Goal: Transaction & Acquisition: Purchase product/service

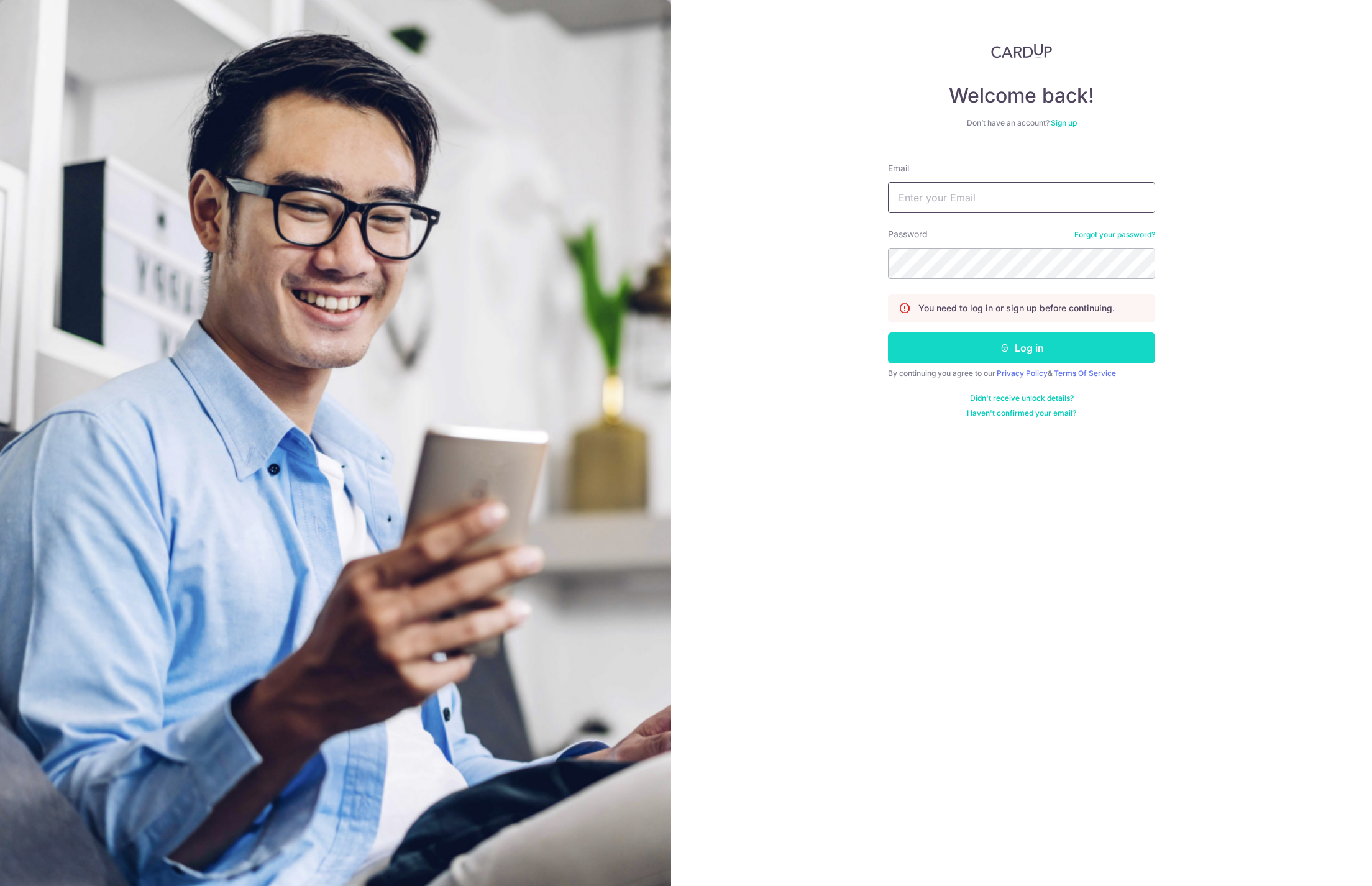
type input "onggideonandroid@gmail.com"
click at [1037, 347] on button "Log in" at bounding box center [1021, 347] width 267 height 31
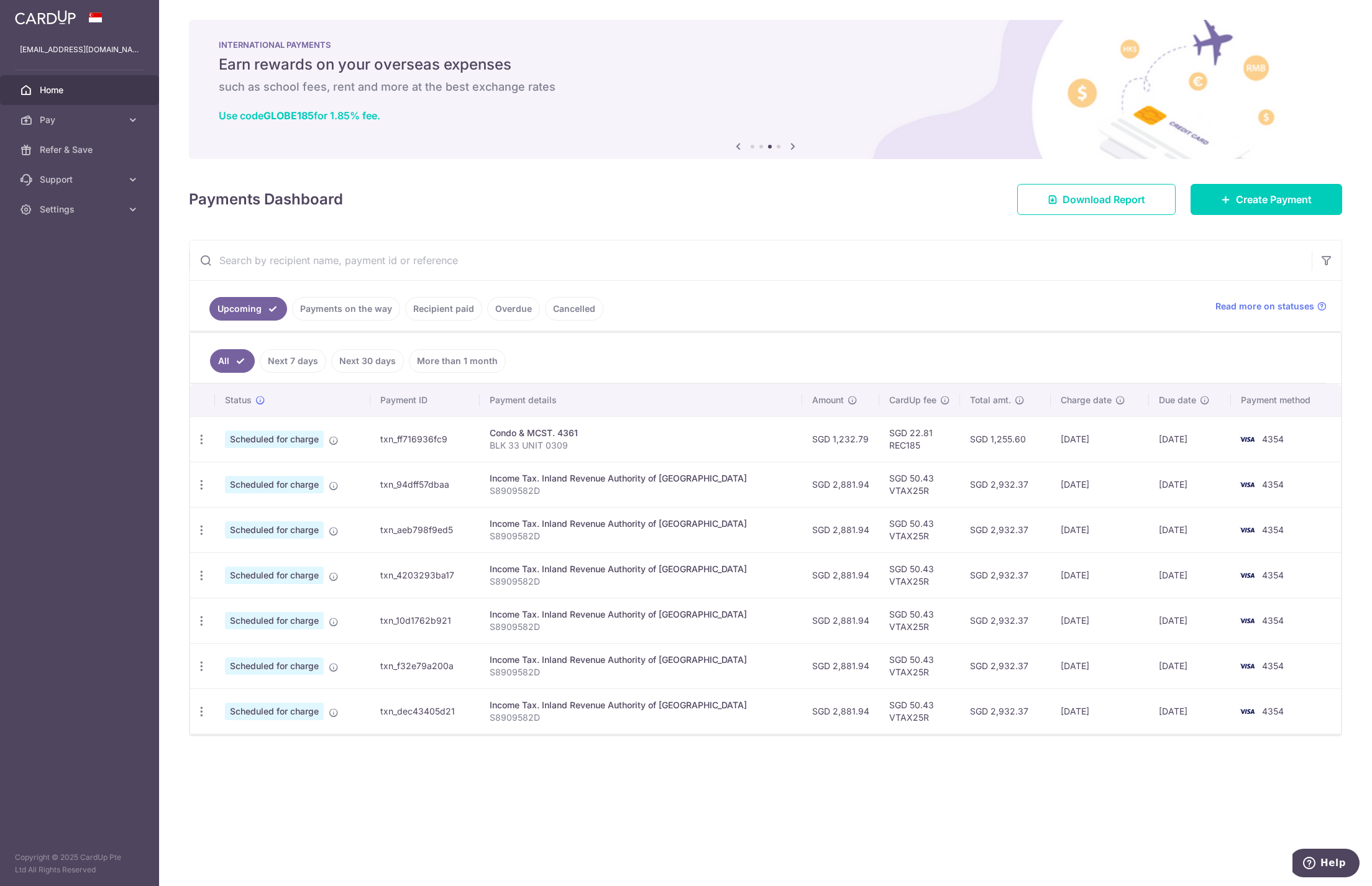
click at [570, 305] on link "Cancelled" at bounding box center [574, 309] width 58 height 24
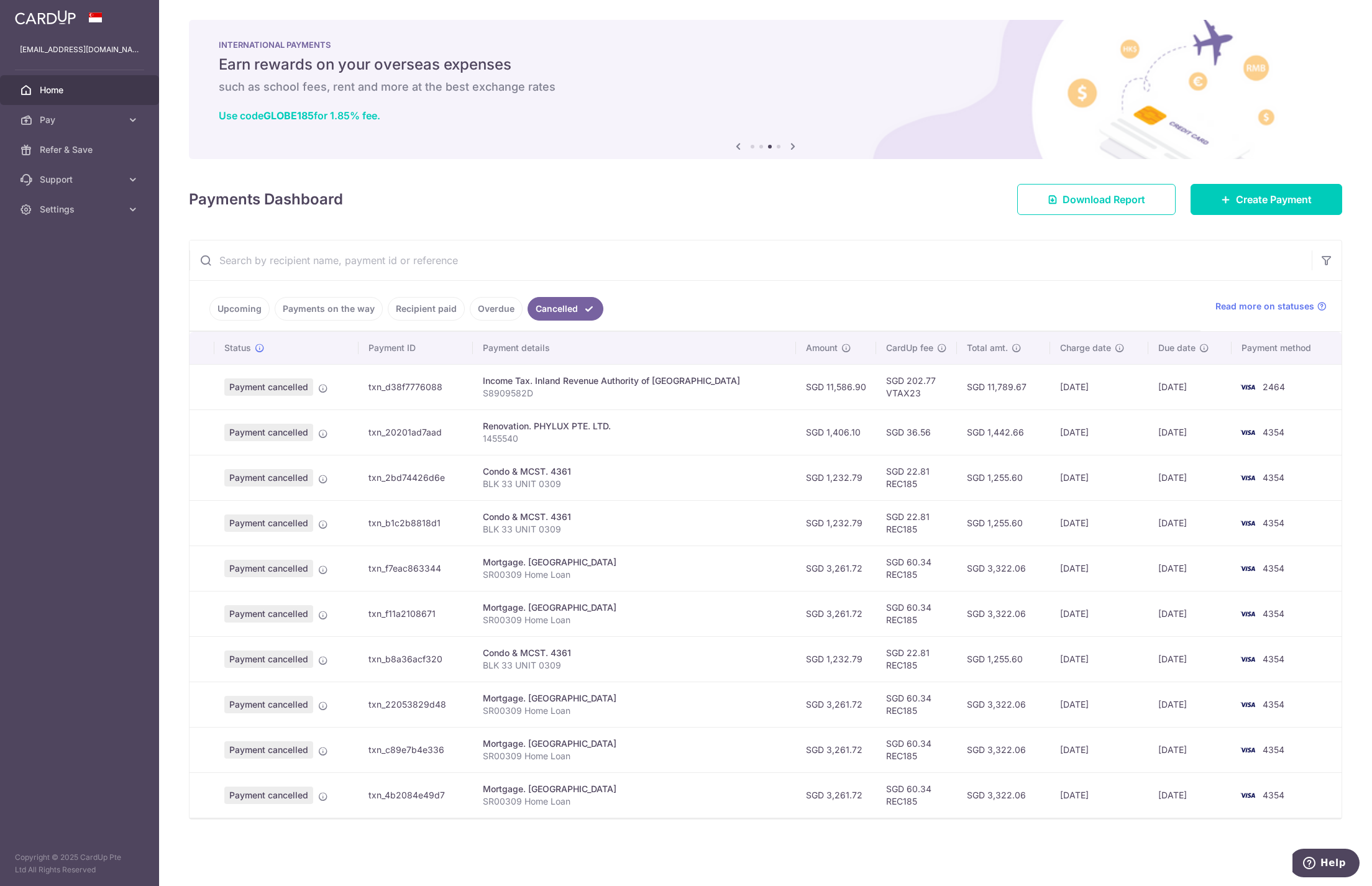
click at [232, 304] on link "Upcoming" at bounding box center [239, 309] width 60 height 24
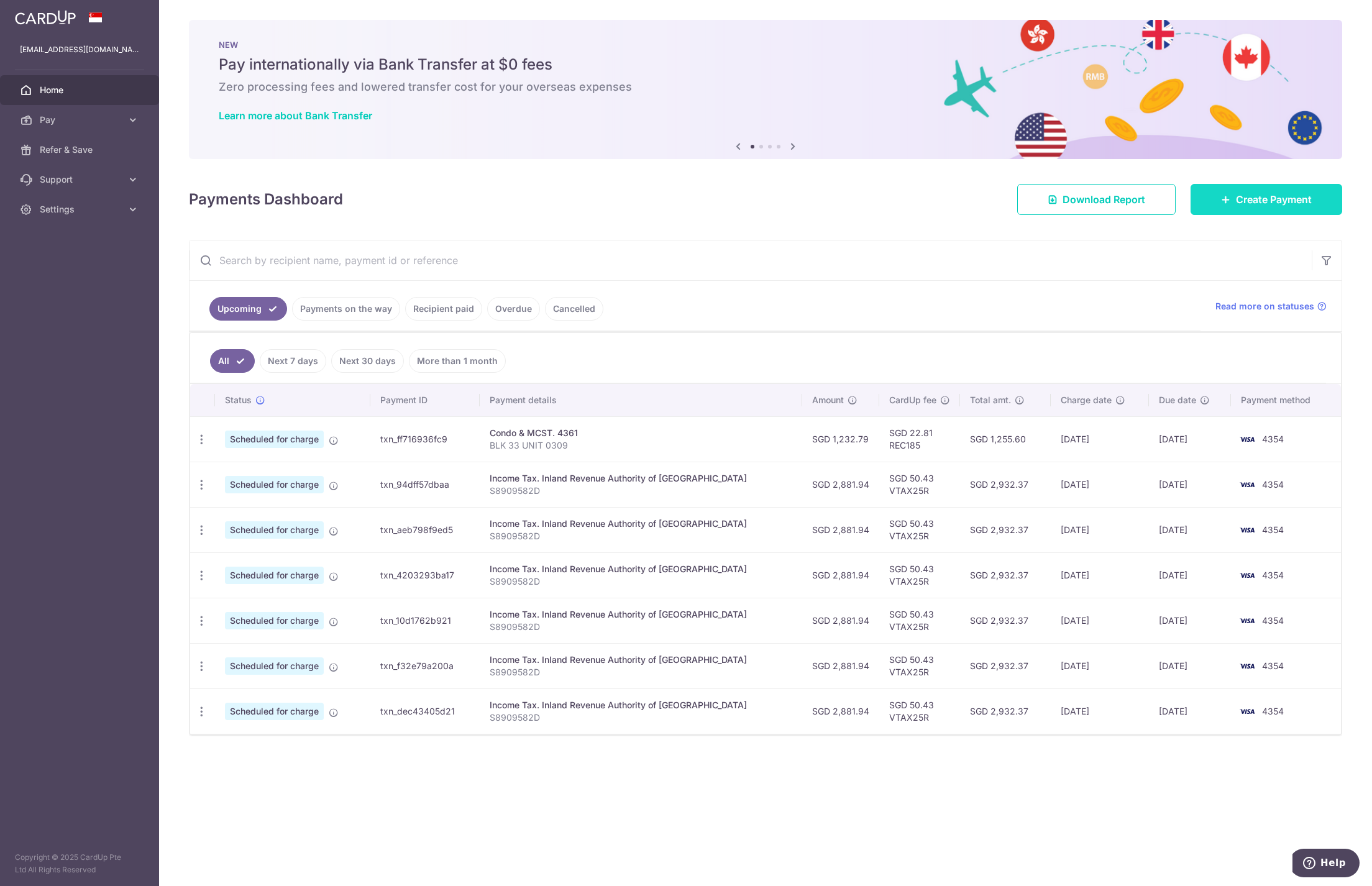
click at [1315, 207] on link "Create Payment" at bounding box center [1266, 199] width 152 height 31
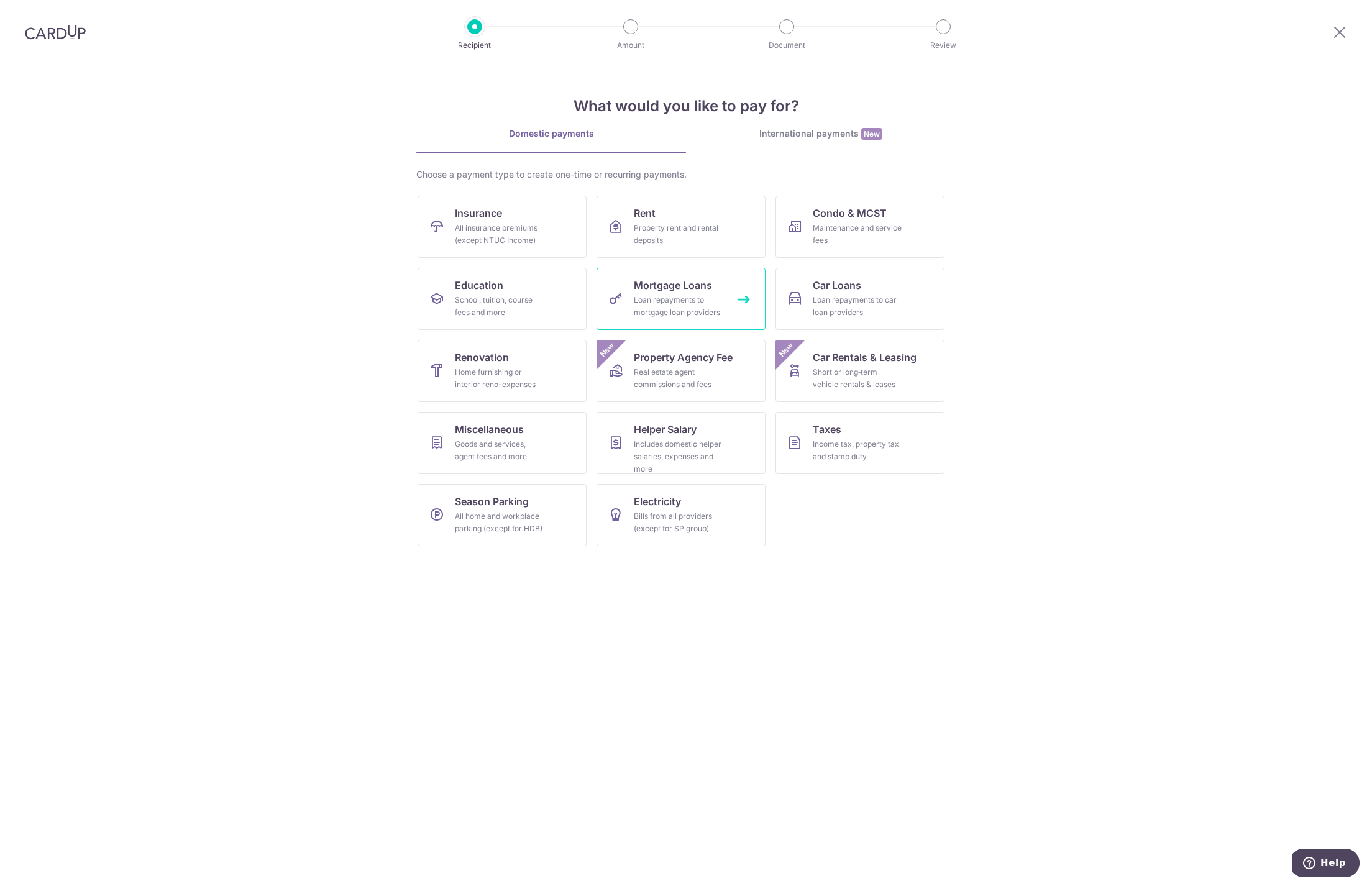
click at [699, 311] on div "Loan repayments to mortgage loan providers" at bounding box center [678, 306] width 89 height 25
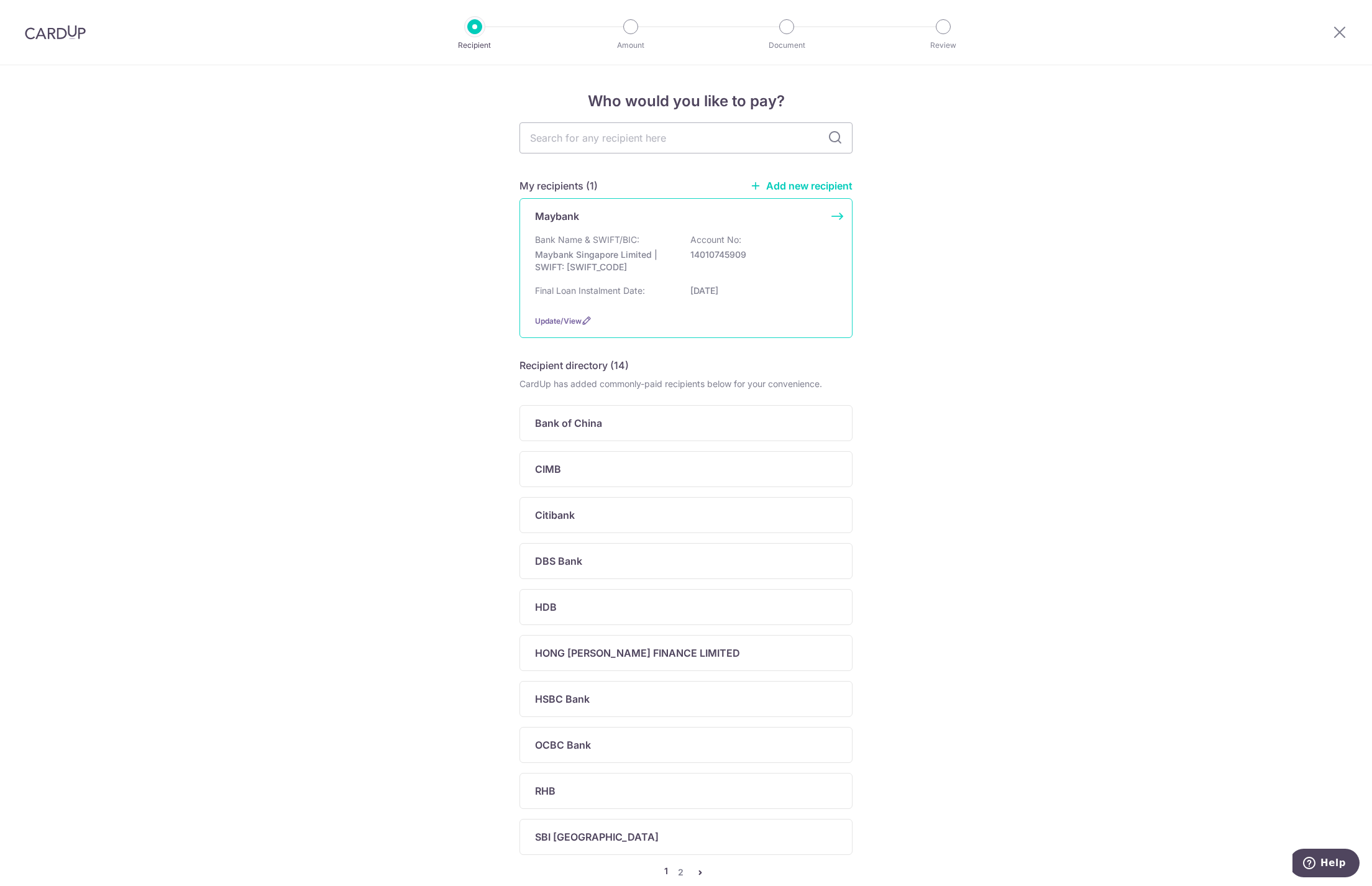
click at [741, 263] on div "Bank Name & SWIFT/BIC: Maybank Singapore Limited | SWIFT: [SWIFT_CODE] Account …" at bounding box center [686, 257] width 302 height 46
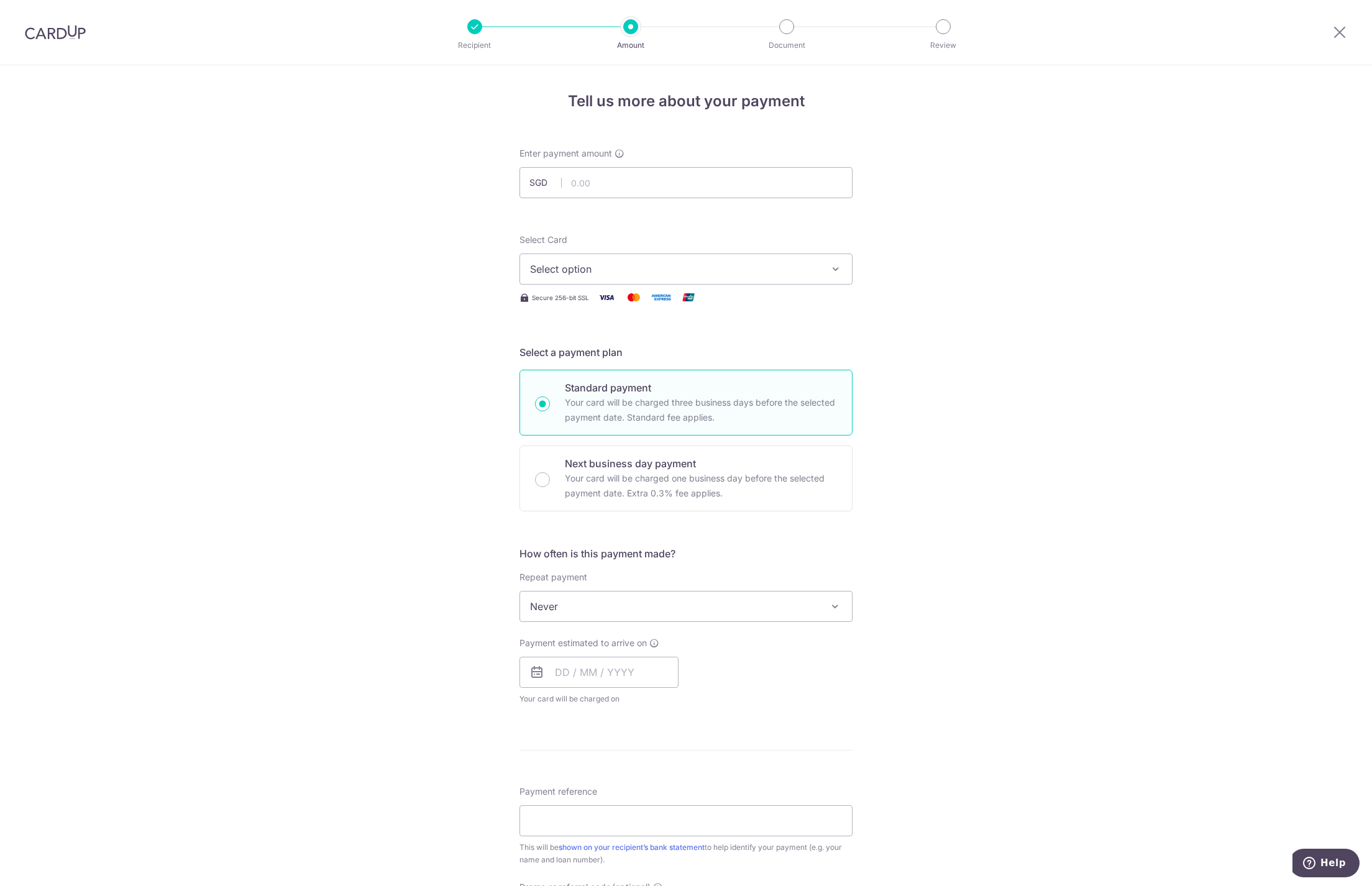
click at [305, 177] on div "Tell us more about your payment Enter payment amount SGD Select Card Select opt…" at bounding box center [686, 627] width 1372 height 1124
click at [711, 184] on input "text" at bounding box center [685, 182] width 333 height 31
type input "4,125.00"
click at [362, 294] on div "Tell us more about your payment Enter payment amount SGD 4,125.00 4125.00 Selec…" at bounding box center [686, 627] width 1372 height 1124
click at [678, 275] on span "Select option" at bounding box center [674, 269] width 289 height 15
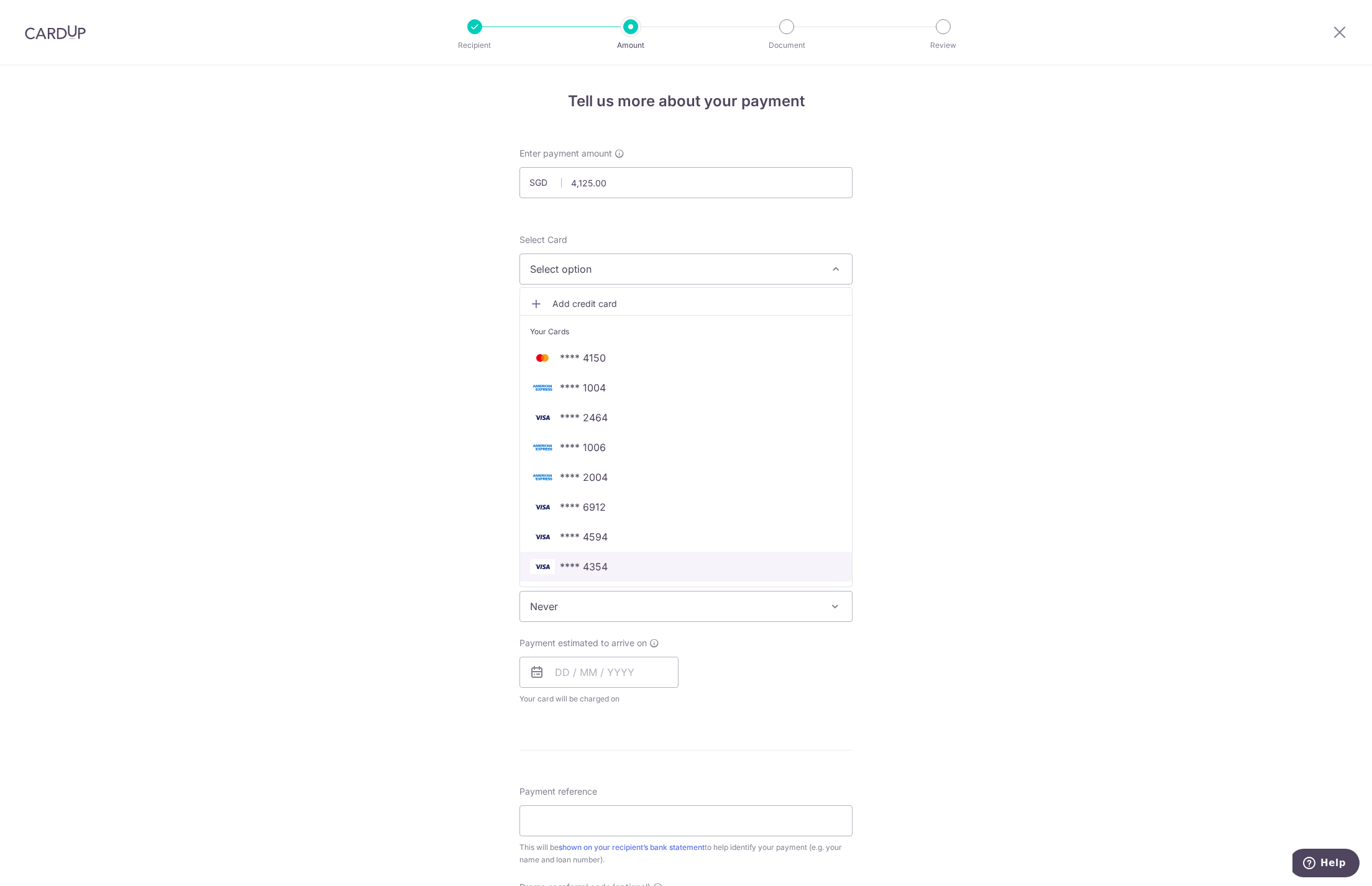
click at [604, 568] on span "**** 4354" at bounding box center [686, 566] width 312 height 15
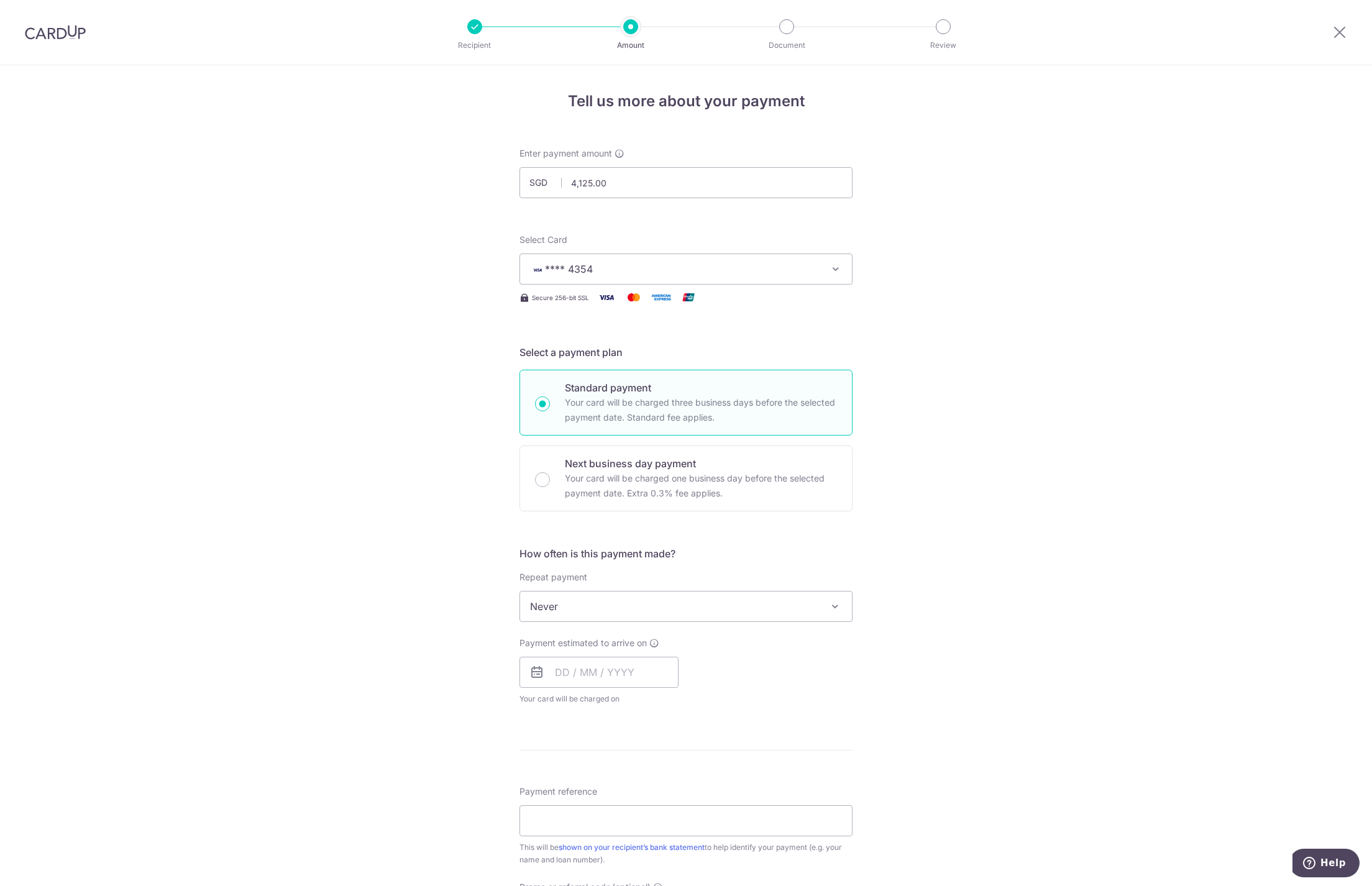
click at [434, 439] on div "Tell us more about your payment Enter payment amount SGD 4,125.00 4125.00 Selec…" at bounding box center [686, 627] width 1372 height 1124
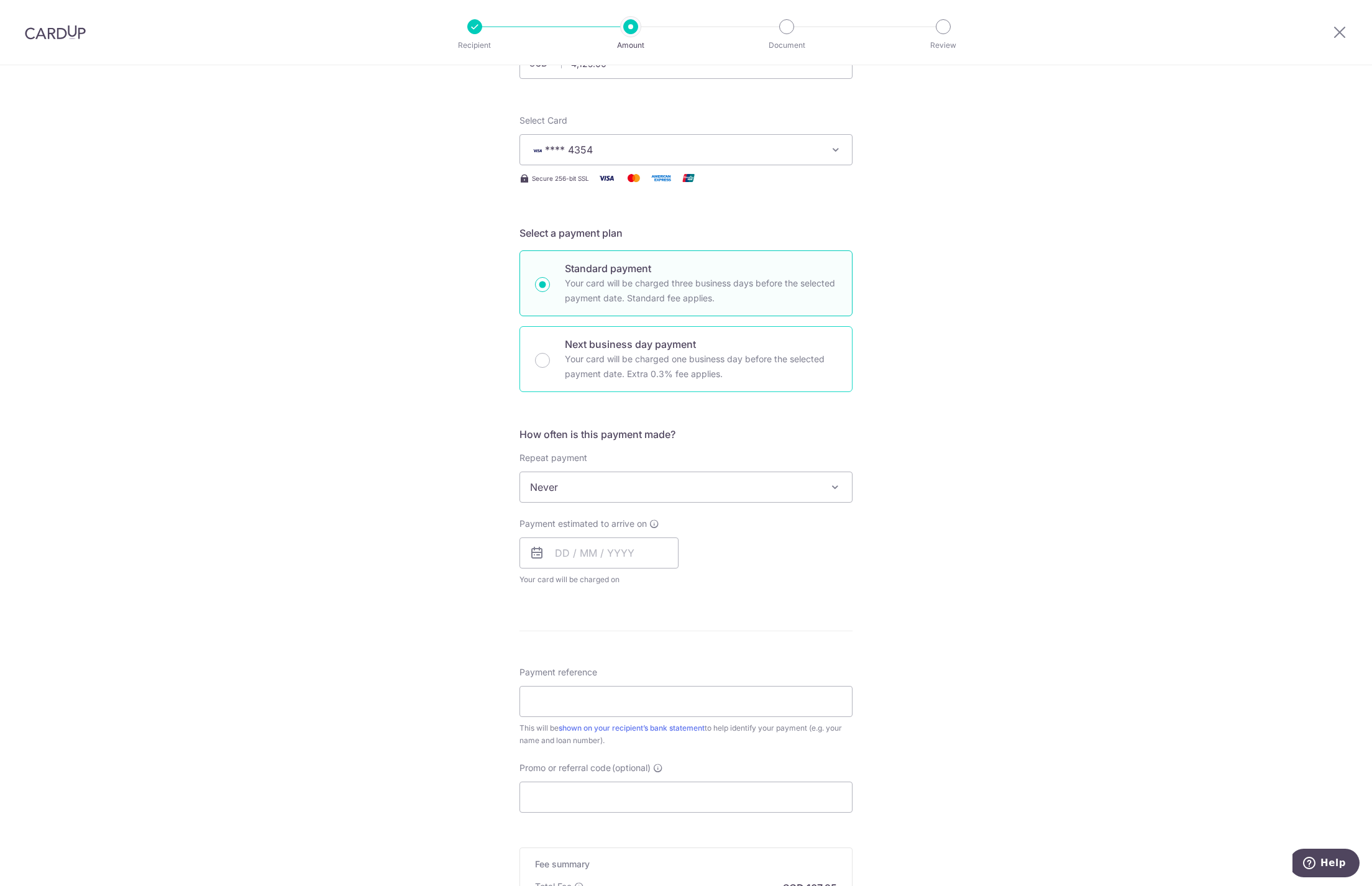
scroll to position [124, 0]
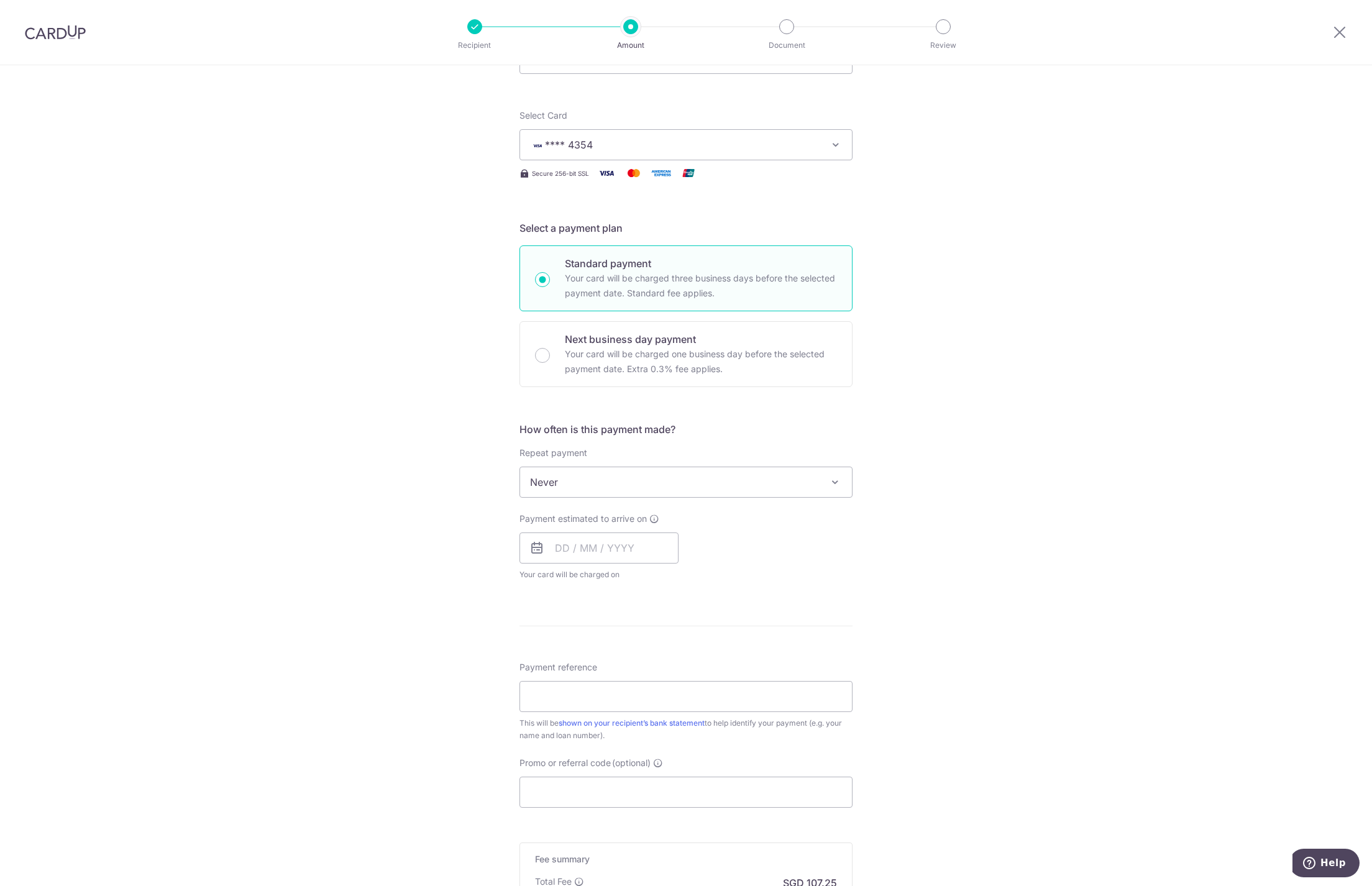
click at [591, 479] on span "Never" at bounding box center [686, 482] width 332 height 30
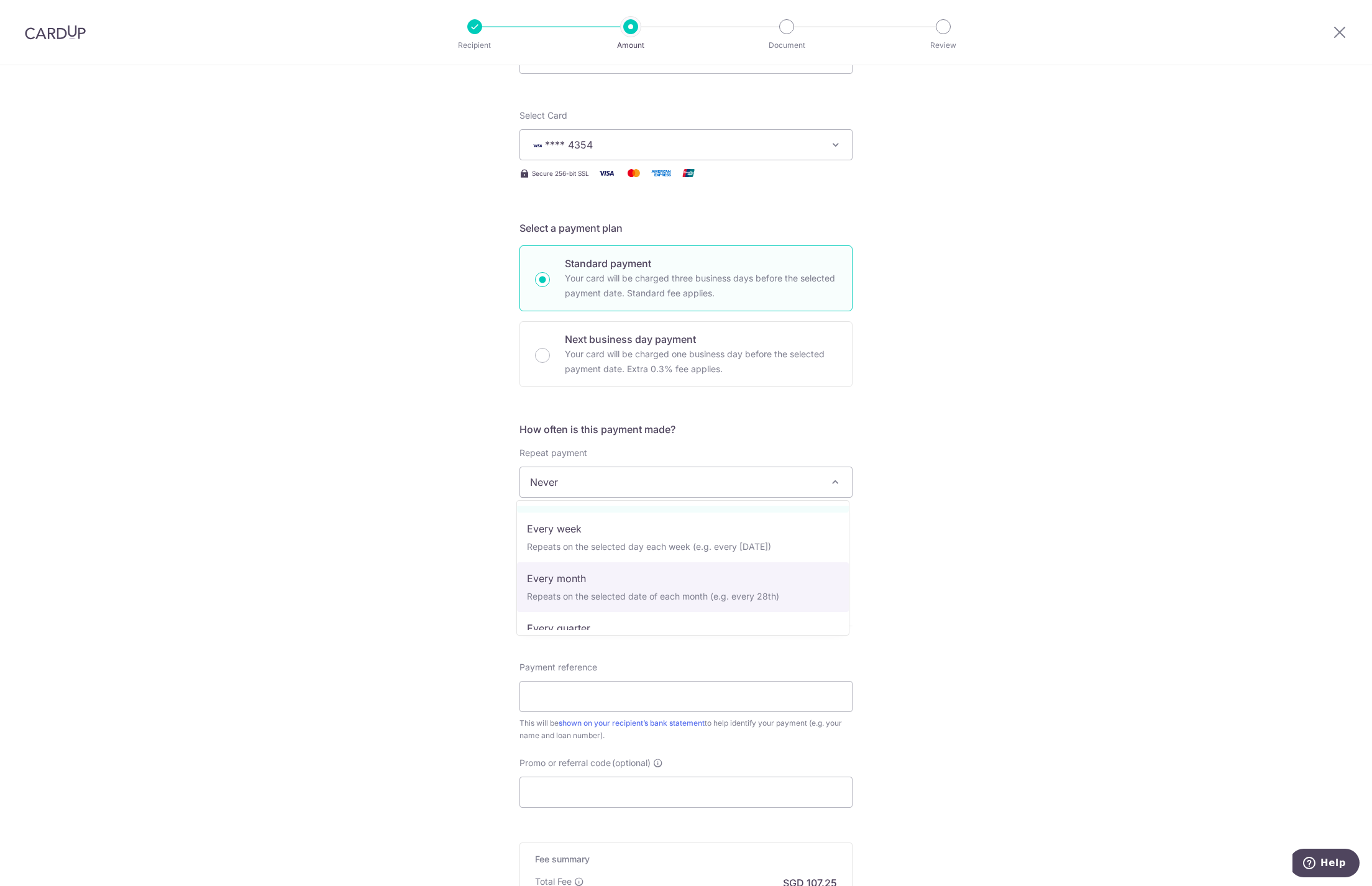
scroll to position [62, 0]
select select "3"
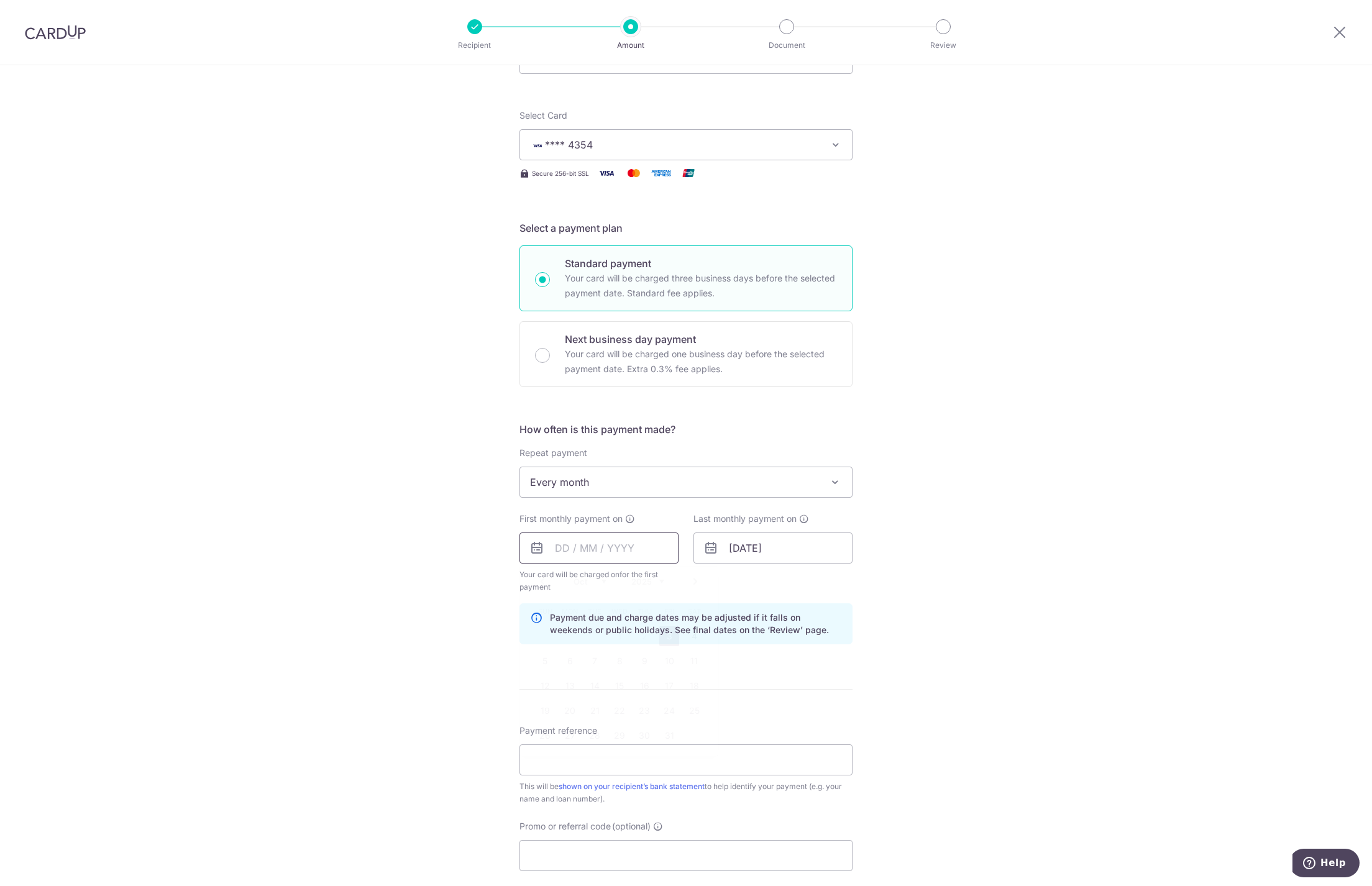
click at [595, 541] on input "text" at bounding box center [598, 547] width 159 height 31
click at [593, 737] on link "28" at bounding box center [595, 736] width 20 height 20
type input "28/10/2025"
click at [487, 649] on div "Tell us more about your payment Enter payment amount SGD 4,125.00 4125.00 Selec…" at bounding box center [686, 534] width 1372 height 1187
click at [778, 550] on input "[DATE]" at bounding box center [772, 547] width 159 height 31
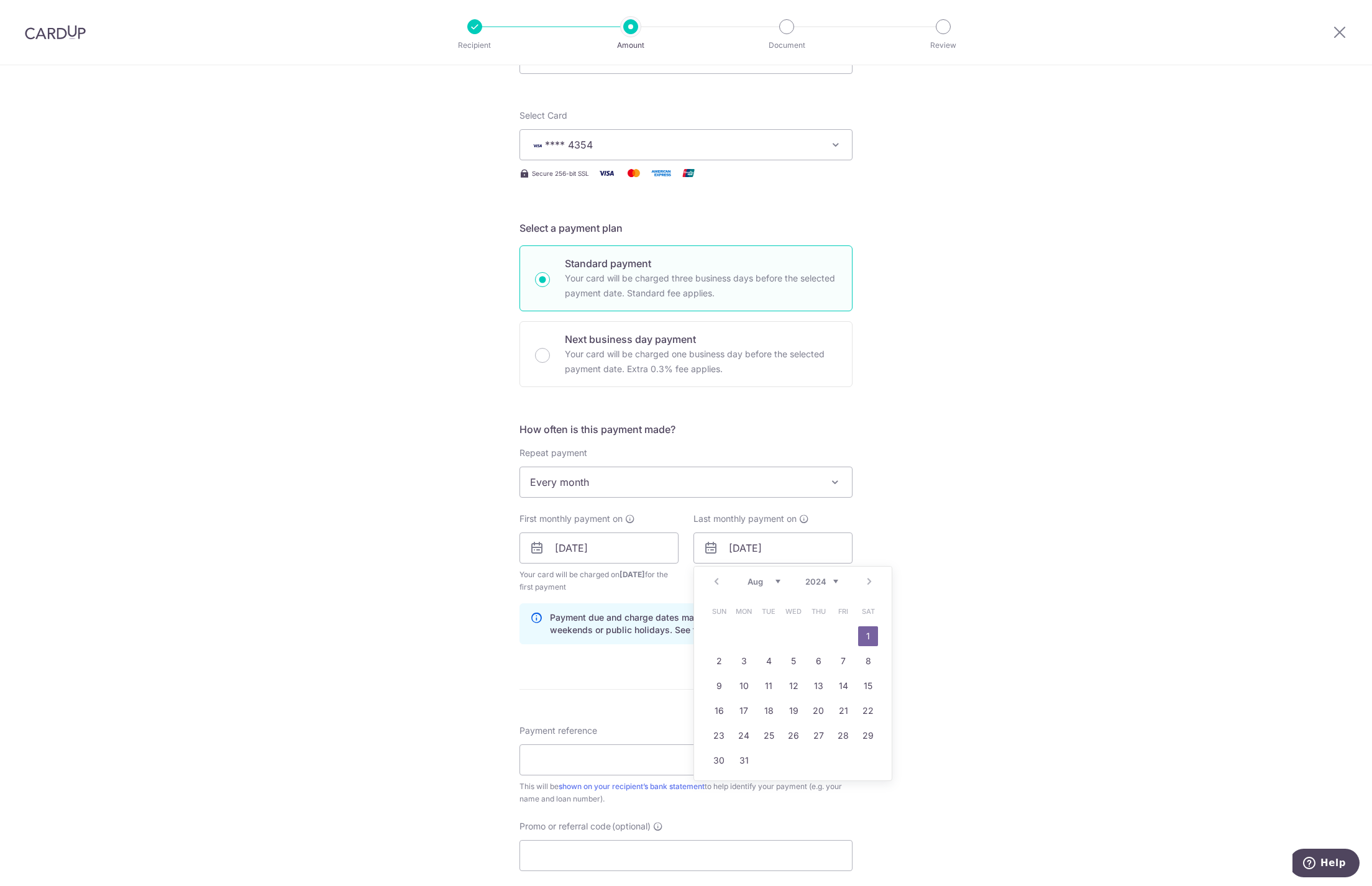
click at [827, 585] on select "2024 2025 2026 2027 2028 2029 2030 2031 2032 2033 2034 2035" at bounding box center [821, 581] width 33 height 10
drag, startPoint x: 845, startPoint y: 713, endPoint x: 697, endPoint y: 631, distance: 168.8
click at [844, 713] on link "27" at bounding box center [843, 711] width 20 height 20
type input "27/08/2027"
click at [597, 549] on input "28/10/2025" at bounding box center [598, 547] width 159 height 31
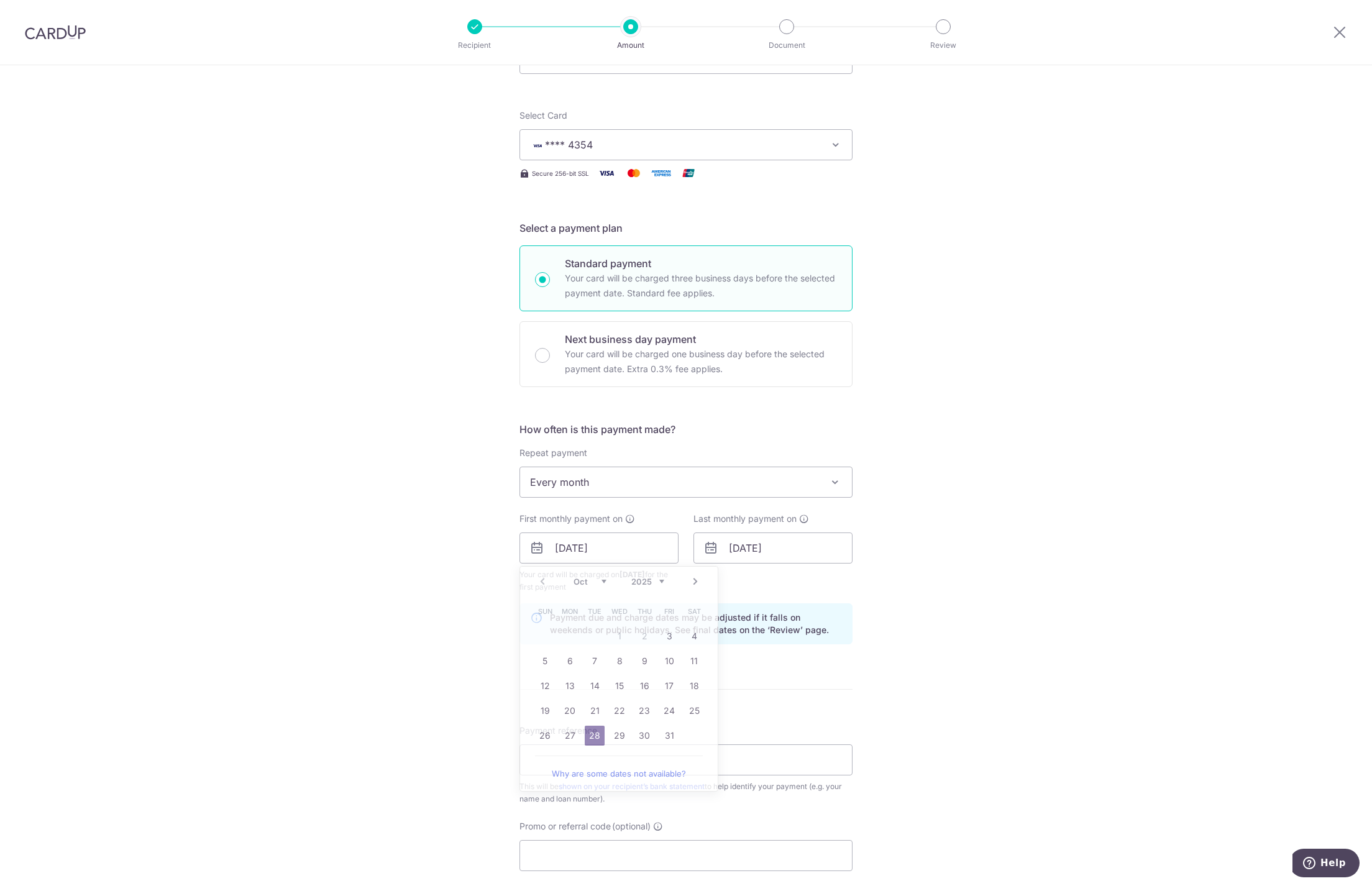
click at [970, 643] on div "Tell us more about your payment Enter payment amount SGD 4,125.00 4125.00 Selec…" at bounding box center [686, 534] width 1372 height 1187
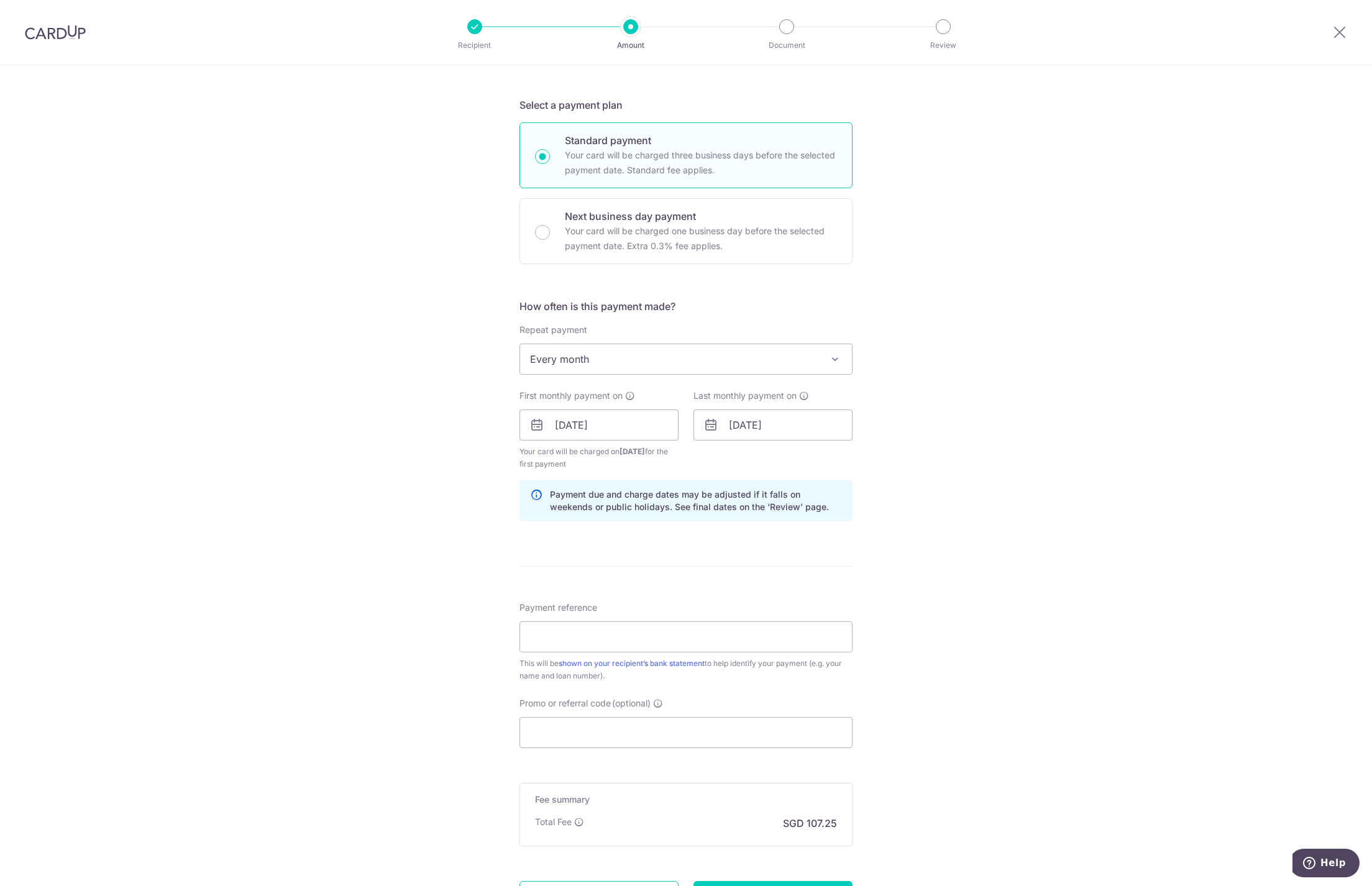
scroll to position [248, 0]
click at [620, 631] on input "Payment reference" at bounding box center [685, 635] width 333 height 31
click at [598, 636] on input "SR0309 Mortgage" at bounding box center [685, 635] width 333 height 31
type input "SR0309 Mortgage"
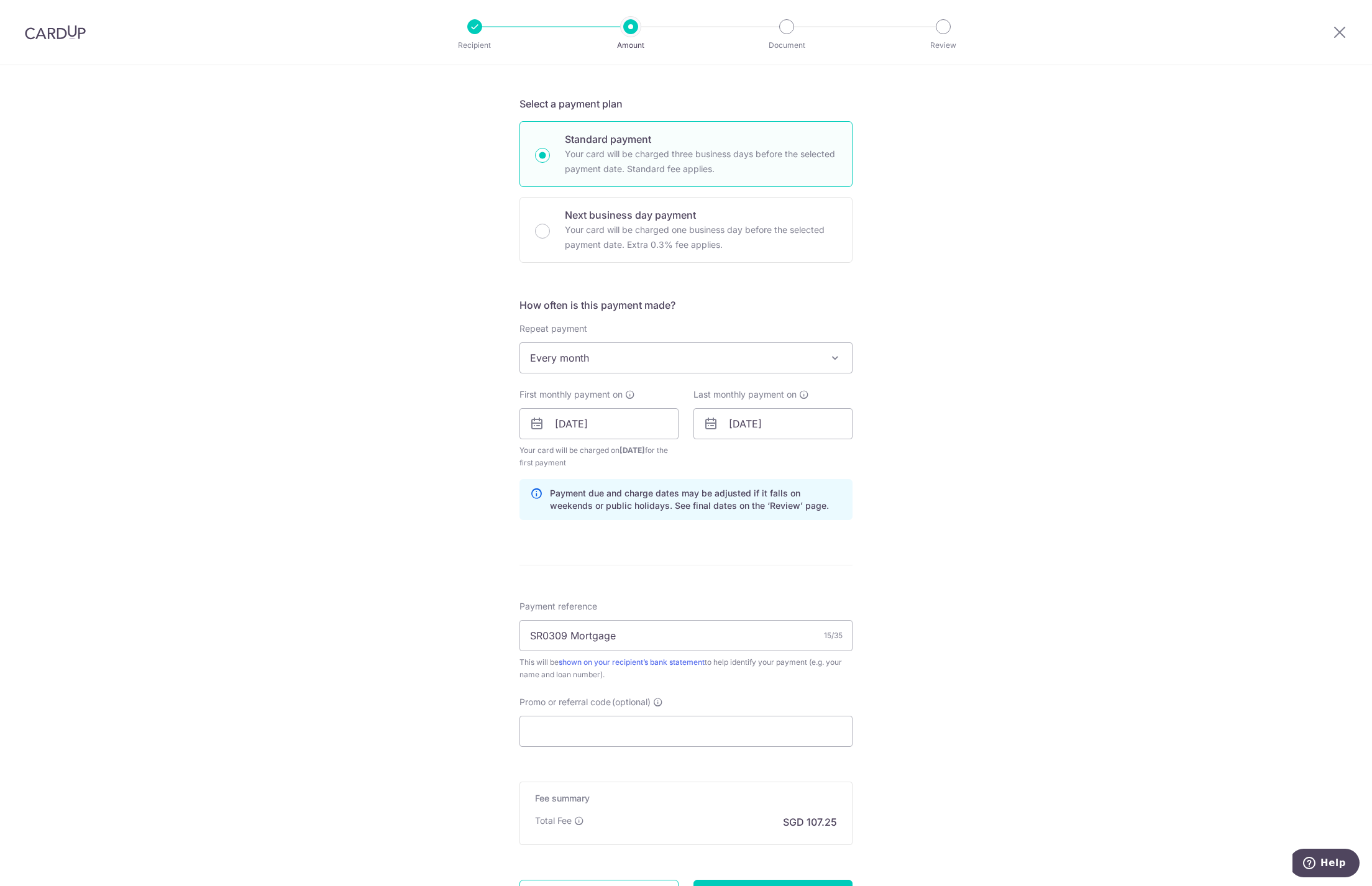
click at [946, 495] on div "Tell us more about your payment Enter payment amount SGD 4,125.00 4125.00 Selec…" at bounding box center [686, 410] width 1372 height 1187
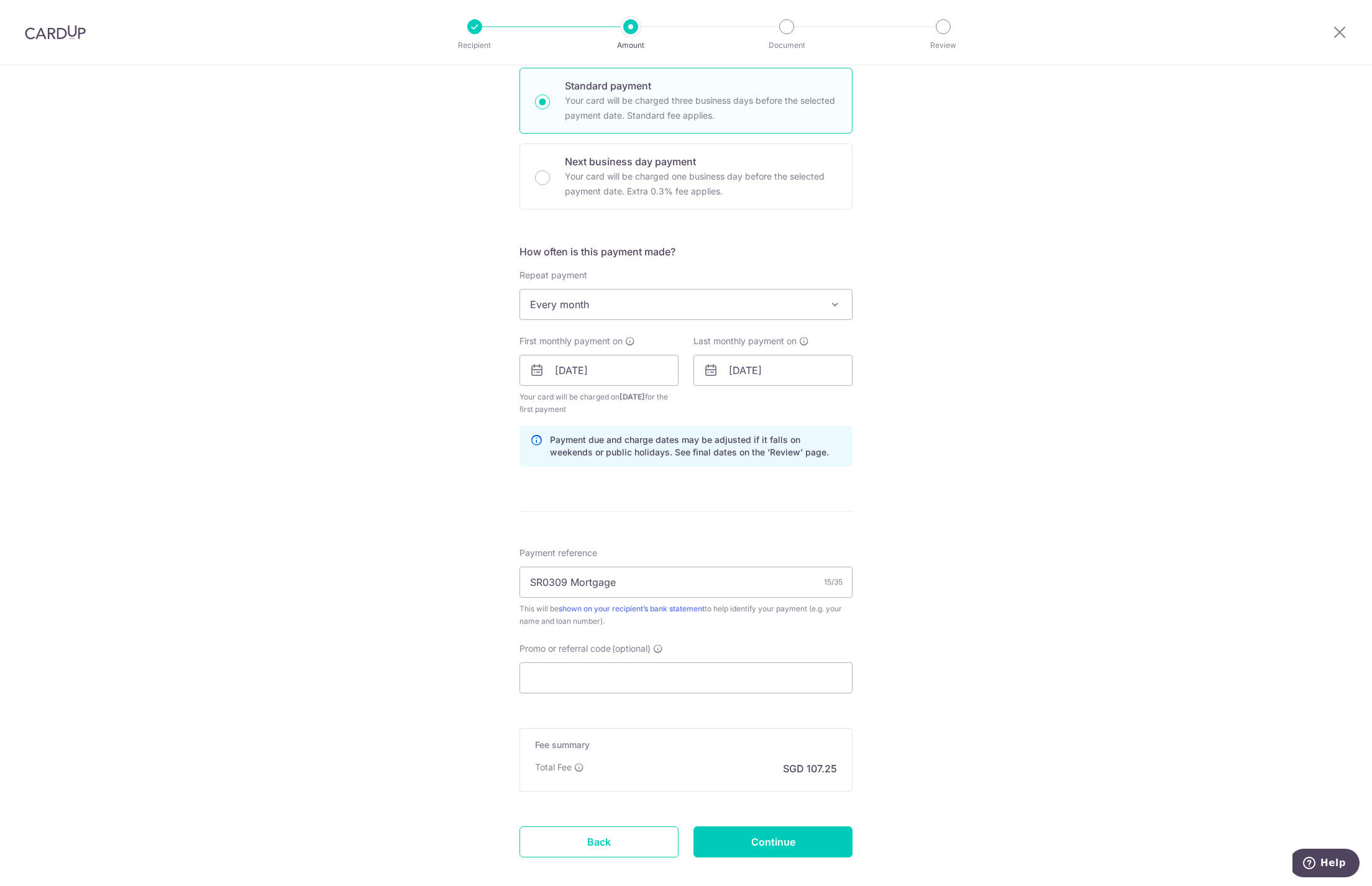
scroll to position [367, 0]
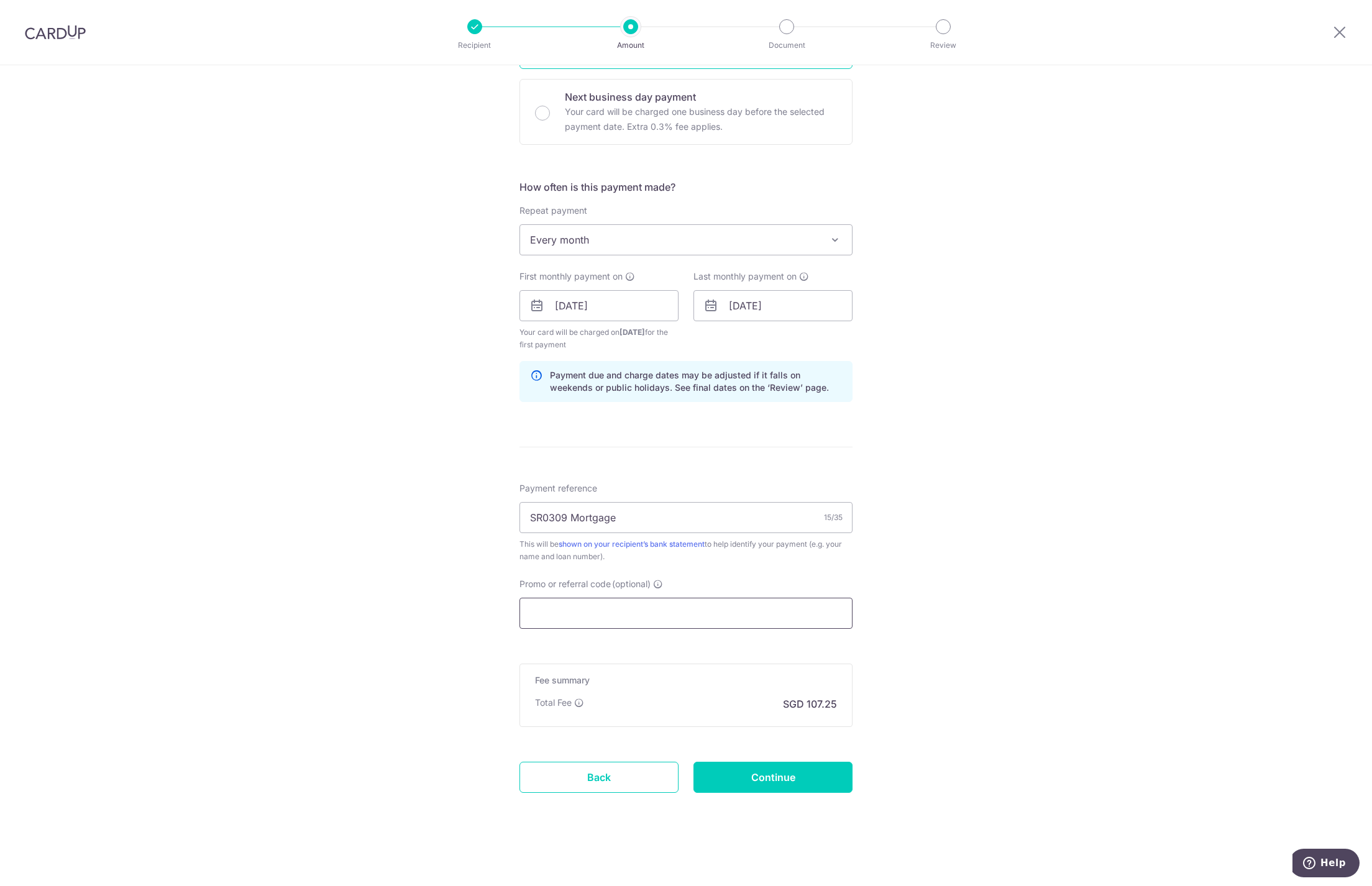
click at [651, 613] on input "Promo or referral code (optional)" at bounding box center [685, 613] width 333 height 31
paste input "REC185"
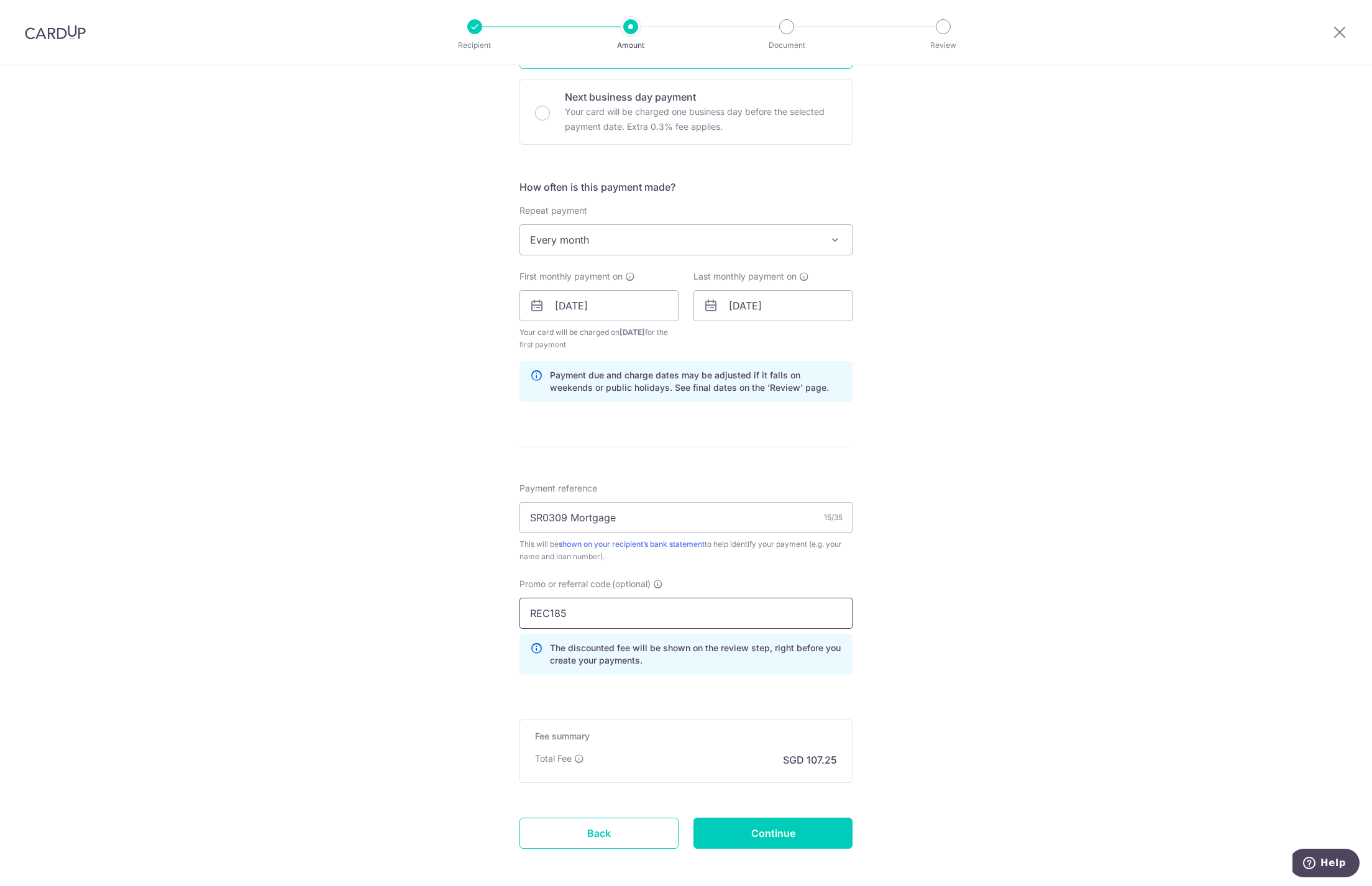
type input "REC185"
click at [916, 628] on div "Tell us more about your payment Enter payment amount SGD 4,125.00 4125.00 Selec…" at bounding box center [686, 320] width 1372 height 1243
click at [773, 824] on input "Continue" at bounding box center [772, 833] width 159 height 31
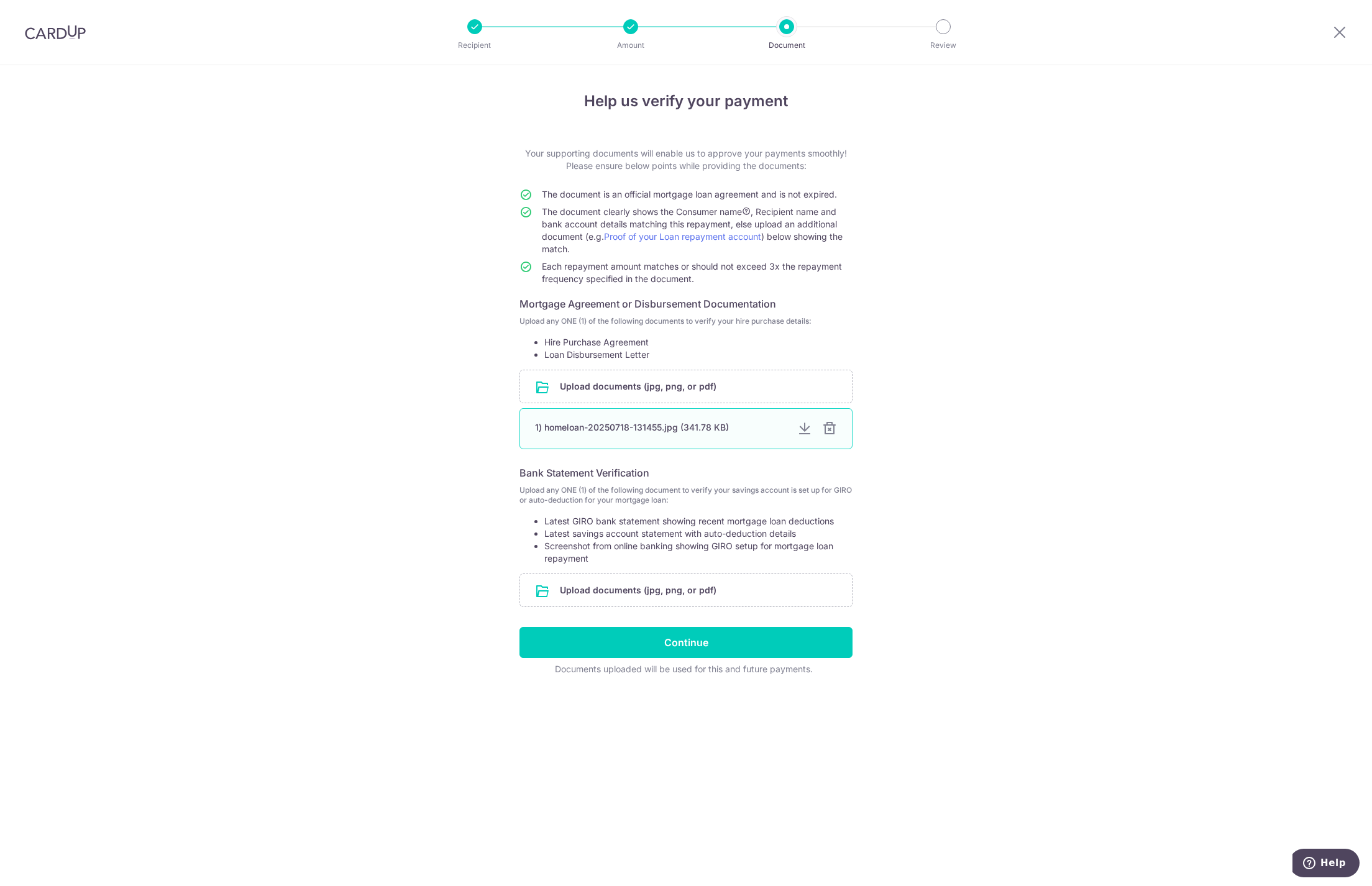
click at [829, 432] on div at bounding box center [829, 428] width 15 height 15
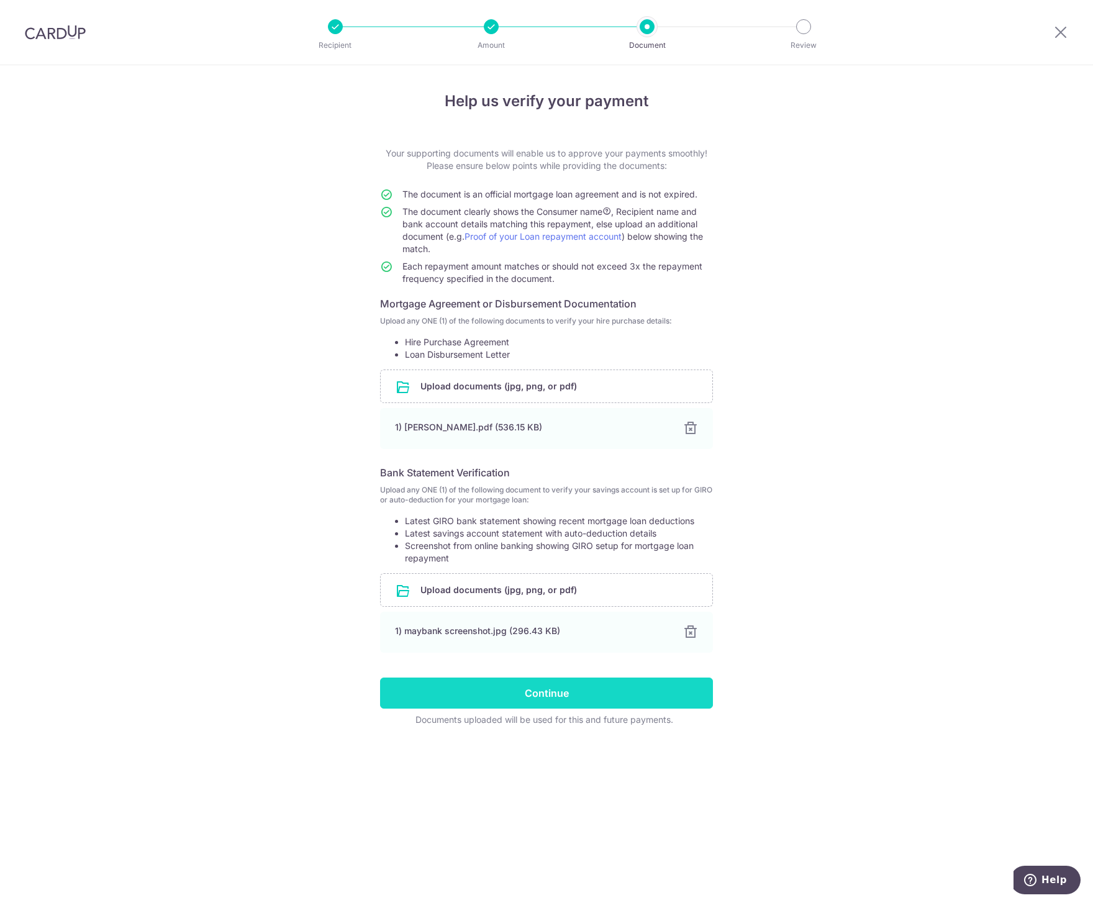
click at [552, 703] on input "Continue" at bounding box center [546, 693] width 333 height 31
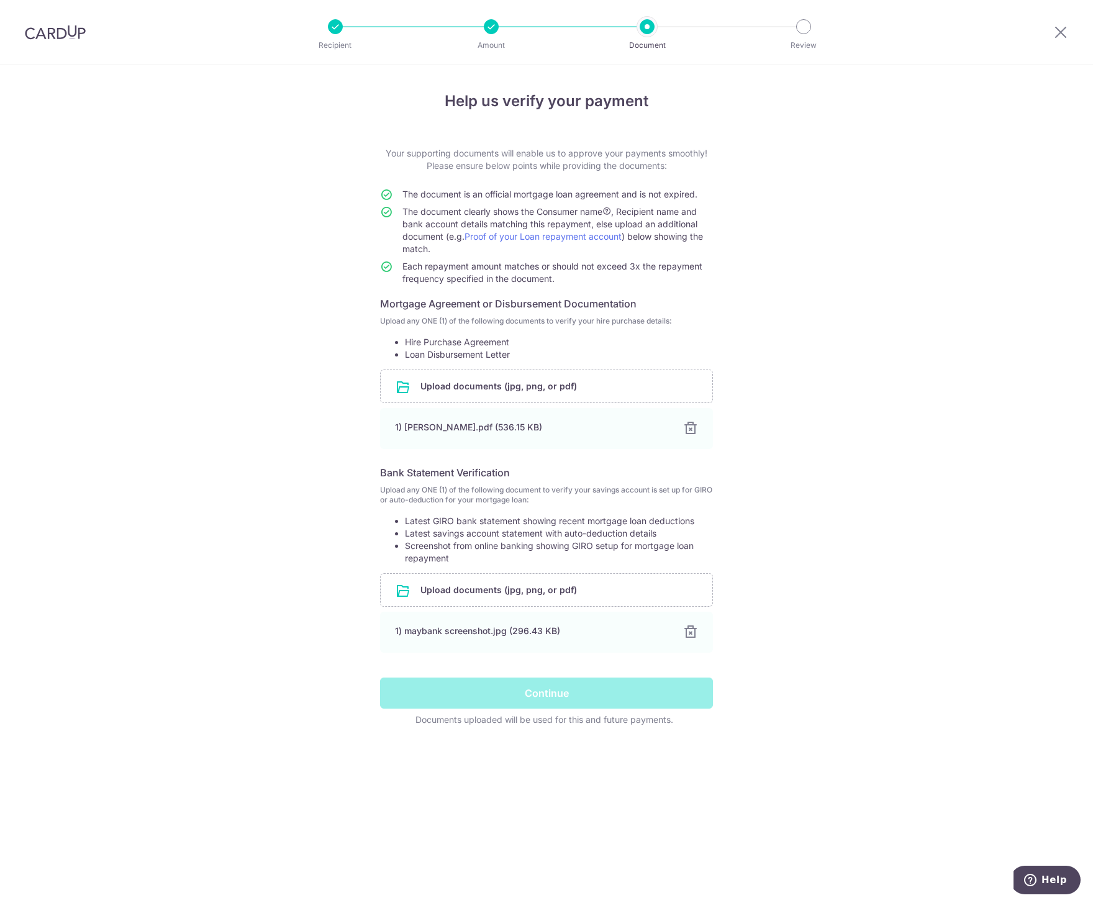
click at [924, 267] on div "Help us verify your payment Your supporting documents will enable us to approve…" at bounding box center [546, 484] width 1093 height 838
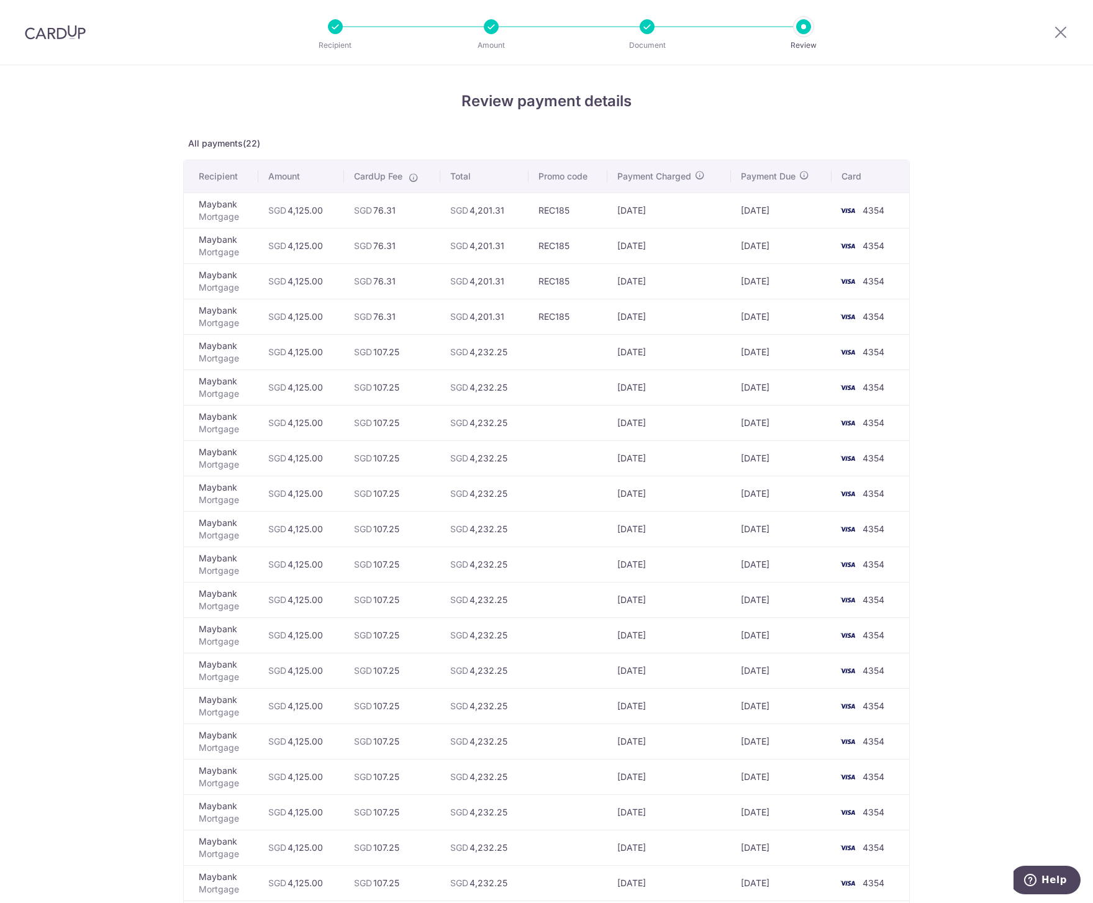
click at [50, 39] on img at bounding box center [55, 32] width 61 height 15
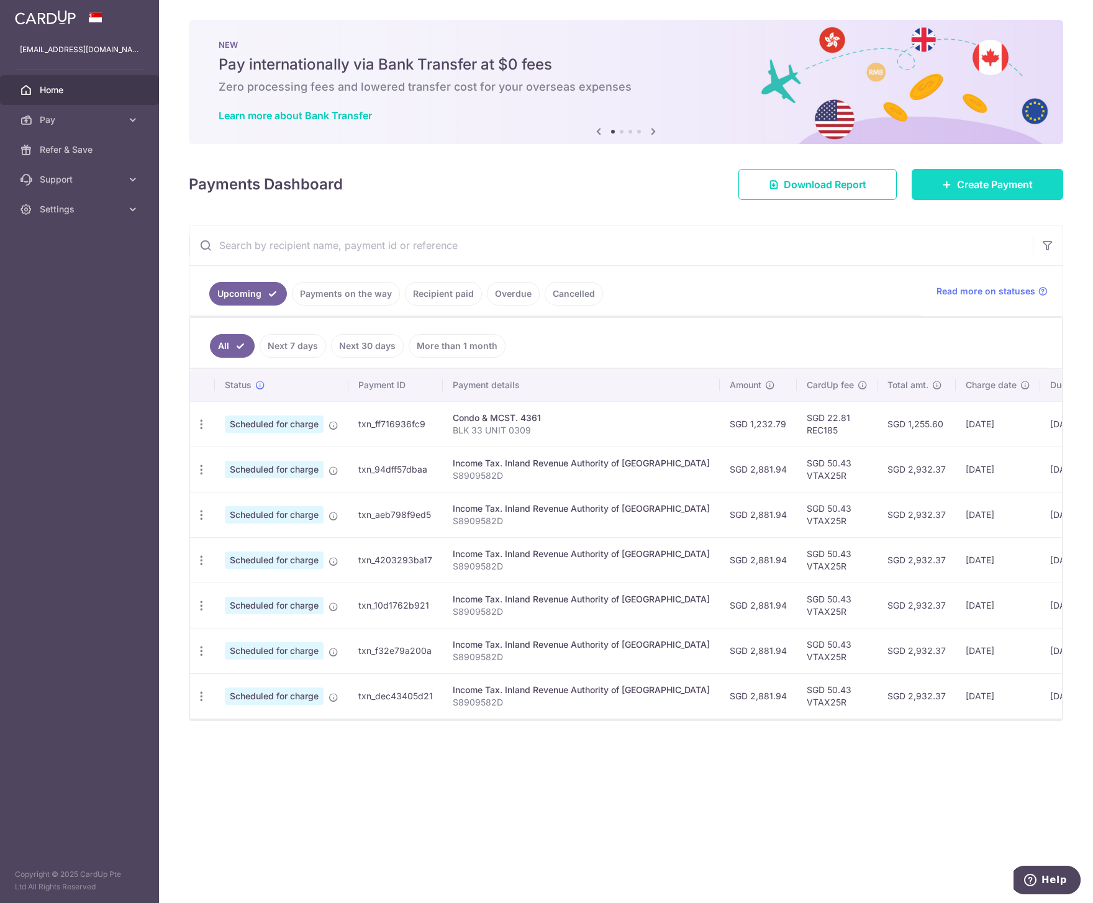
click at [1020, 185] on span "Create Payment" at bounding box center [995, 184] width 76 height 15
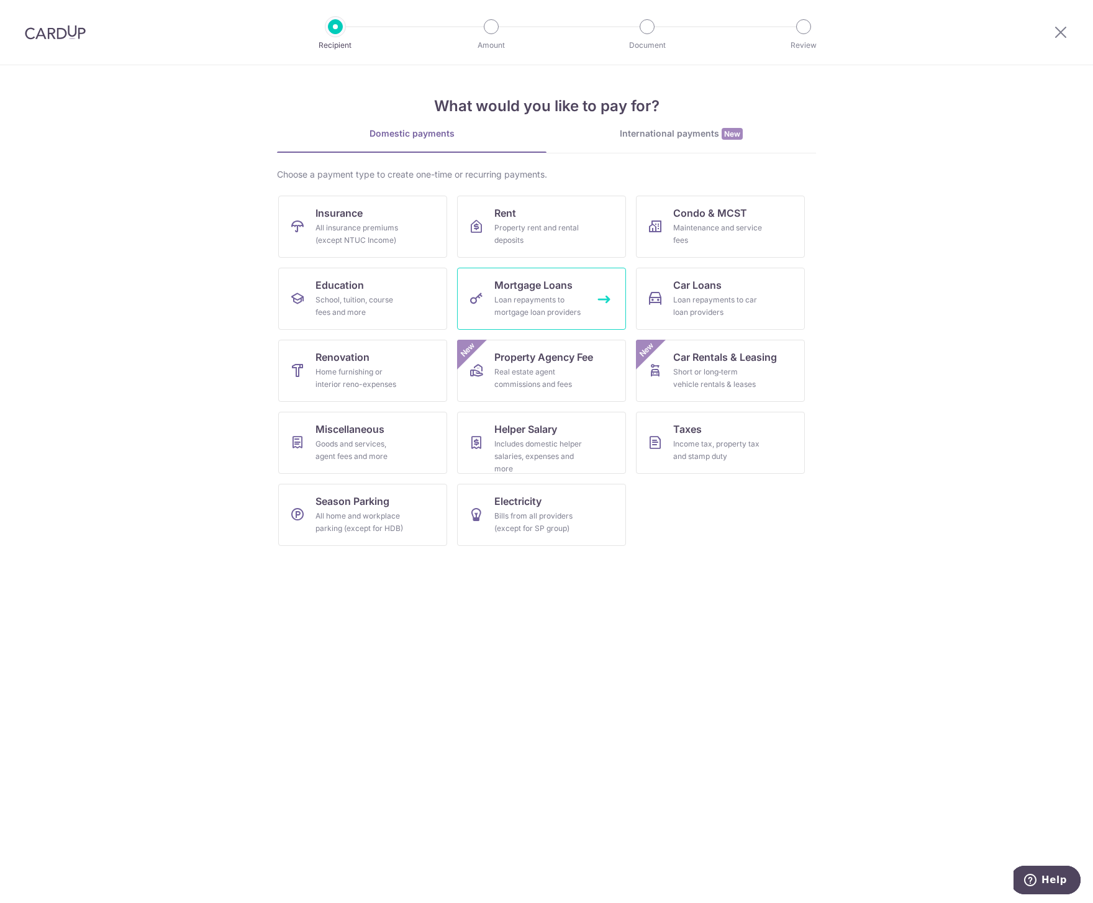
click at [540, 310] on div "Loan repayments to mortgage loan providers" at bounding box center [538, 306] width 89 height 25
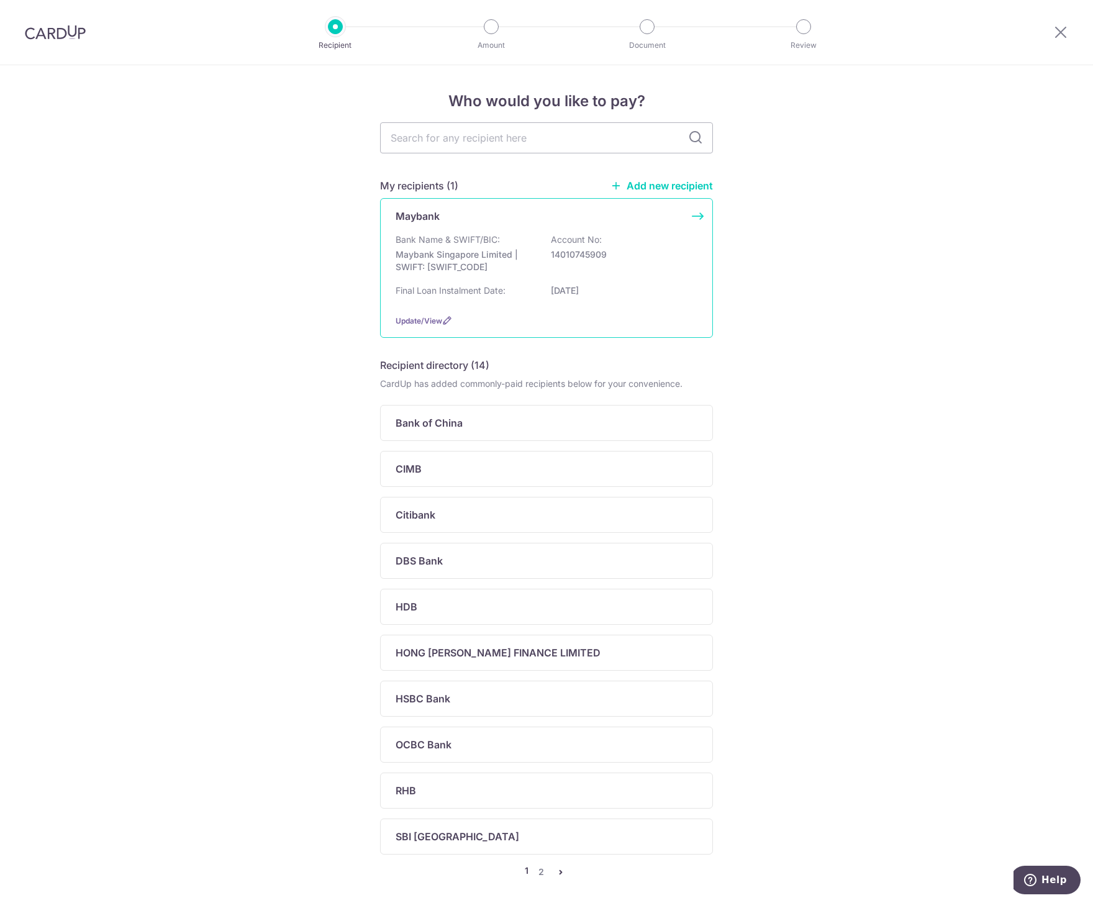
click at [482, 252] on p "Maybank Singapore Limited | SWIFT: [SWIFT_CODE]" at bounding box center [465, 260] width 139 height 25
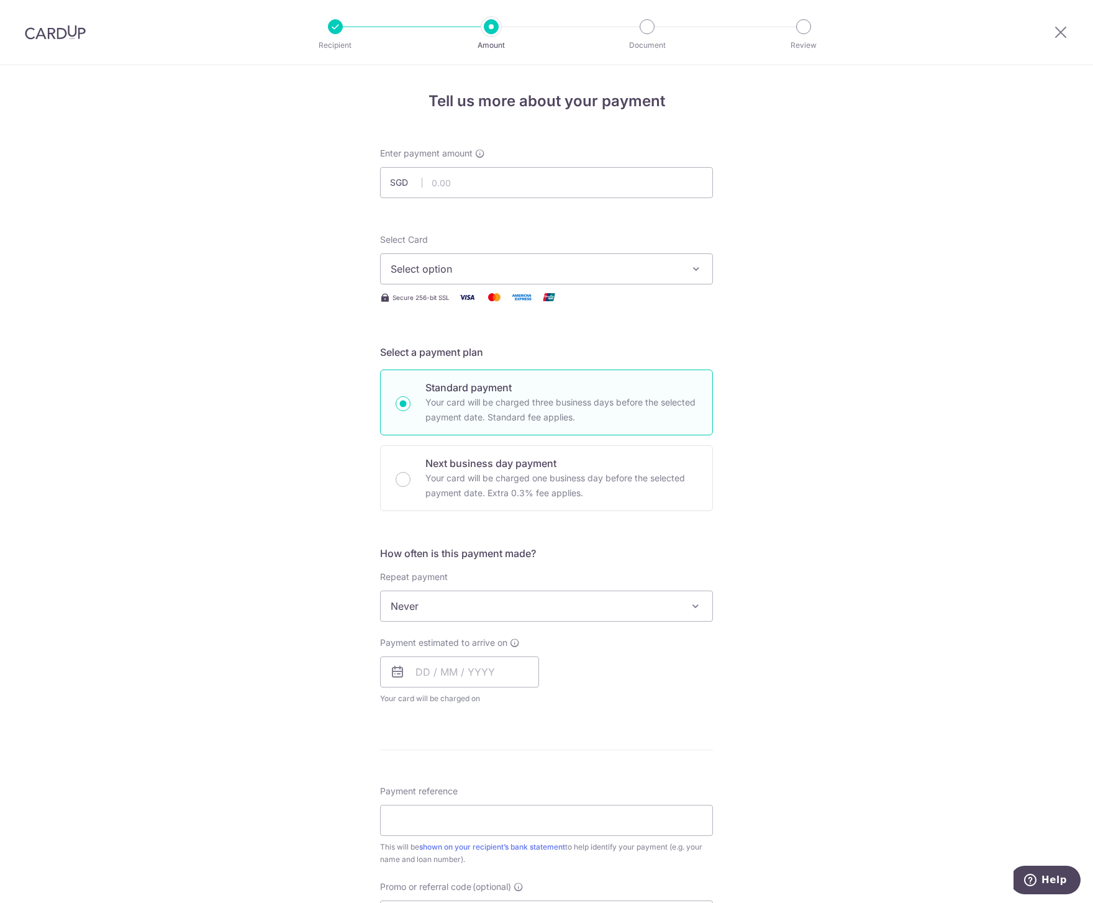
click at [475, 608] on span "Never" at bounding box center [547, 606] width 332 height 30
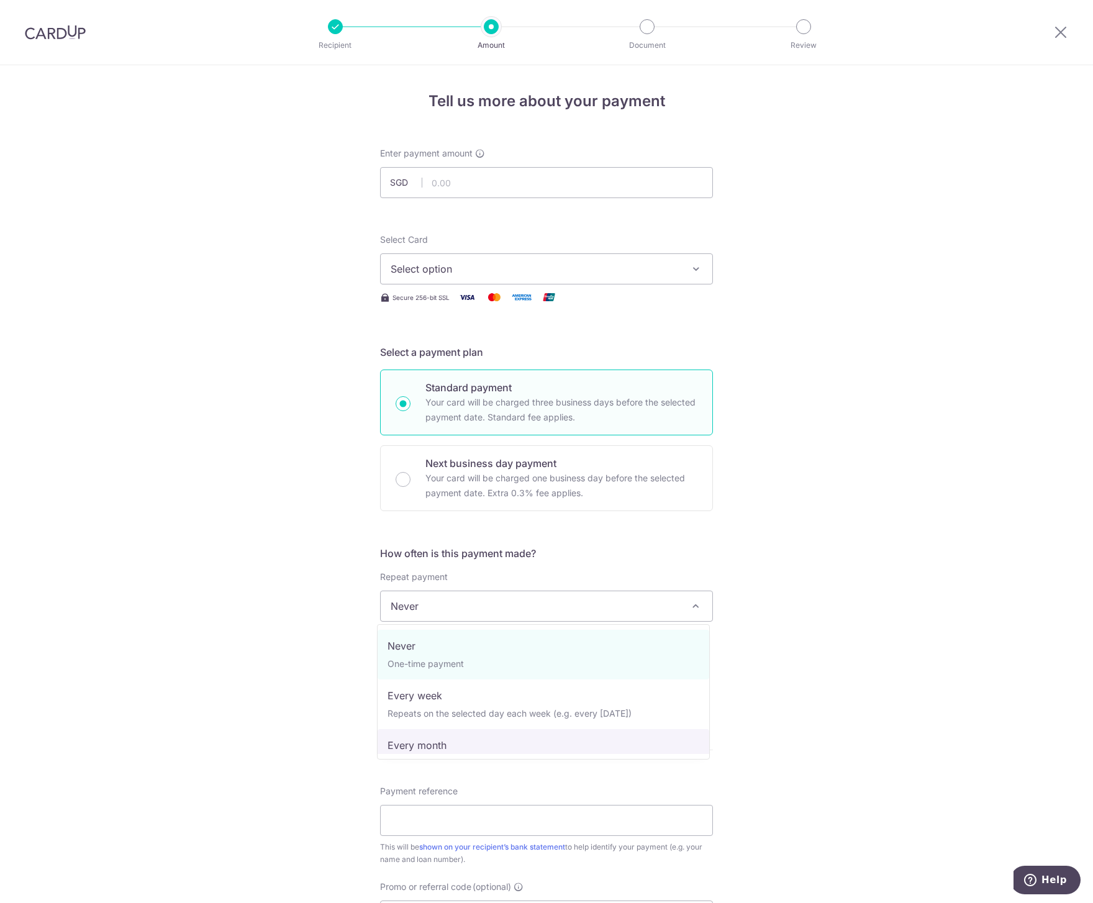
select select "3"
type input "01/08/2054"
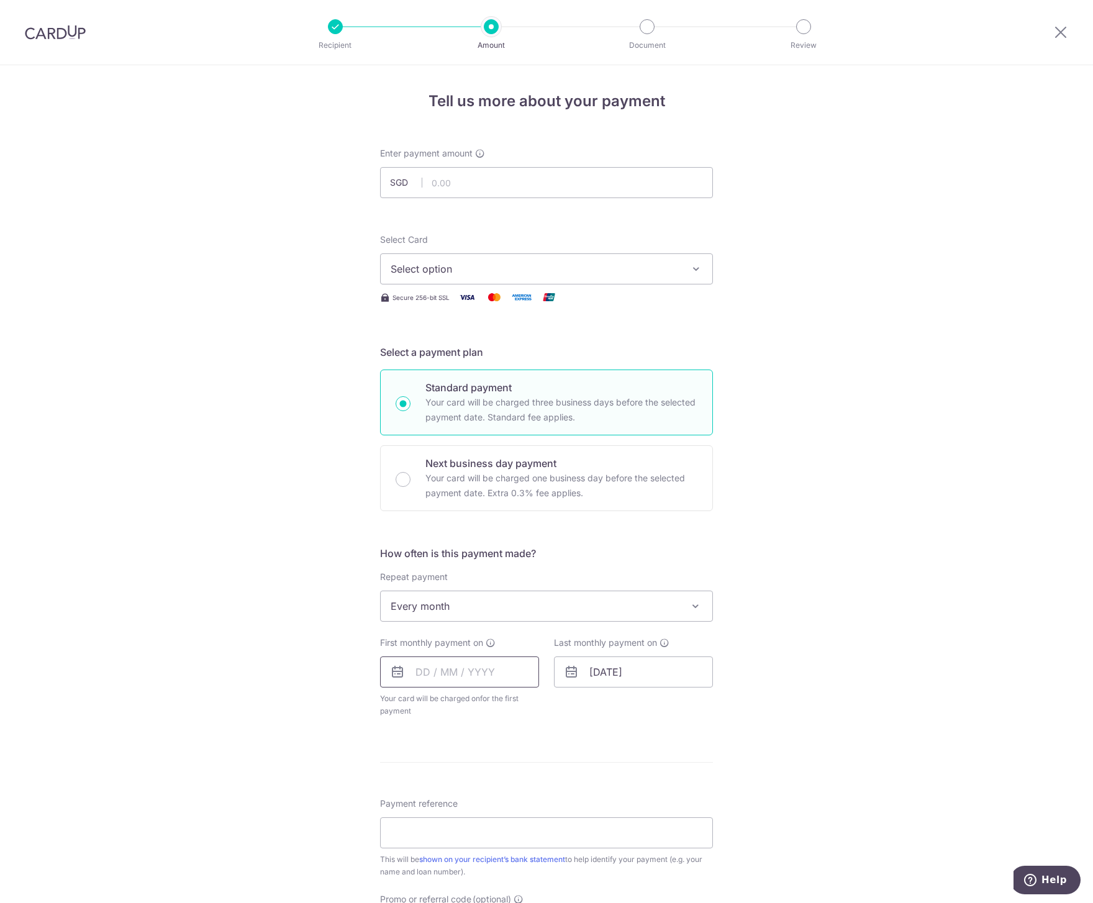
click at [461, 672] on input "text" at bounding box center [459, 672] width 159 height 31
click at [451, 857] on link "28" at bounding box center [455, 860] width 20 height 20
type input "[DATE]"
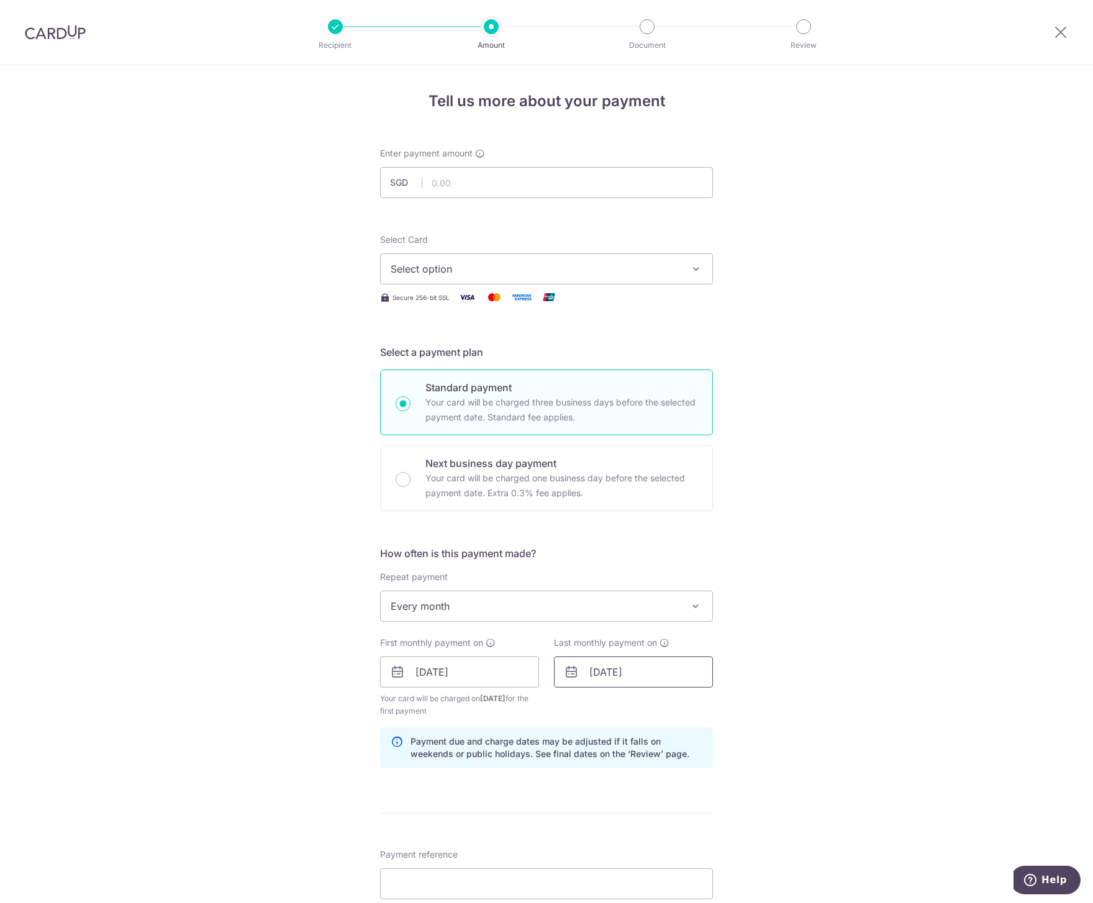
click at [626, 674] on input "01/08/2054" at bounding box center [633, 672] width 159 height 31
click at [691, 706] on select "2025 2026 2027 2028 2029 2030 2031 2032 2033 2034 2035" at bounding box center [682, 706] width 33 height 10
click at [698, 860] on link "28" at bounding box center [704, 860] width 20 height 20
type input "28/08/2026"
click at [773, 735] on div "Tell us more about your payment Enter payment amount SGD Select Card Select opt…" at bounding box center [546, 658] width 1093 height 1187
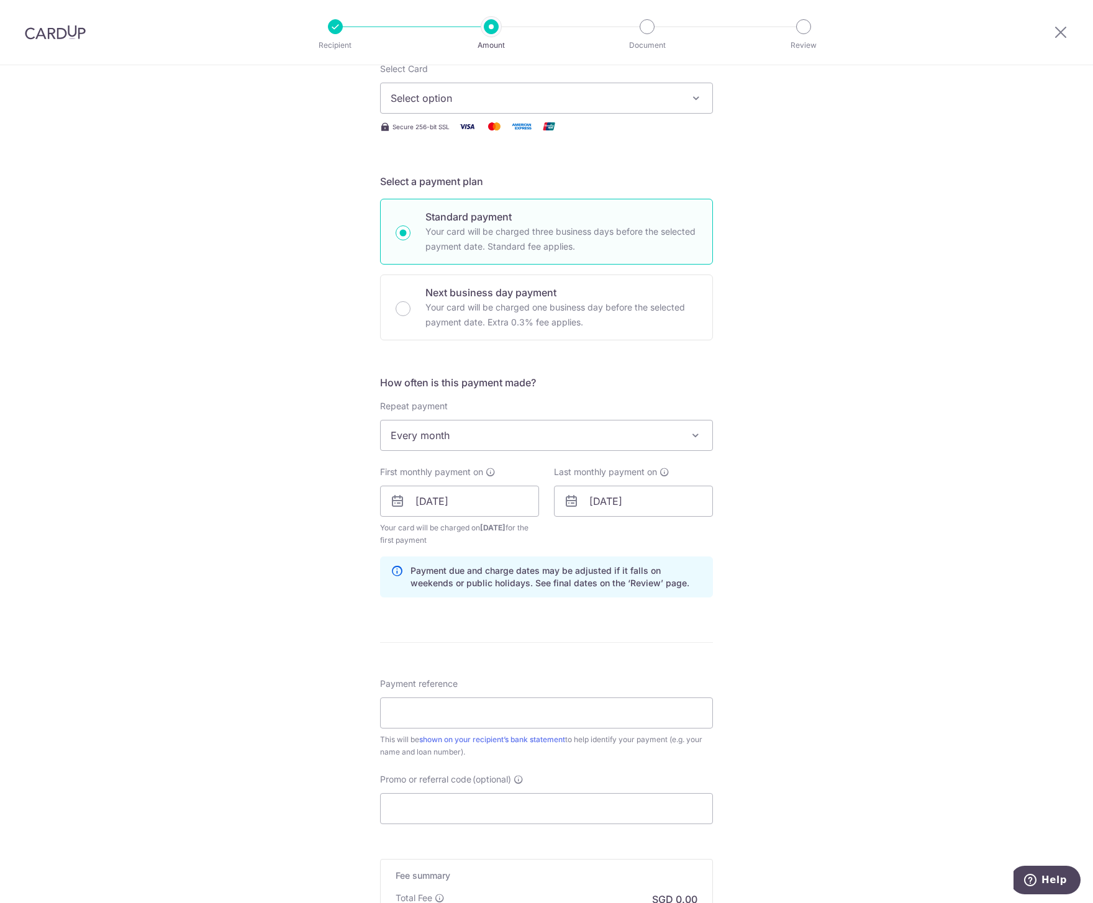
scroll to position [186, 0]
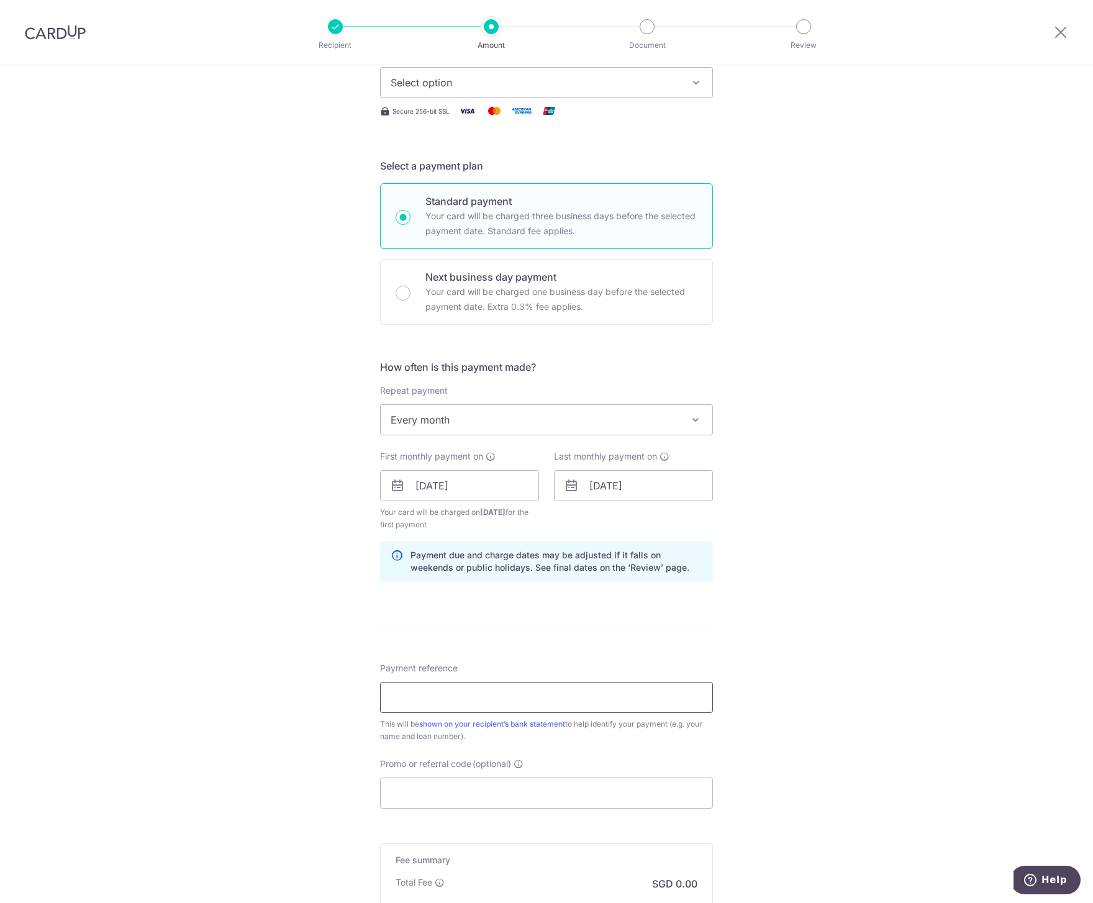
click at [450, 700] on input "Payment reference" at bounding box center [546, 697] width 333 height 31
type input "SR0309 Home Loan"
click at [444, 788] on input "Promo or referral code (optional)" at bounding box center [546, 793] width 333 height 31
paste input "R"
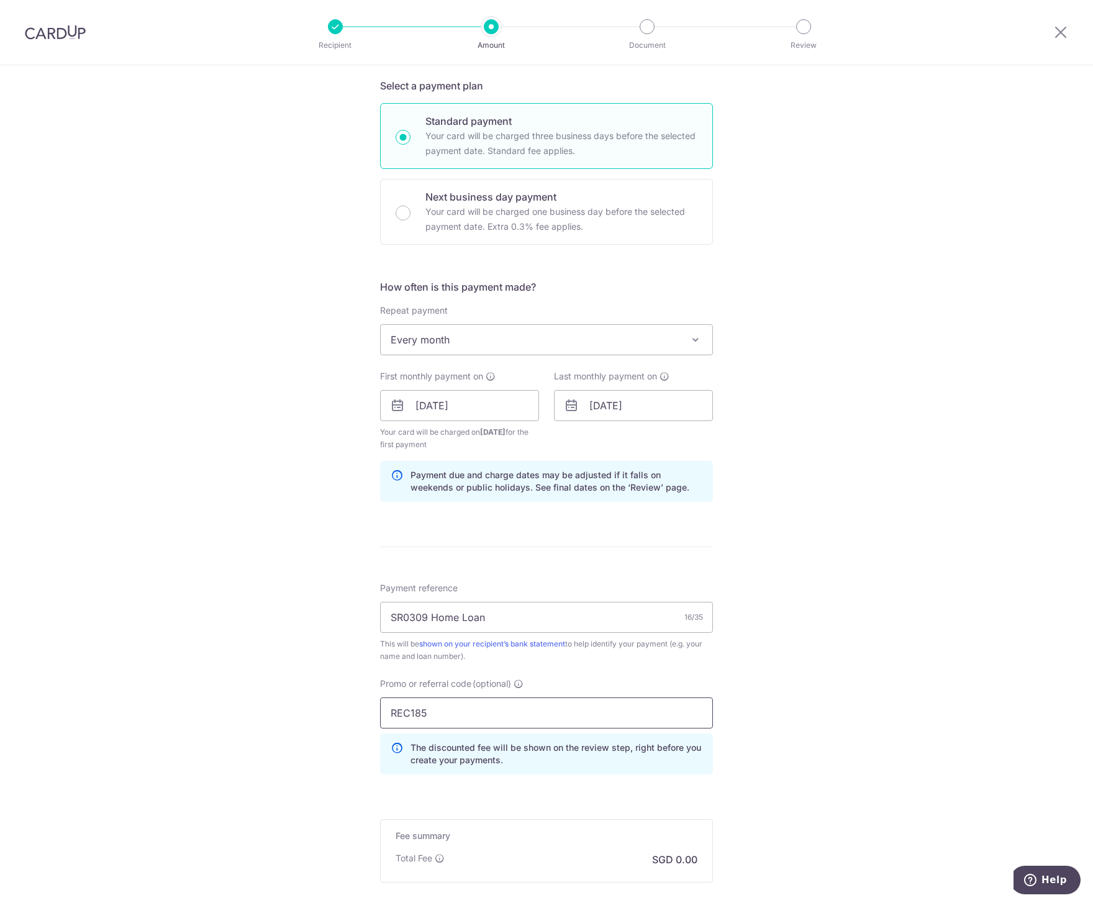
scroll to position [373, 0]
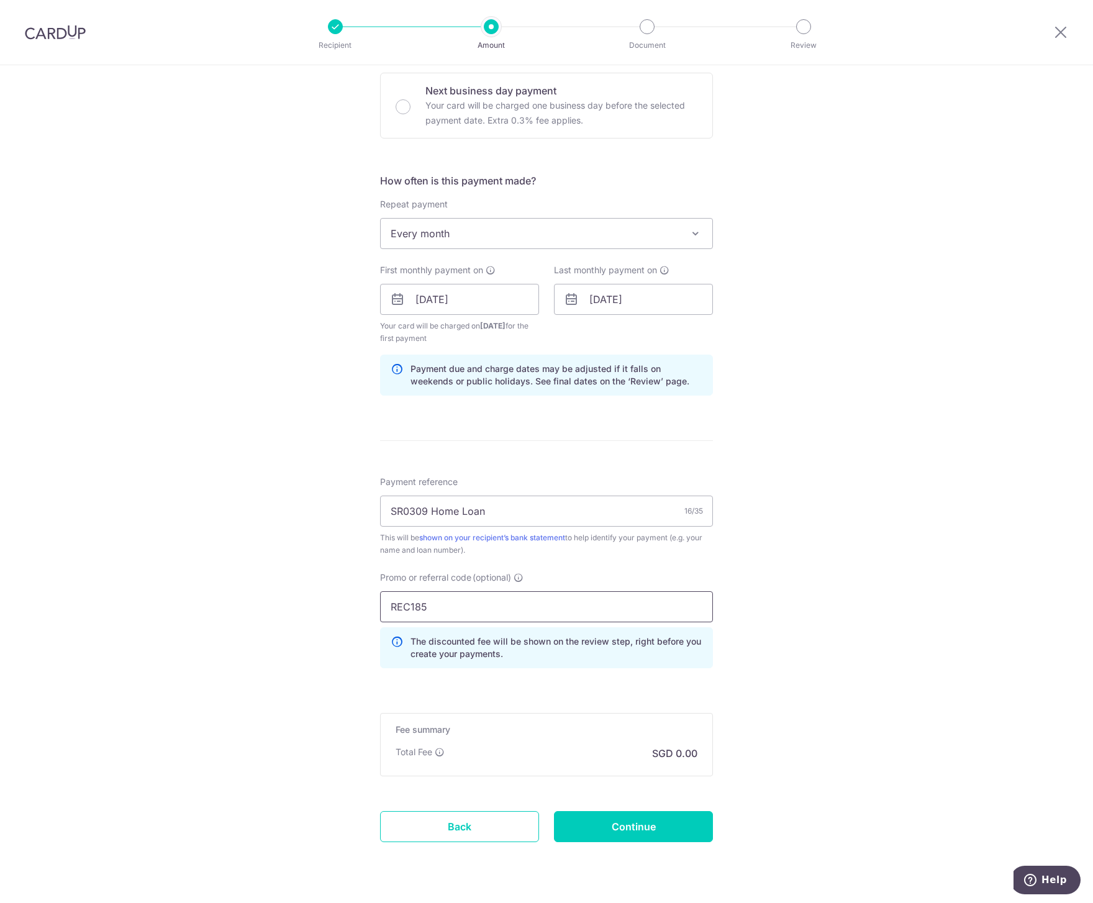
type input "REC185"
click at [714, 735] on div "Tell us more about your payment Enter payment amount SGD Select Card Select opt…" at bounding box center [546, 313] width 1093 height 1243
click at [627, 752] on div "Total Fee SGD 0.00" at bounding box center [547, 753] width 302 height 15
click at [691, 772] on div "Fee summary Base fee Extend fee Next-day fee Total Fee SGD 0.00" at bounding box center [546, 744] width 333 height 63
click at [663, 817] on input "Continue" at bounding box center [633, 826] width 159 height 31
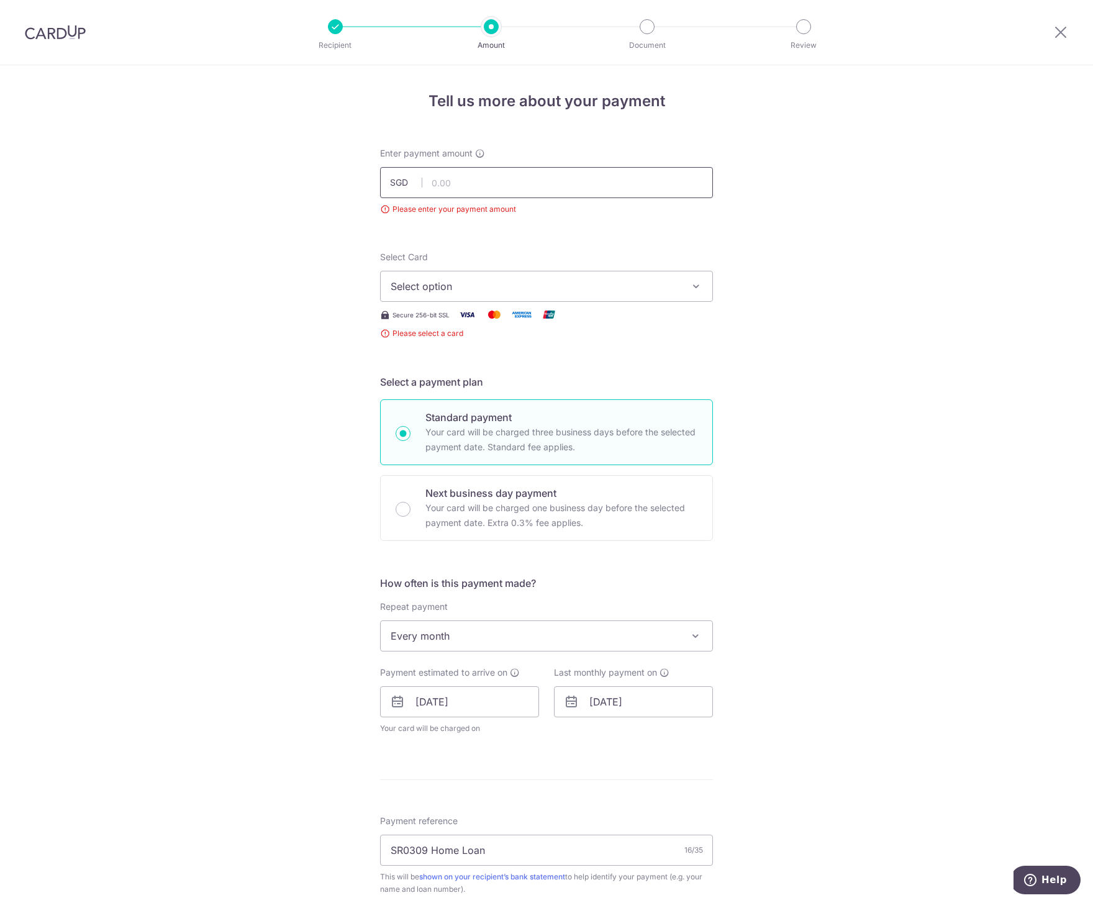
click at [498, 189] on input "text" at bounding box center [546, 182] width 333 height 31
type input "4,125.00"
click at [439, 289] on span "Select option" at bounding box center [535, 286] width 289 height 15
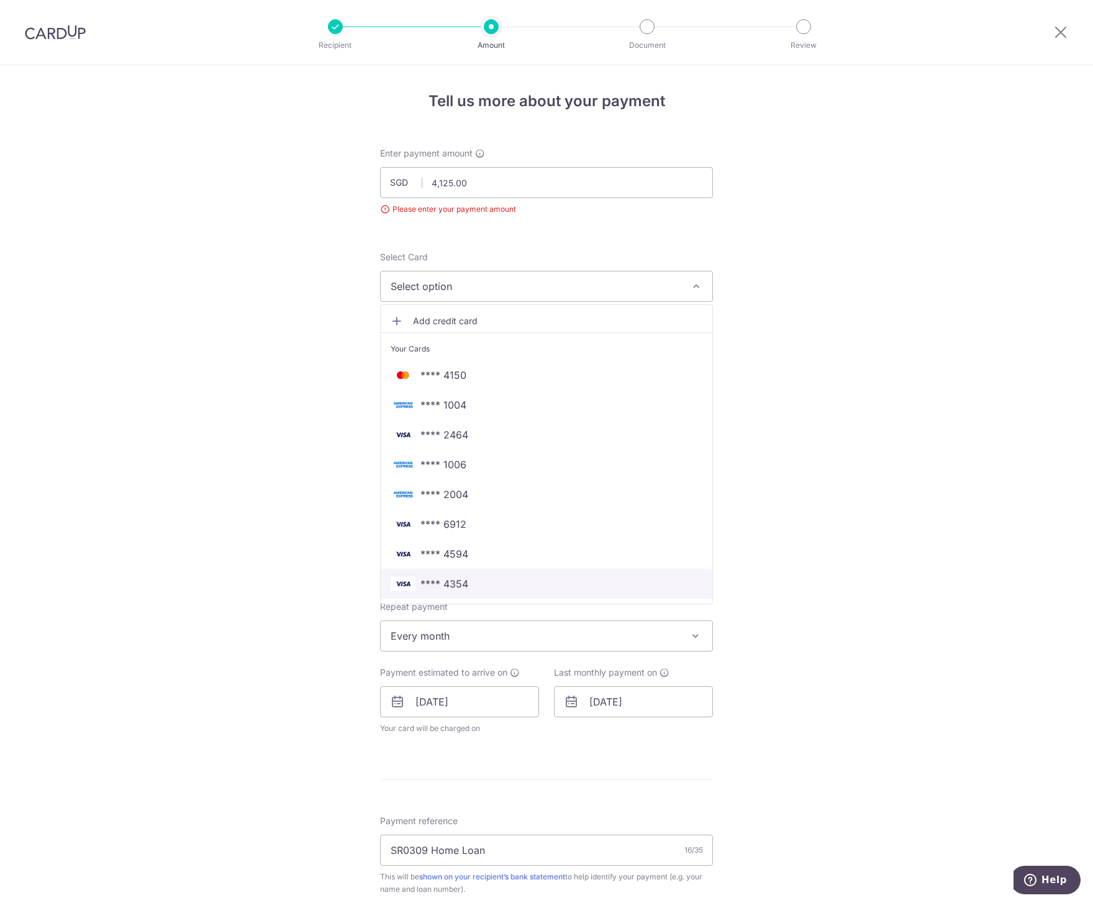
click at [490, 583] on span "**** 4354" at bounding box center [547, 583] width 312 height 15
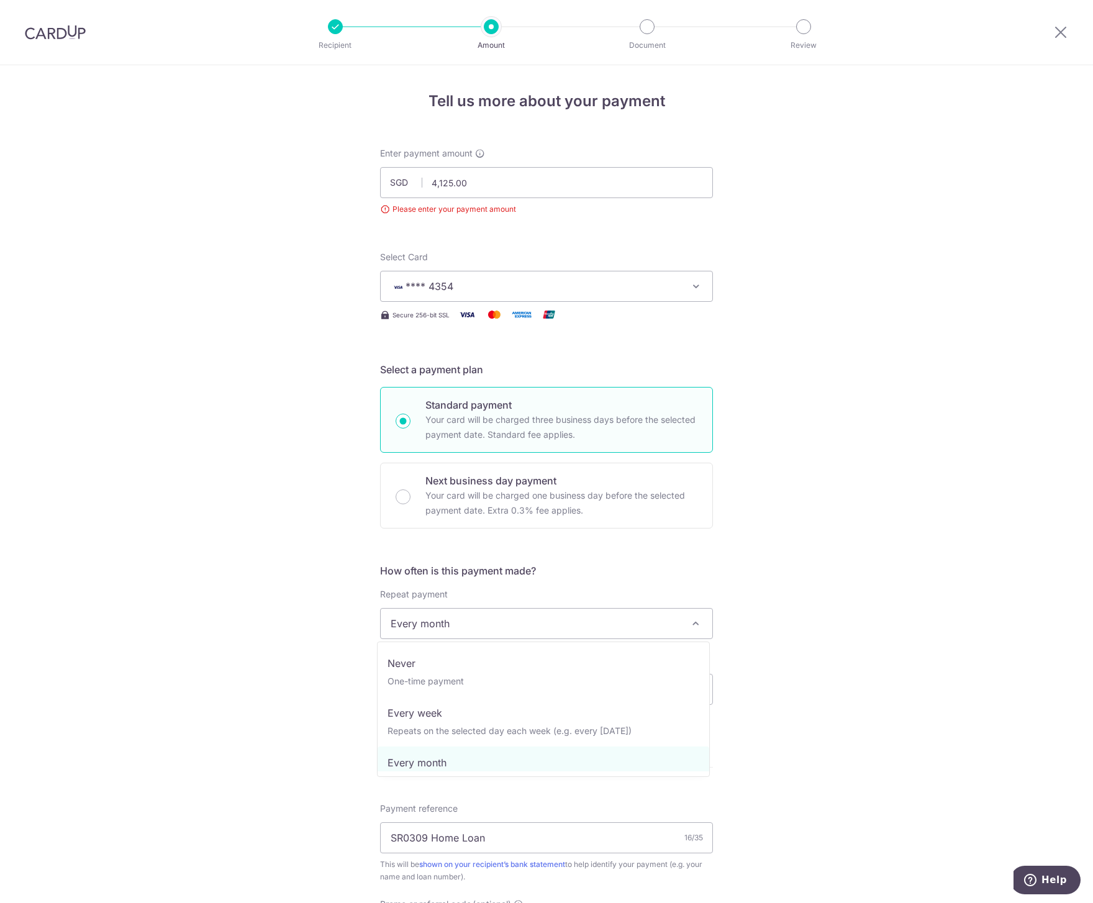
click at [518, 613] on span "Every month" at bounding box center [547, 624] width 332 height 30
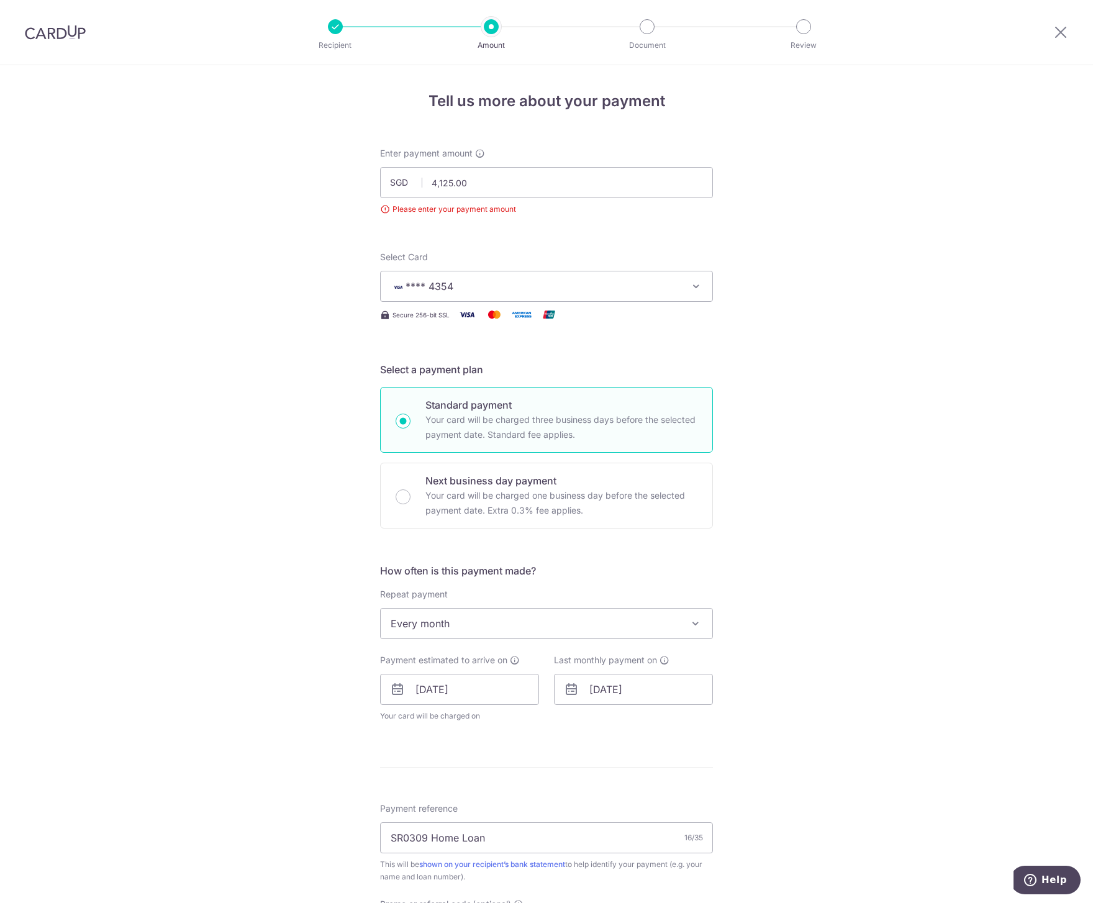
drag, startPoint x: 850, startPoint y: 709, endPoint x: 847, endPoint y: 703, distance: 7.5
click at [850, 708] on div "Tell us more about your payment Enter payment amount SGD 4,125.00 4125.00 Pleas…" at bounding box center [546, 663] width 1093 height 1197
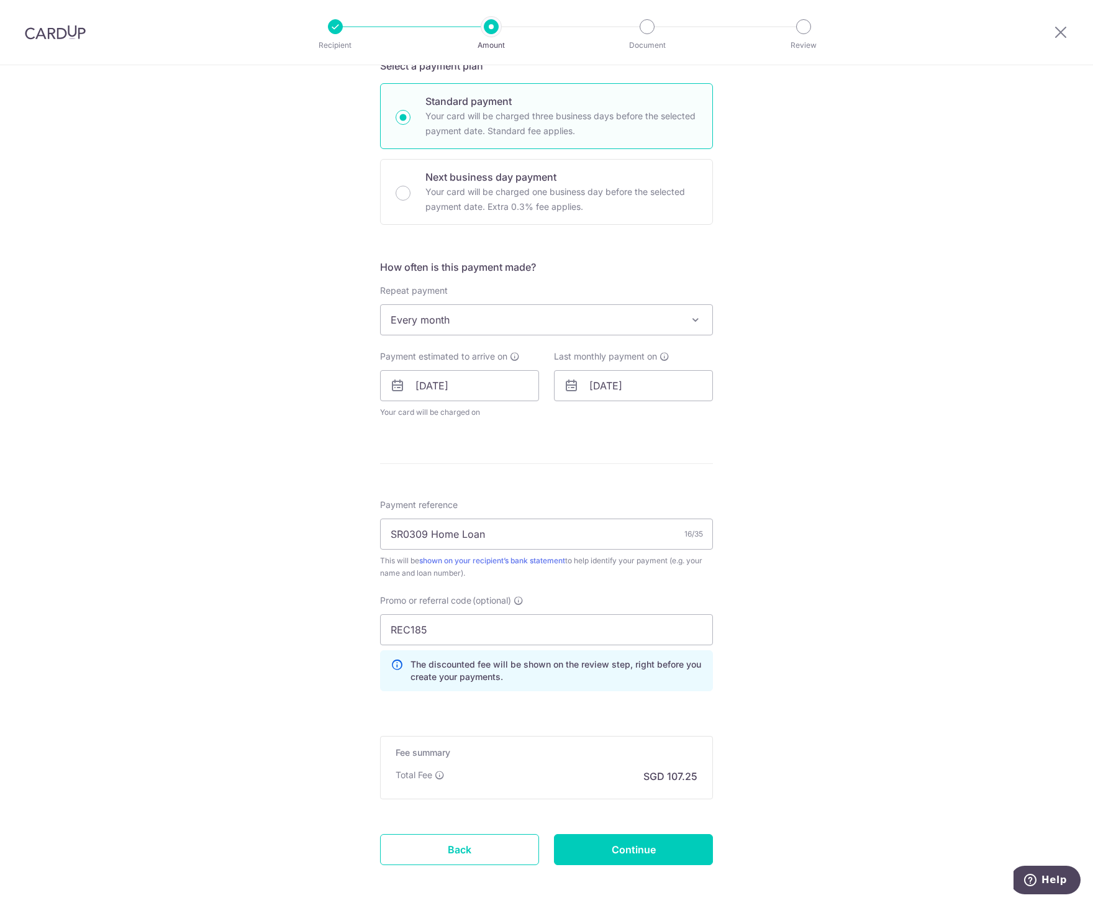
scroll to position [359, 0]
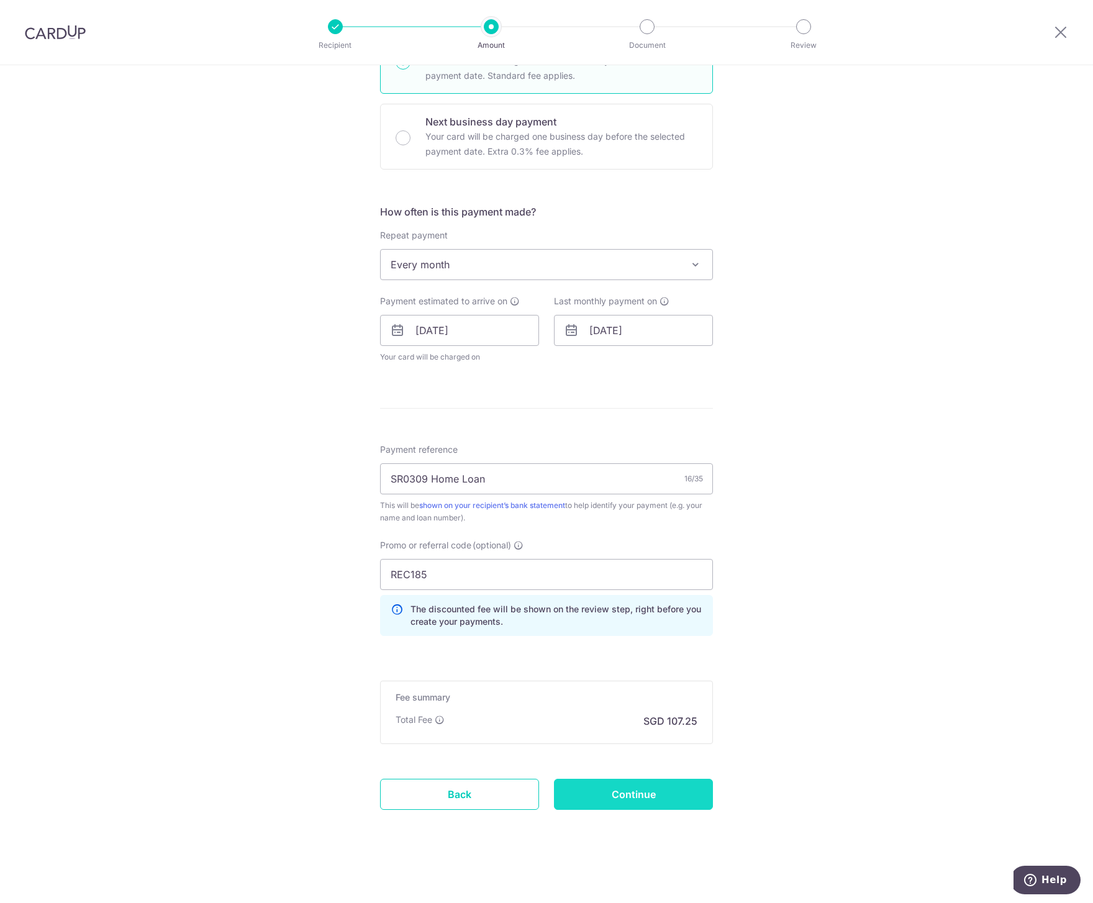
click at [650, 793] on input "Continue" at bounding box center [633, 794] width 159 height 31
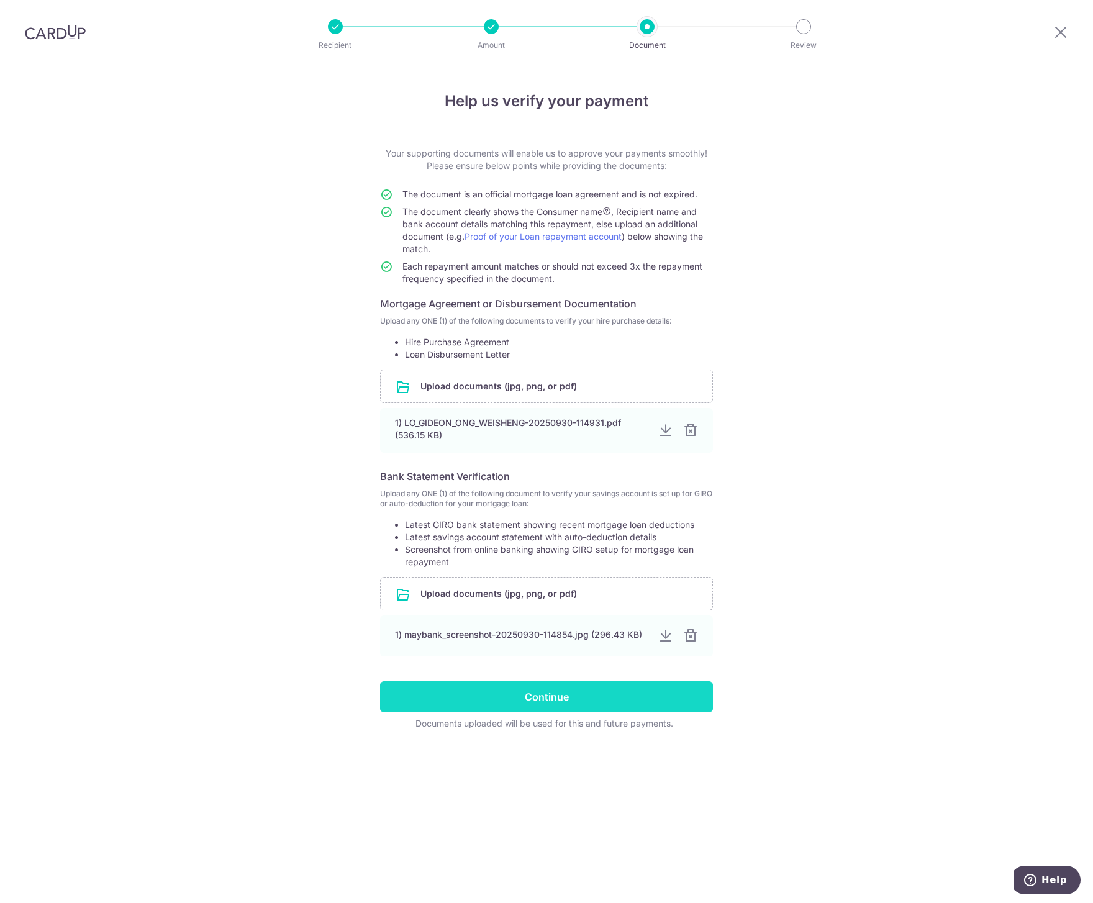
click at [568, 701] on input "Continue" at bounding box center [546, 696] width 333 height 31
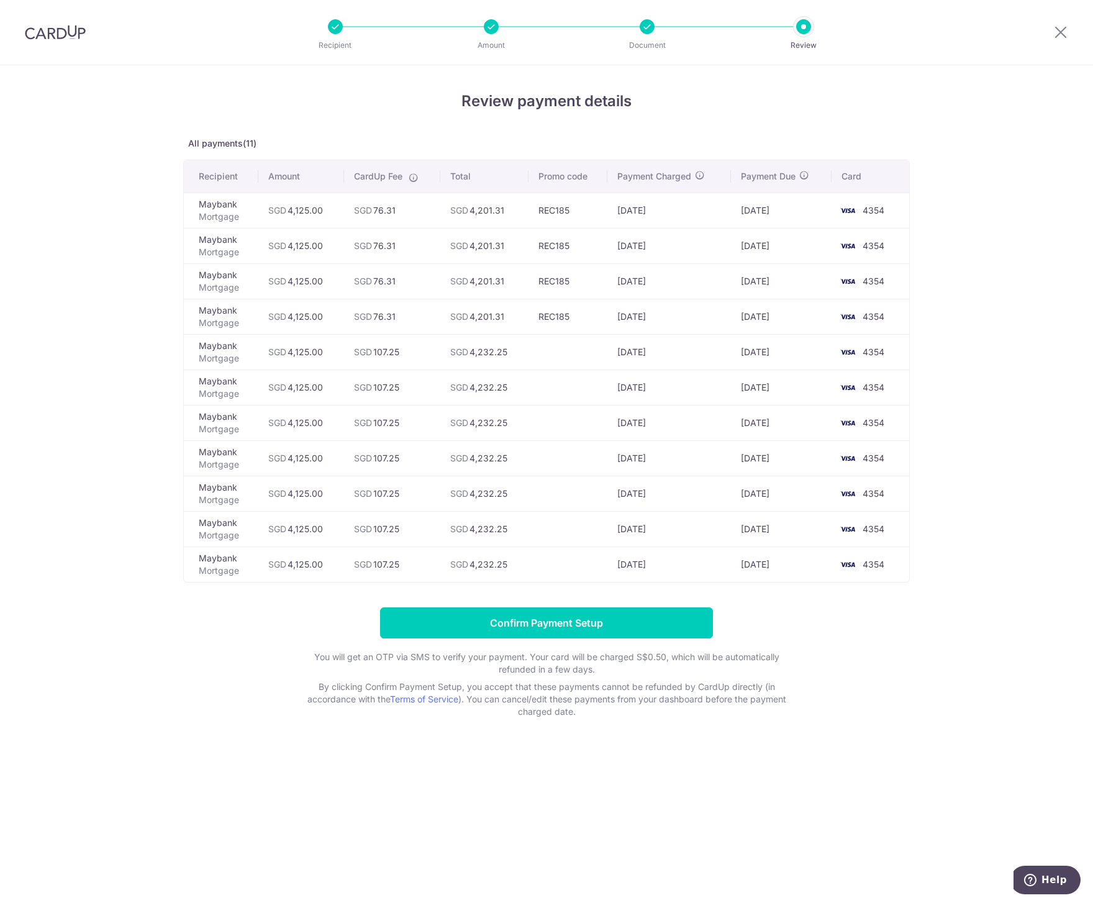
click at [778, 318] on td "28/01/2026" at bounding box center [781, 316] width 101 height 35
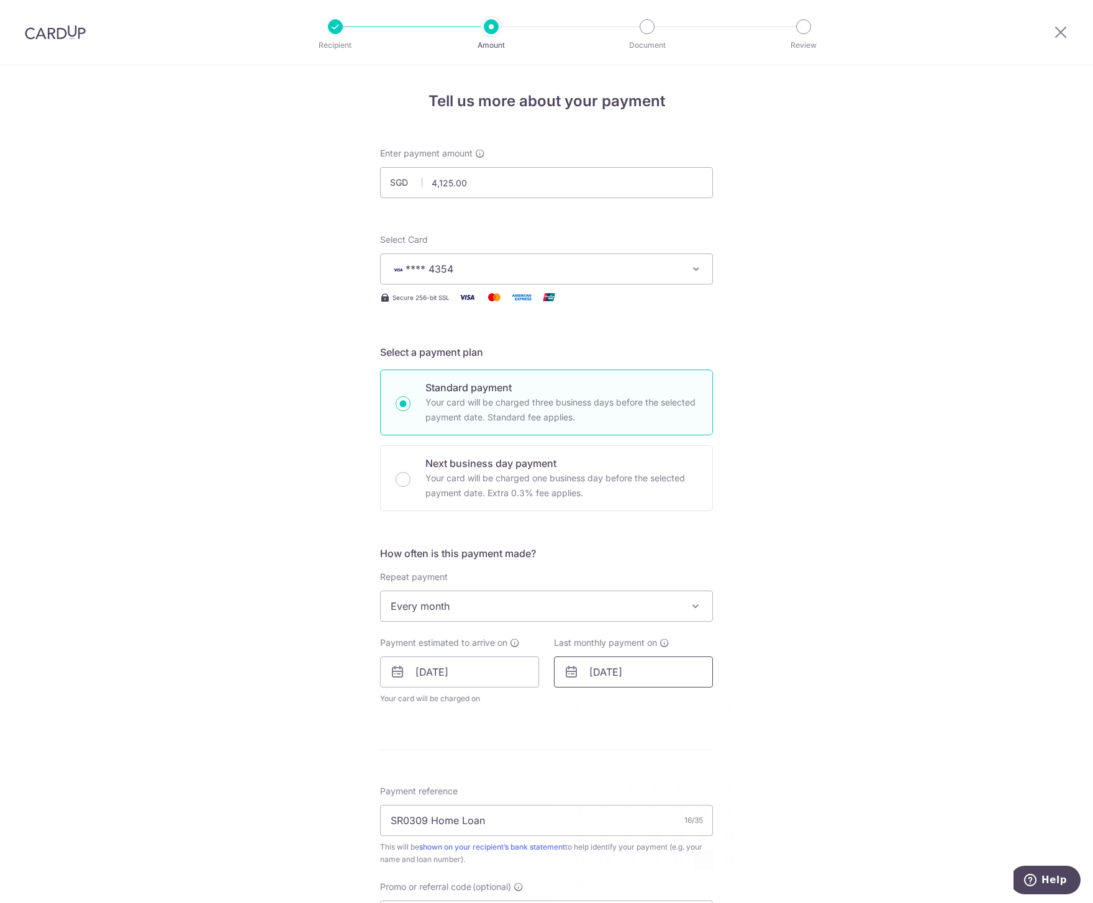
click at [637, 670] on input "[DATE]" at bounding box center [633, 672] width 159 height 31
click at [618, 705] on select "Jan Feb Mar Apr May Jun Jul Aug Sep Oct Nov Dec" at bounding box center [624, 706] width 33 height 10
click at [653, 862] on link "28" at bounding box center [654, 860] width 20 height 20
type input "[DATE]"
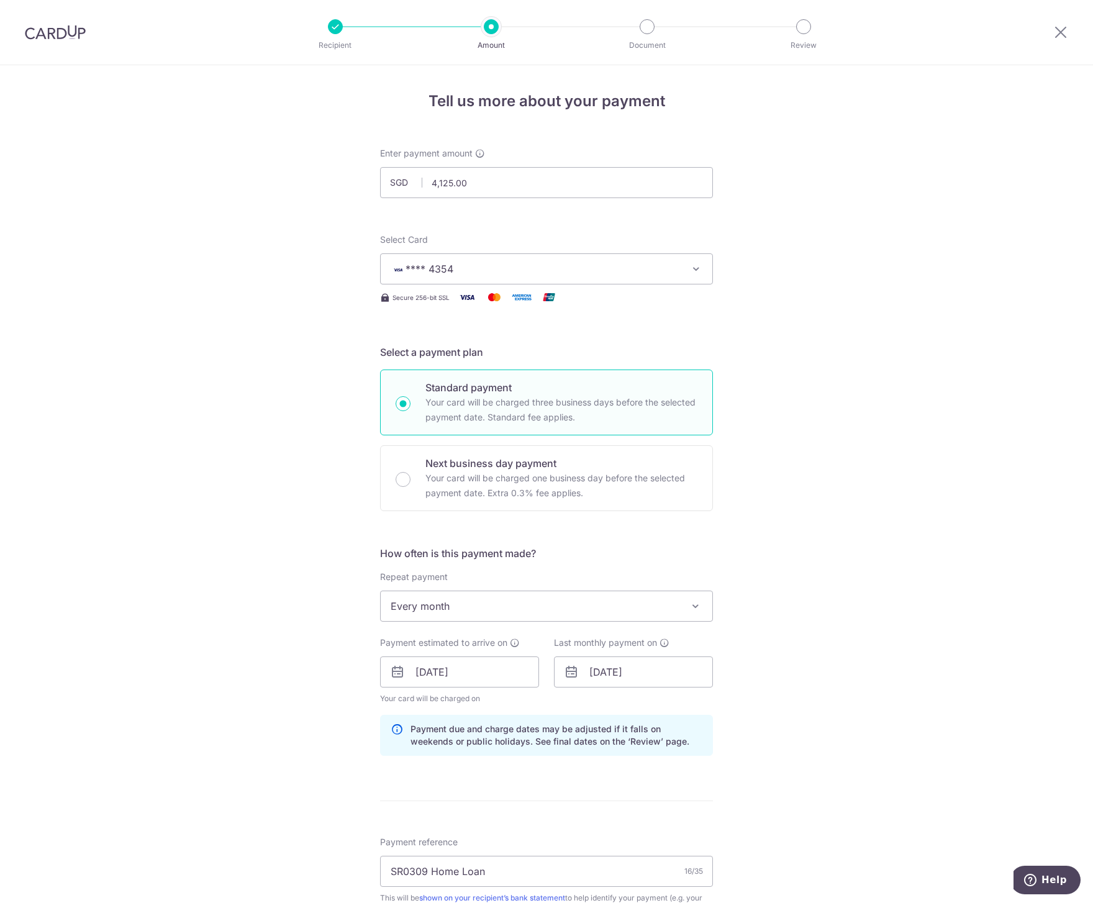
click at [825, 721] on div "Tell us more about your payment Enter payment amount SGD 4,125.00 4125.00 Selec…" at bounding box center [546, 680] width 1093 height 1231
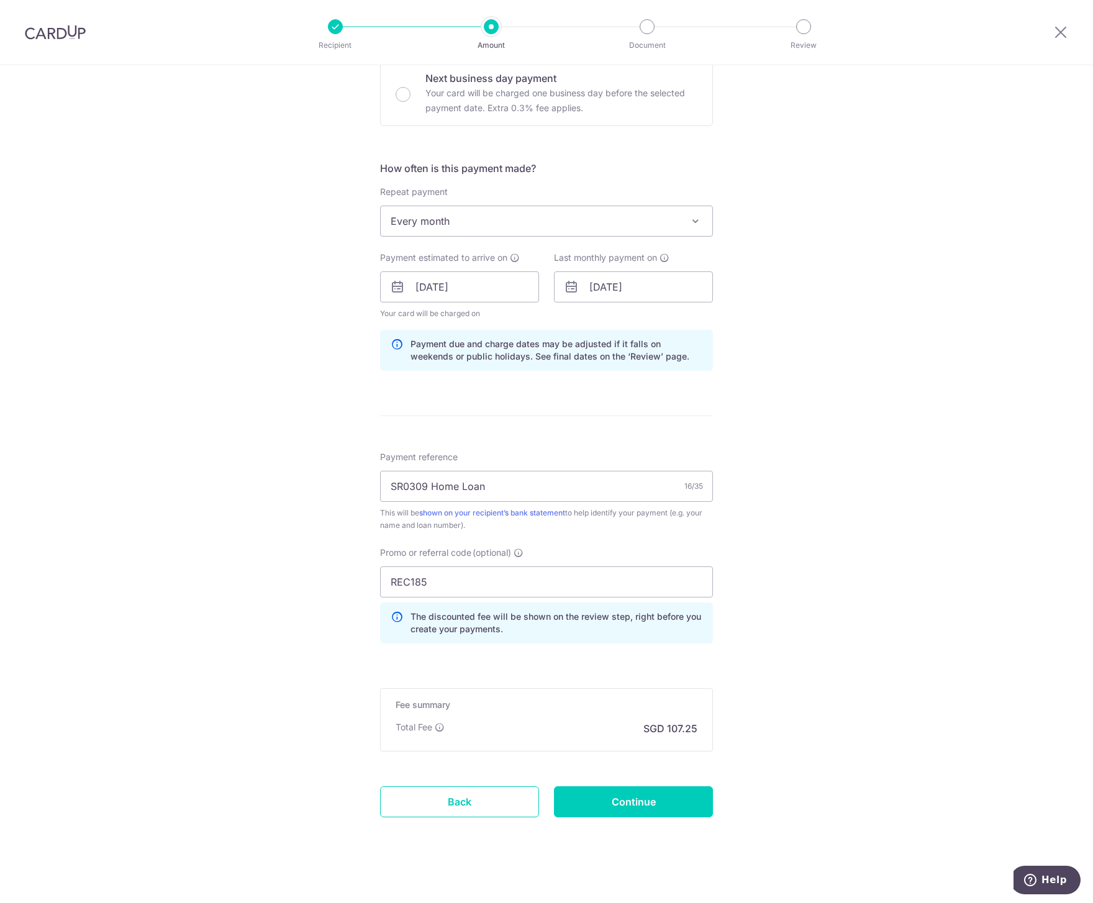
scroll to position [393, 0]
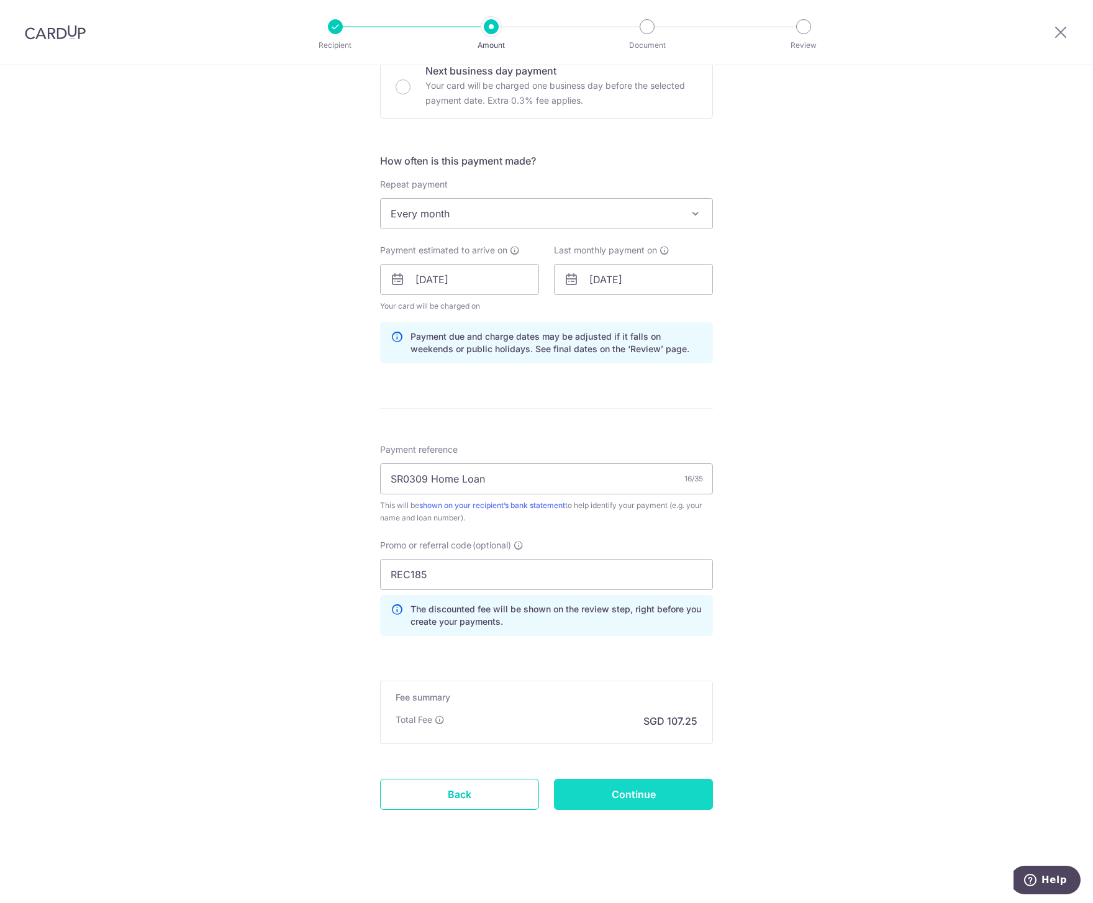
click at [641, 799] on input "Continue" at bounding box center [633, 794] width 159 height 31
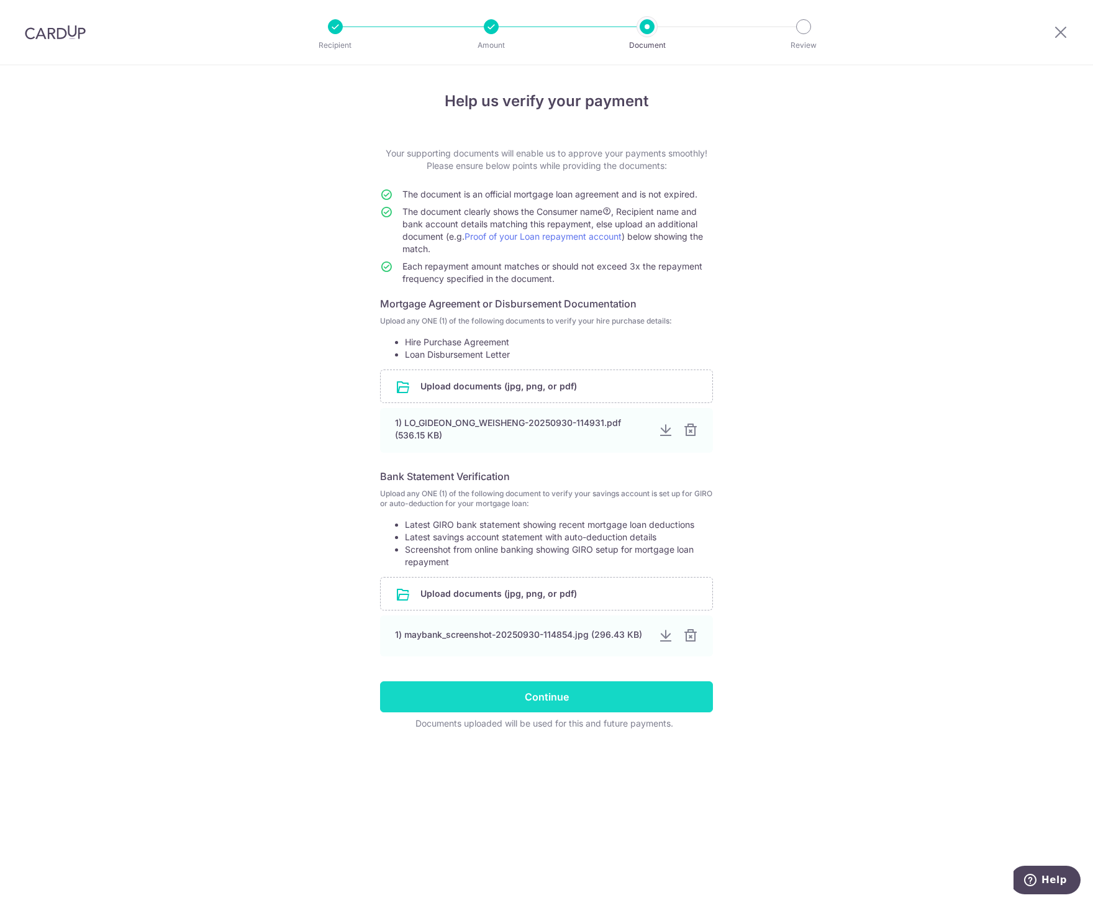
click at [591, 700] on input "Continue" at bounding box center [546, 696] width 333 height 31
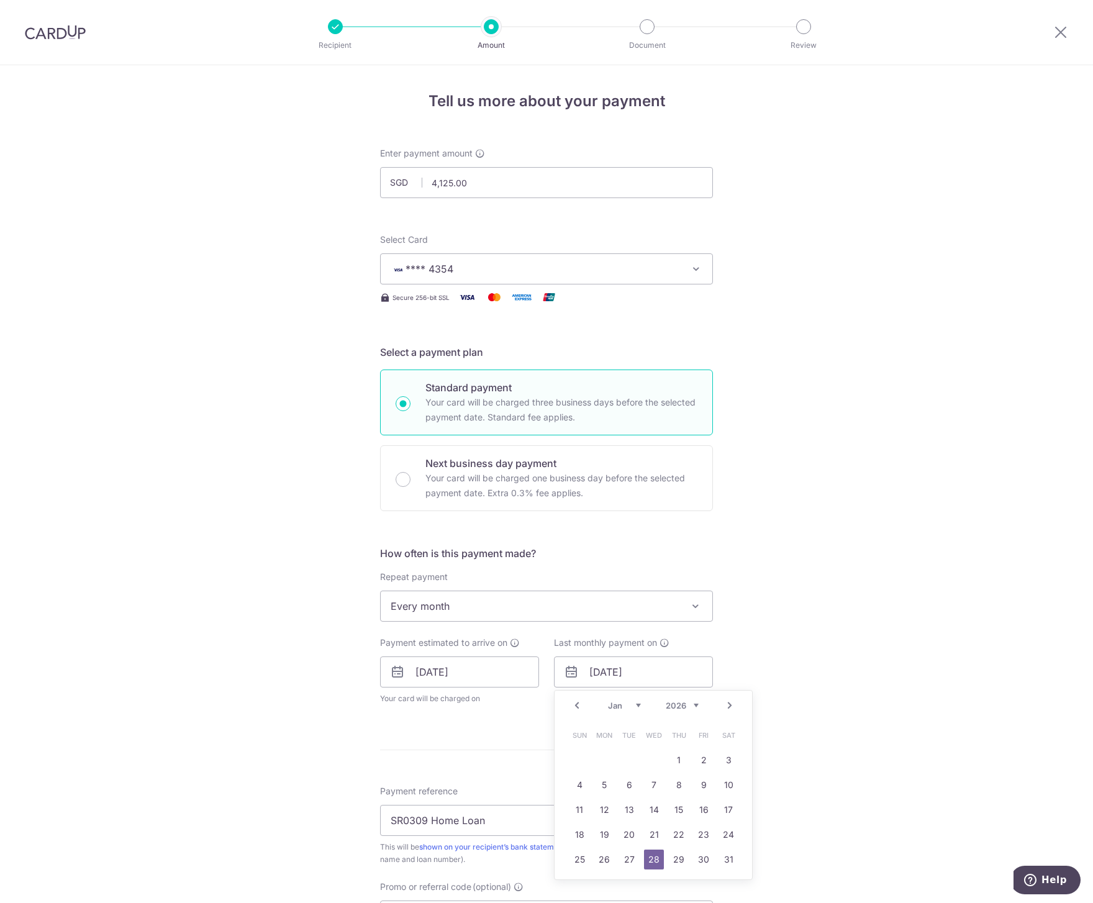
click at [612, 712] on div "Prev Next Jan Feb Mar Apr May Jun Jul Aug Sep Oct Nov Dec 2025 2026 2027 2028 2…" at bounding box center [654, 706] width 198 height 30
click at [619, 701] on select "Jan Feb Mar Apr May Jun Jul Aug Sep Oct Nov Dec" at bounding box center [624, 706] width 33 height 10
click at [696, 832] on link "27" at bounding box center [704, 835] width 20 height 20
type input "27/02/2026"
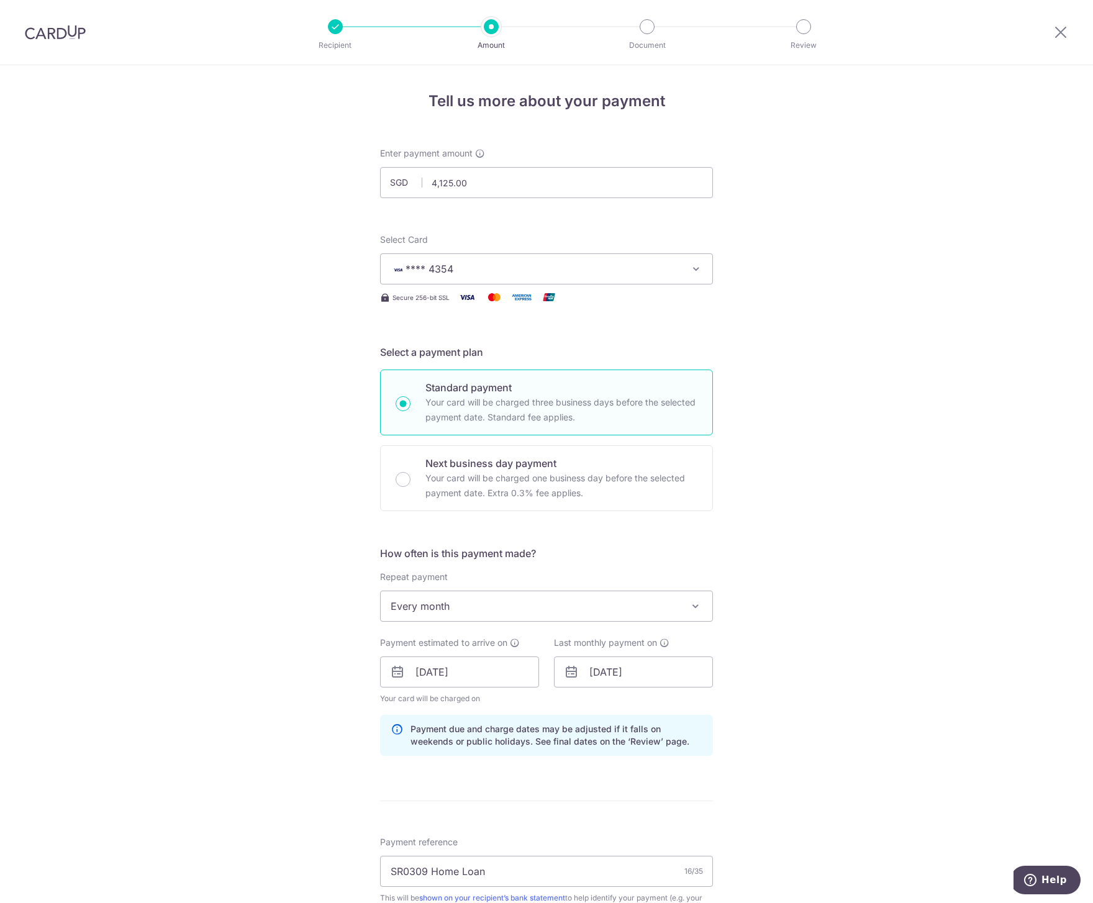
click at [823, 716] on div "Tell us more about your payment Enter payment amount SGD 4,125.00 4125.00 Selec…" at bounding box center [546, 680] width 1093 height 1231
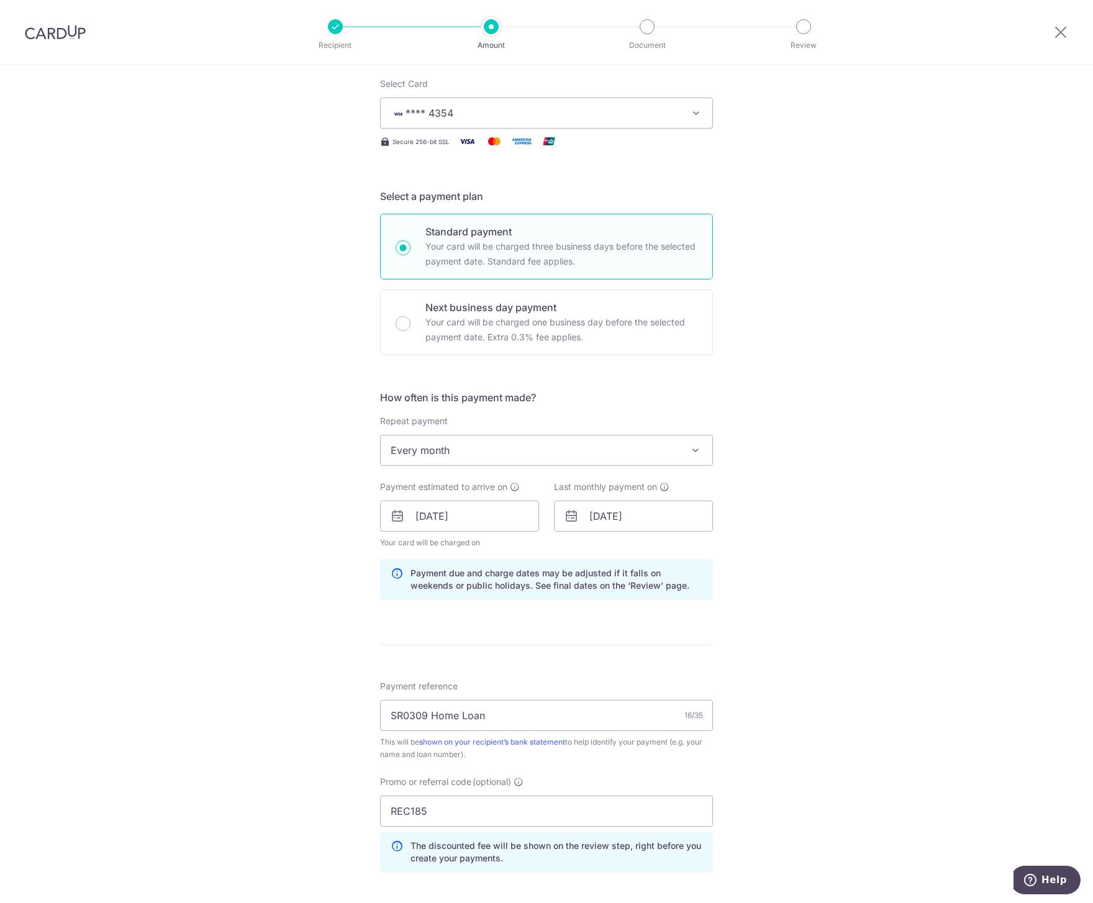
scroll to position [393, 0]
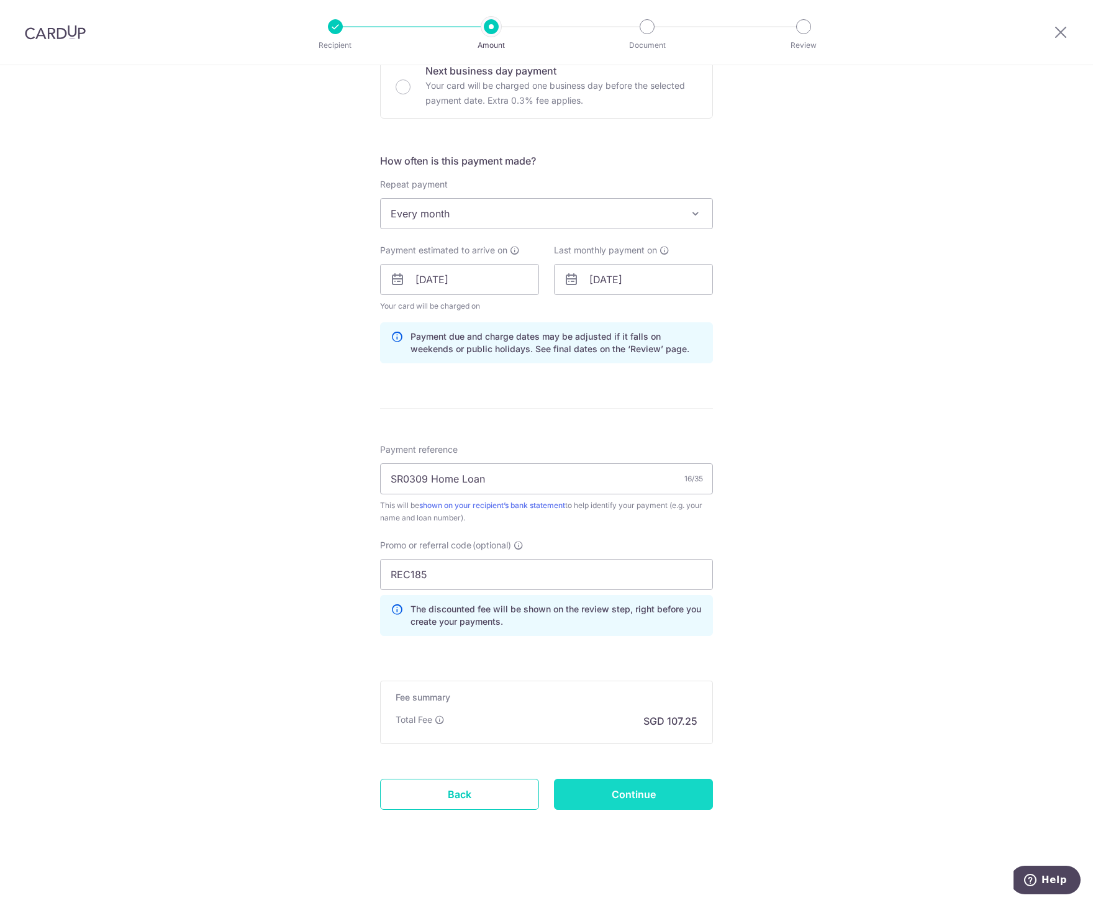
click at [621, 797] on input "Continue" at bounding box center [633, 794] width 159 height 31
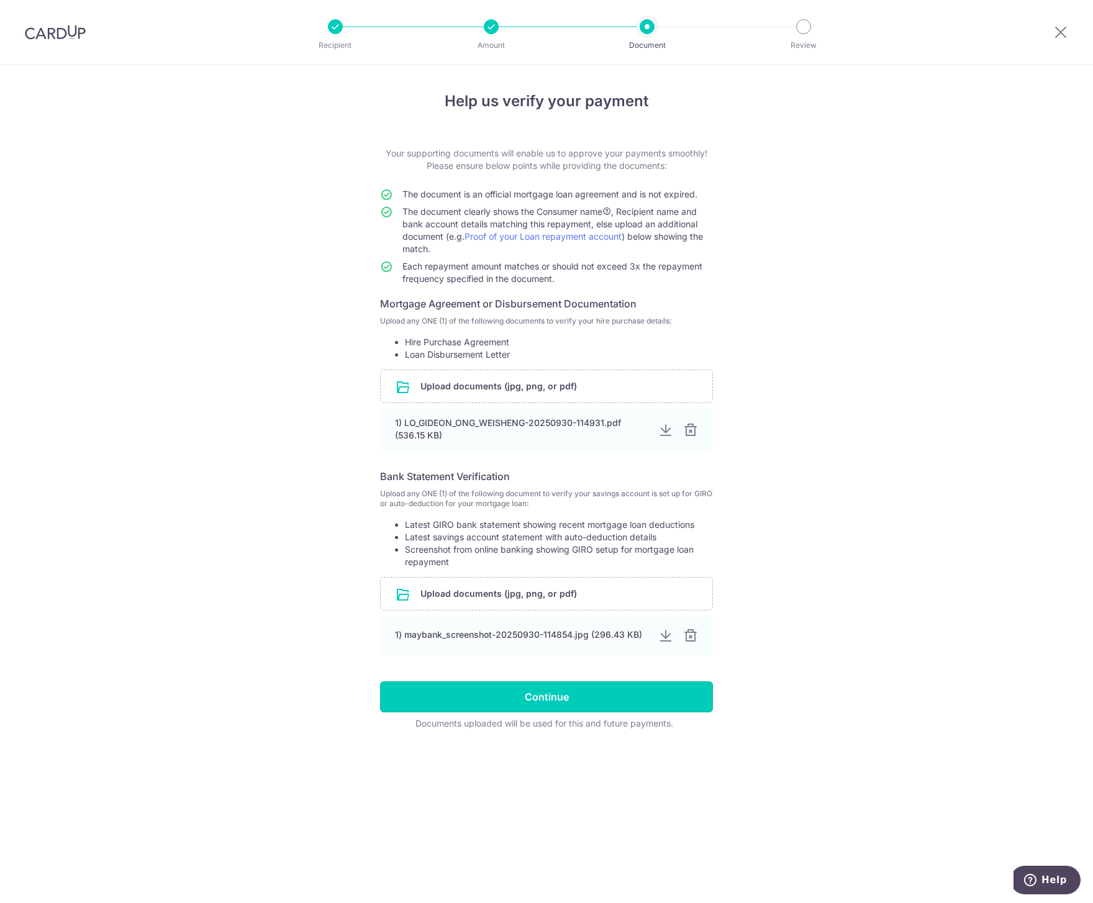
click at [596, 699] on input "Continue" at bounding box center [546, 696] width 333 height 31
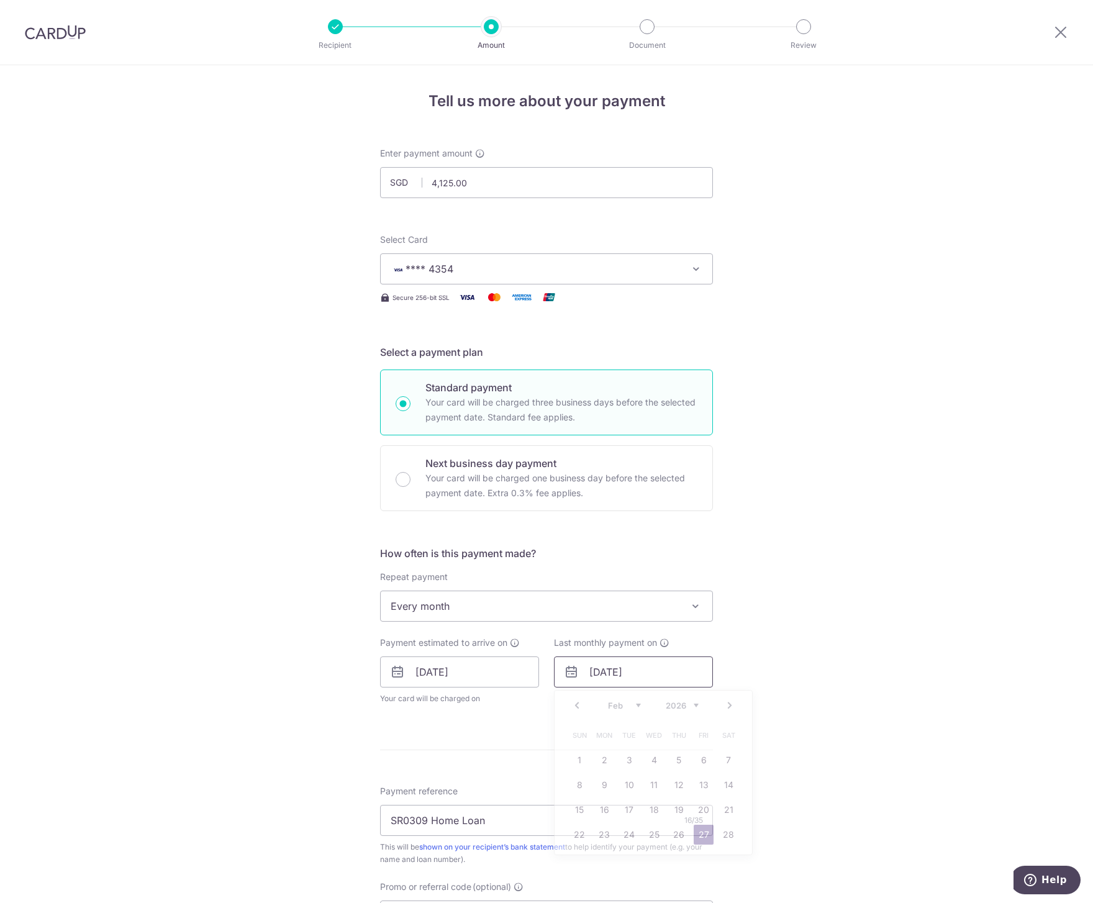
click at [636, 676] on input "27/02/2026" at bounding box center [633, 672] width 159 height 31
click at [790, 654] on div "Tell us more about your payment Enter payment amount SGD 4,125.00 4125.00 Selec…" at bounding box center [546, 655] width 1093 height 1180
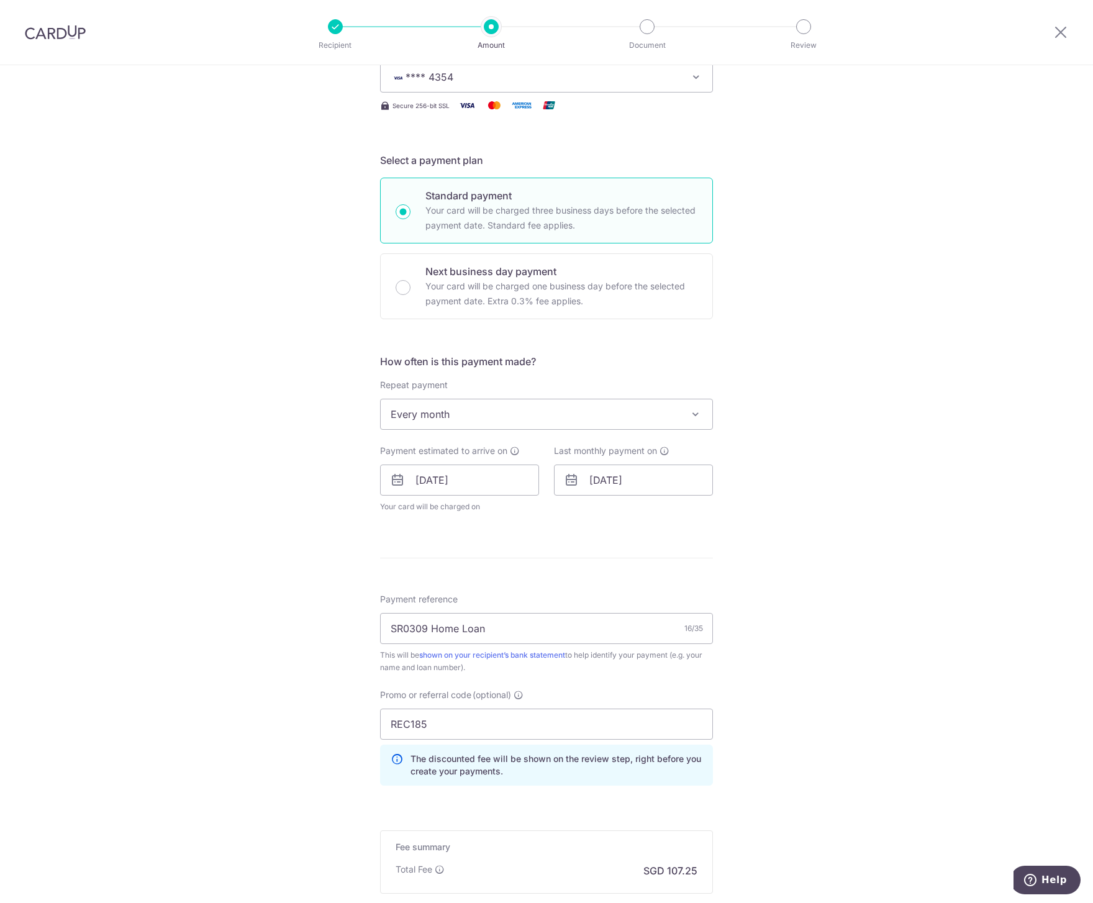
scroll to position [248, 0]
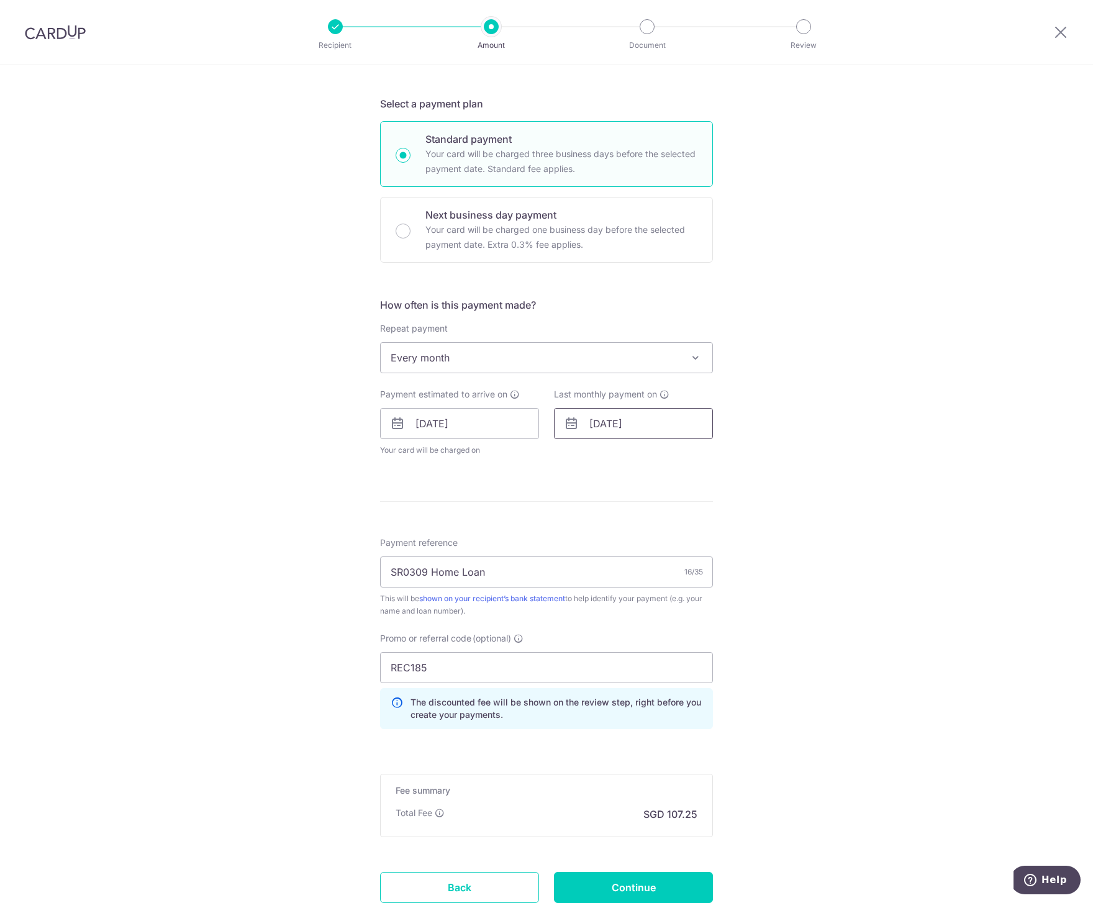
click at [587, 424] on input "[DATE]" at bounding box center [633, 423] width 159 height 31
click at [609, 458] on select "Jan Feb Mar Apr May Jun [DATE] Aug Sep Oct Nov Dec" at bounding box center [624, 457] width 33 height 10
click at [699, 589] on link "27" at bounding box center [704, 586] width 20 height 20
type input "27/03/2026"
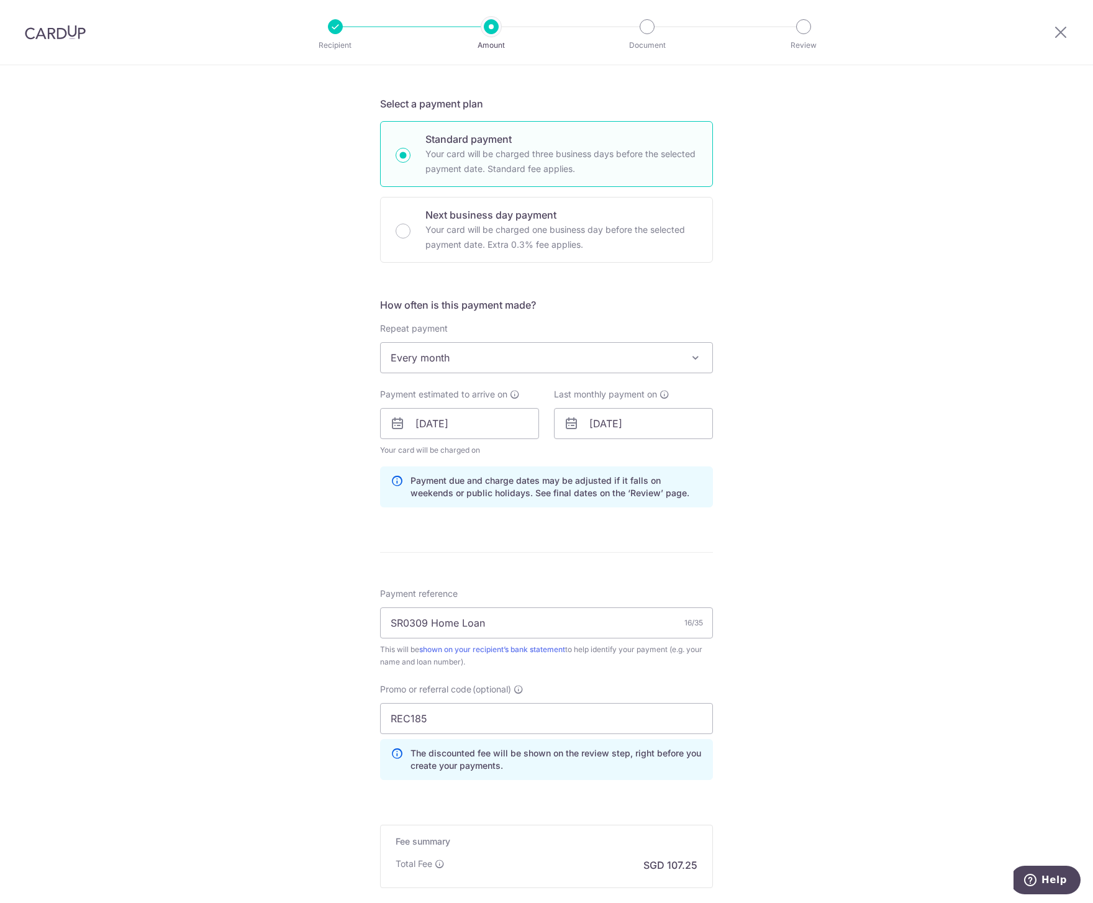
click at [790, 583] on div "Tell us more about your payment Enter payment amount SGD 4,125.00 4125.00 Selec…" at bounding box center [546, 432] width 1093 height 1231
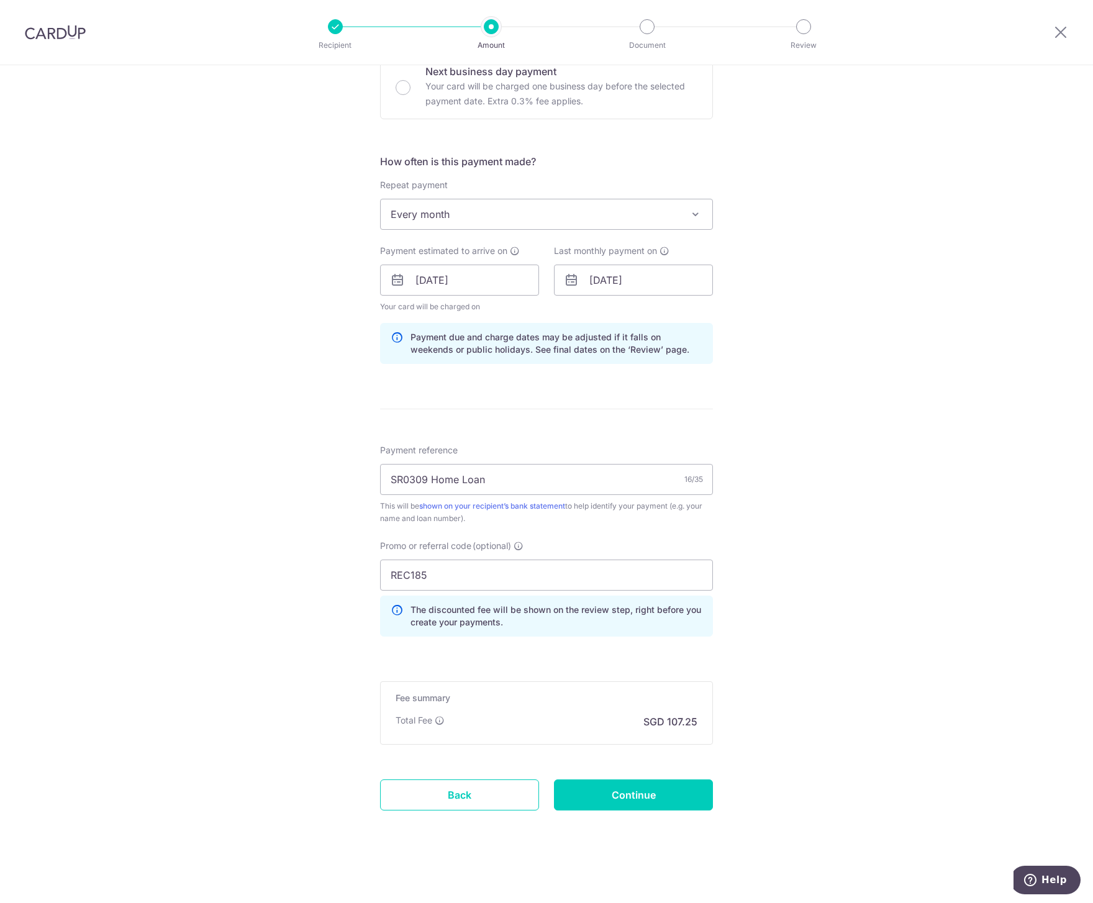
scroll to position [393, 0]
click at [618, 791] on input "Continue" at bounding box center [633, 794] width 159 height 31
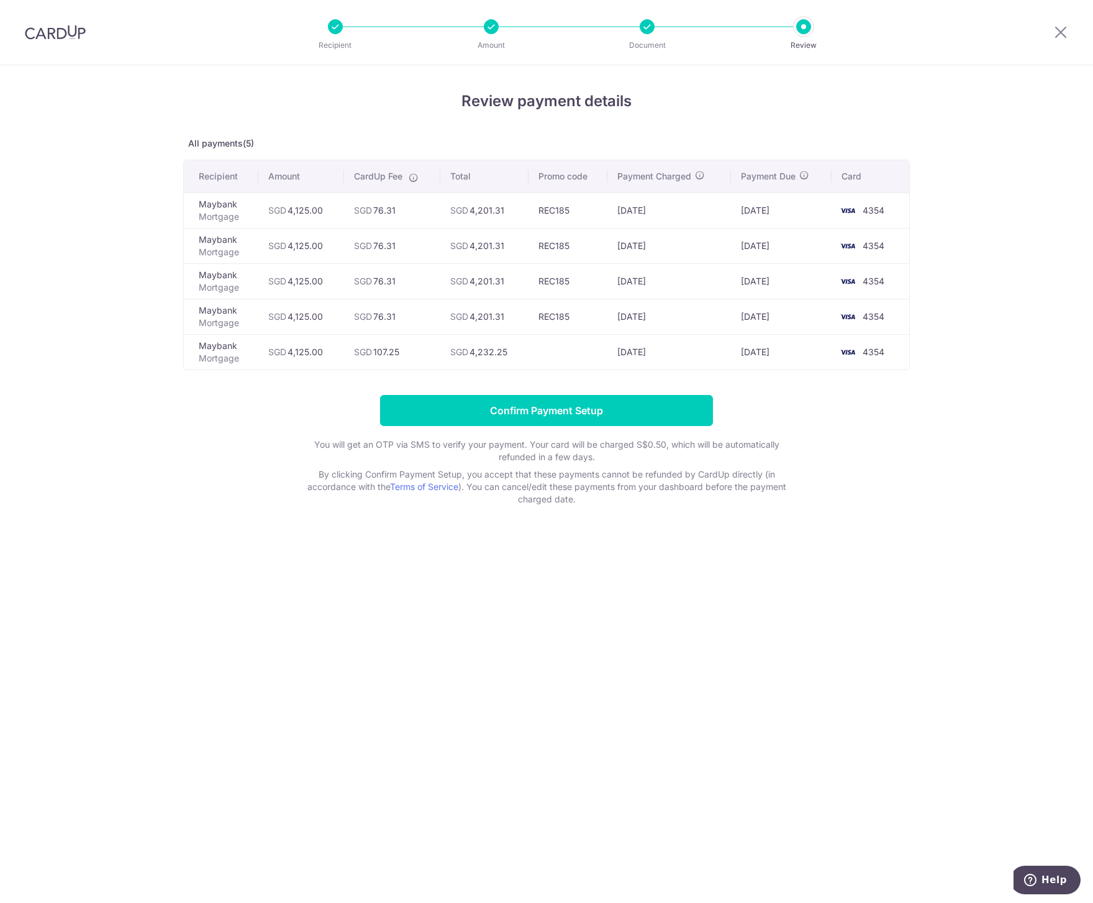
drag, startPoint x: 771, startPoint y: 350, endPoint x: 329, endPoint y: 349, distance: 441.7
click at [329, 349] on tr "Maybank Mortgage SGD 4,125.00 SGD 107.25 SGD 4,232.25 [DATE] [DATE] 4354" at bounding box center [547, 351] width 726 height 35
click at [383, 350] on td "SGD 107.25" at bounding box center [392, 351] width 97 height 35
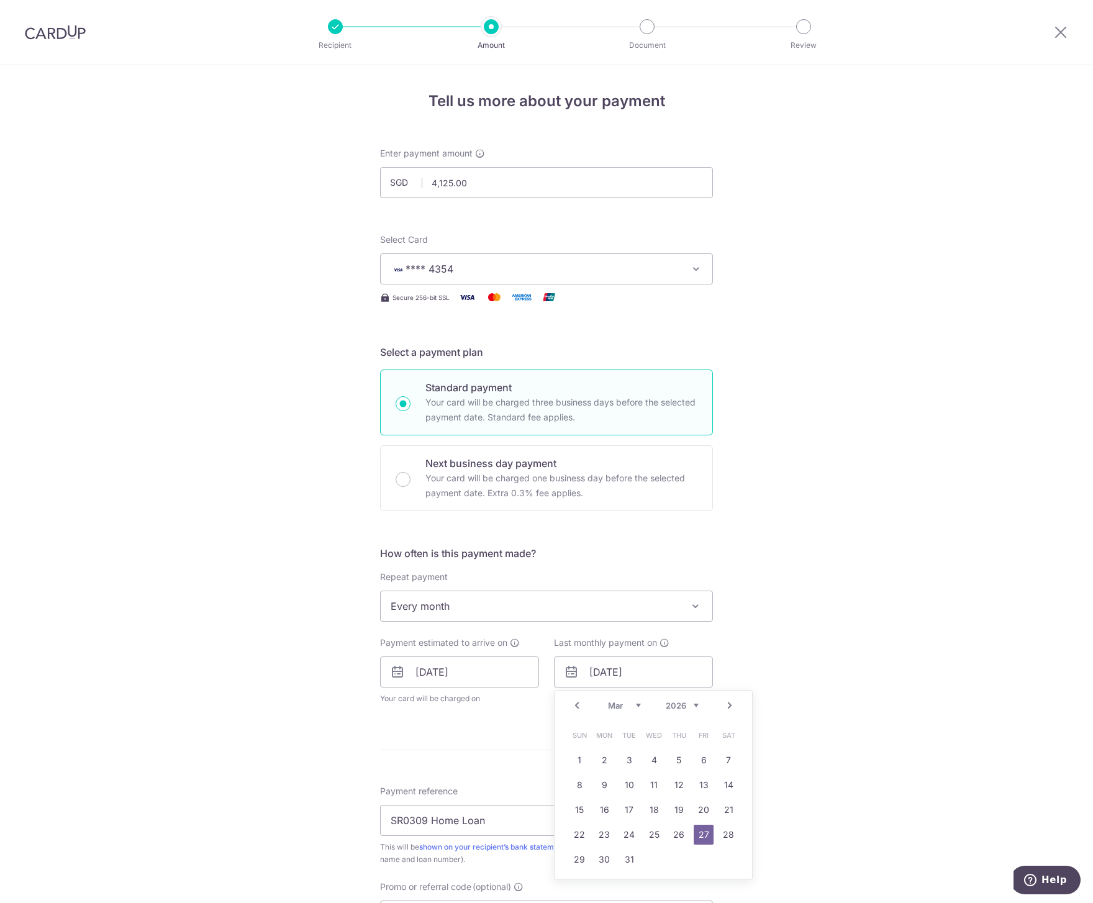
click at [616, 707] on select "Jan Feb Mar Apr May Jun [DATE] Aug Sep Oct Nov Dec" at bounding box center [624, 706] width 33 height 10
click at [604, 704] on div "Prev Next Jan Feb Mar Apr May Jun [DATE] Aug Sep Oct Nov [DATE] 2026 2027 2028 …" at bounding box center [654, 706] width 198 height 30
click at [608, 704] on select "Jan Feb Mar Apr May Jun [DATE] Aug Sep Oct Nov Dec" at bounding box center [624, 706] width 33 height 10
click at [655, 862] on link "28" at bounding box center [654, 860] width 20 height 20
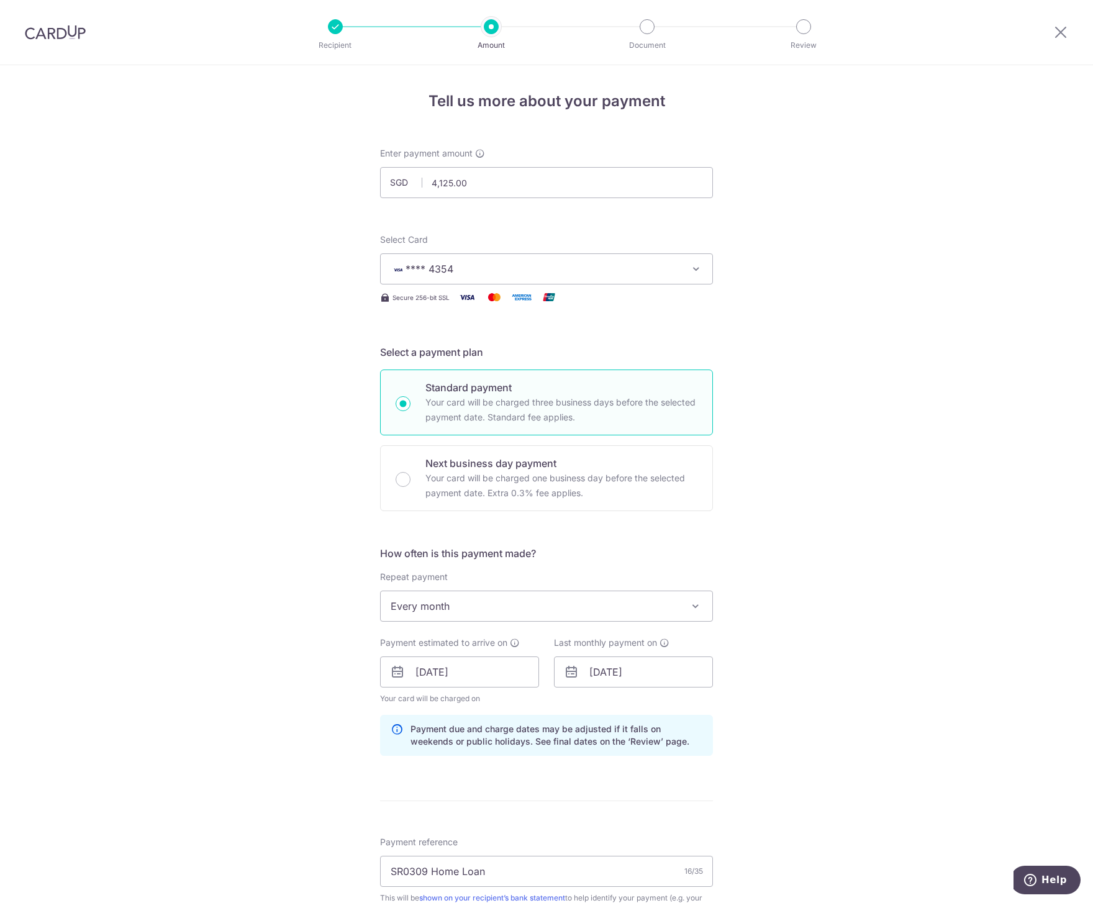
click at [784, 754] on div "Tell us more about your payment Enter payment amount SGD 4,125.00 4125.00 Selec…" at bounding box center [546, 680] width 1093 height 1231
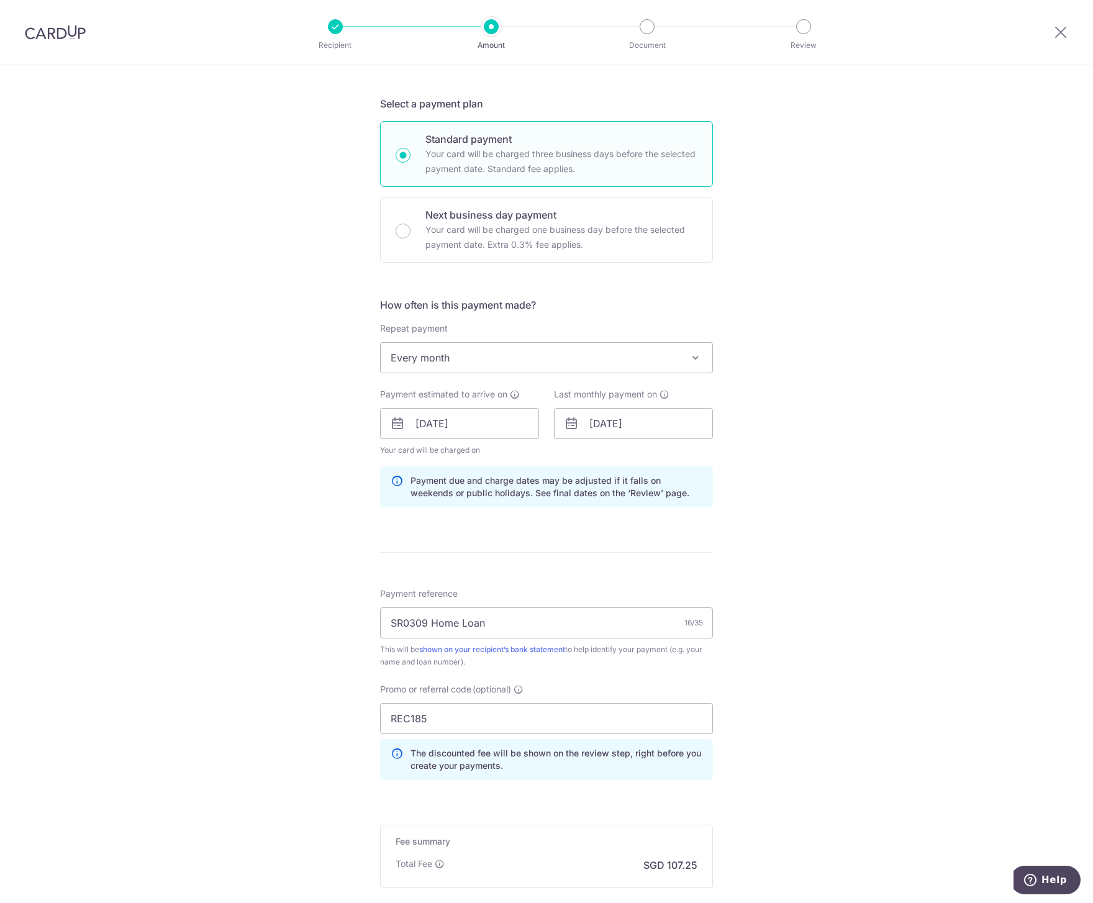
scroll to position [393, 0]
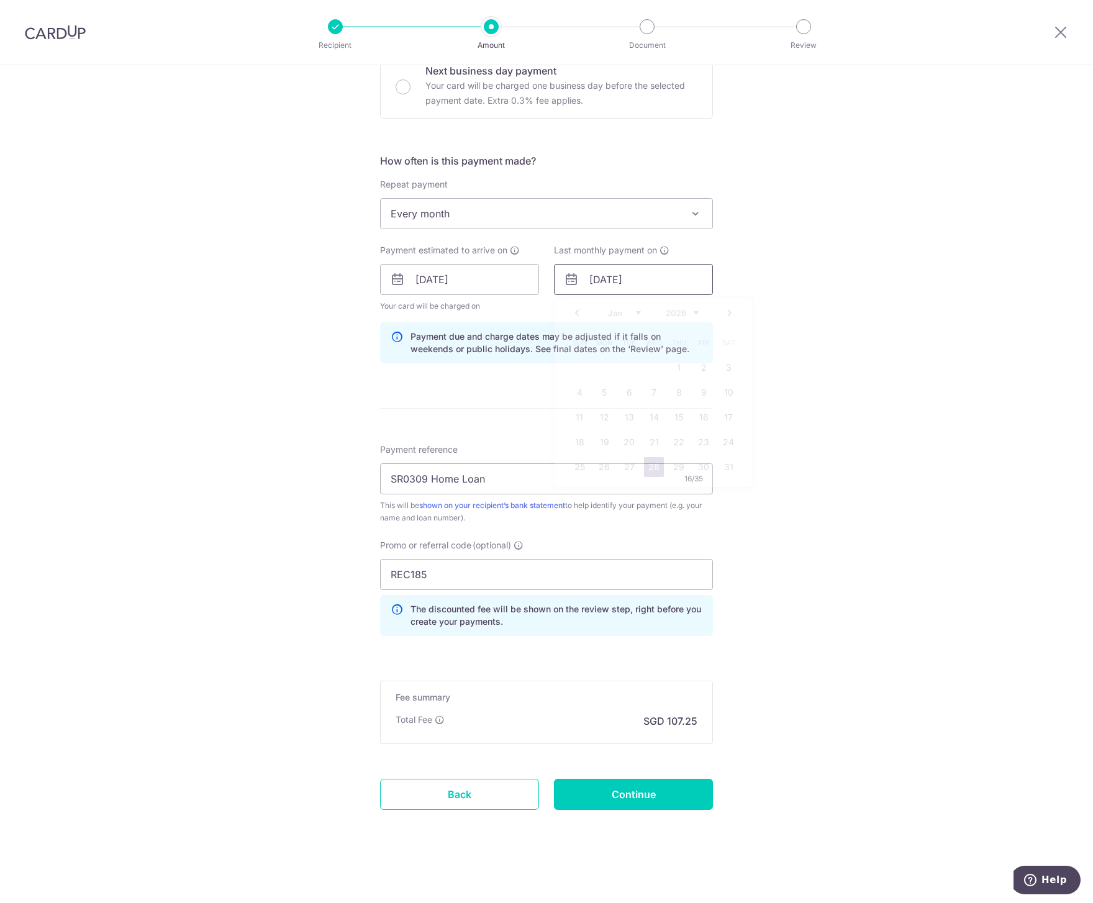
click at [631, 276] on input "28/01/2026" at bounding box center [633, 279] width 159 height 31
click at [614, 316] on select "Jan Feb Mar Apr May Jun Jul Aug Sep Oct Nov Dec" at bounding box center [624, 313] width 33 height 10
click at [696, 442] on link "27" at bounding box center [704, 442] width 20 height 20
type input "27/02/2026"
click at [825, 504] on div "Tell us more about your payment Enter payment amount SGD 4,125.00 4125.00 Selec…" at bounding box center [546, 288] width 1093 height 1231
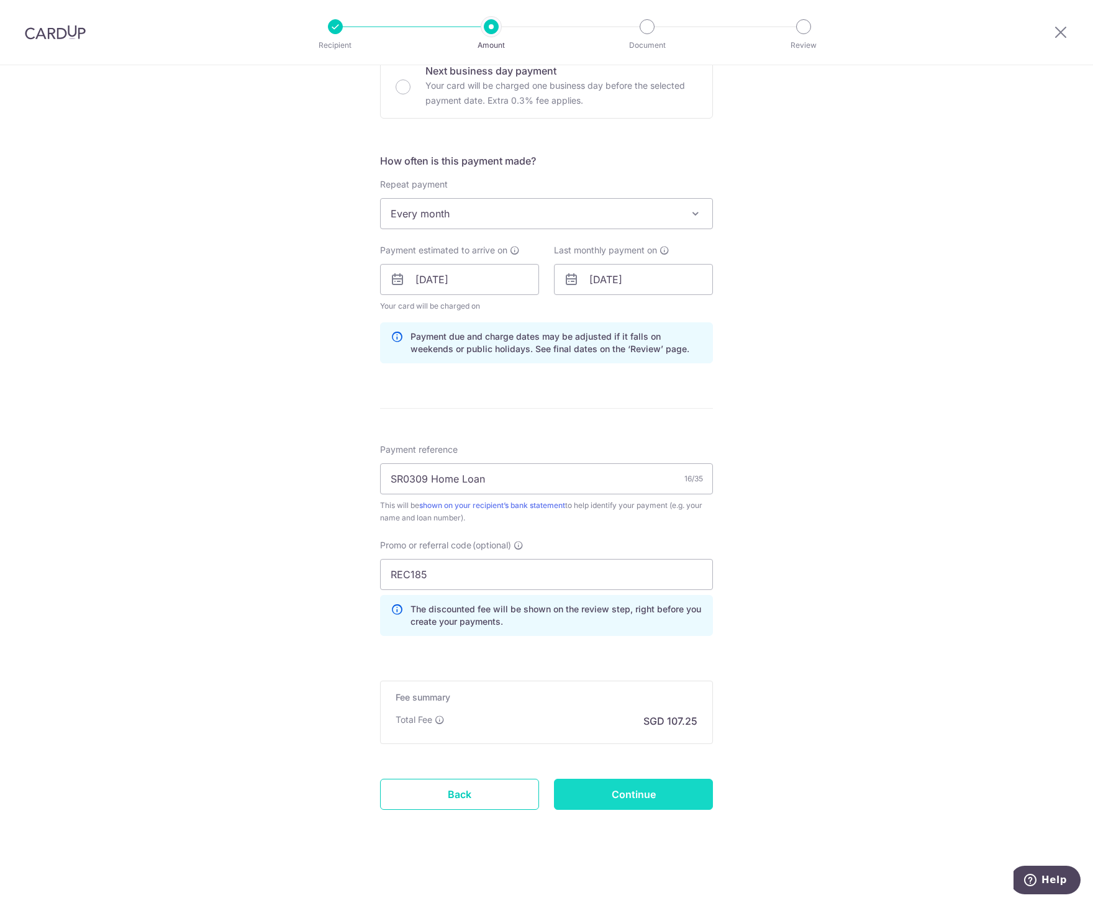
click at [614, 795] on input "Continue" at bounding box center [633, 794] width 159 height 31
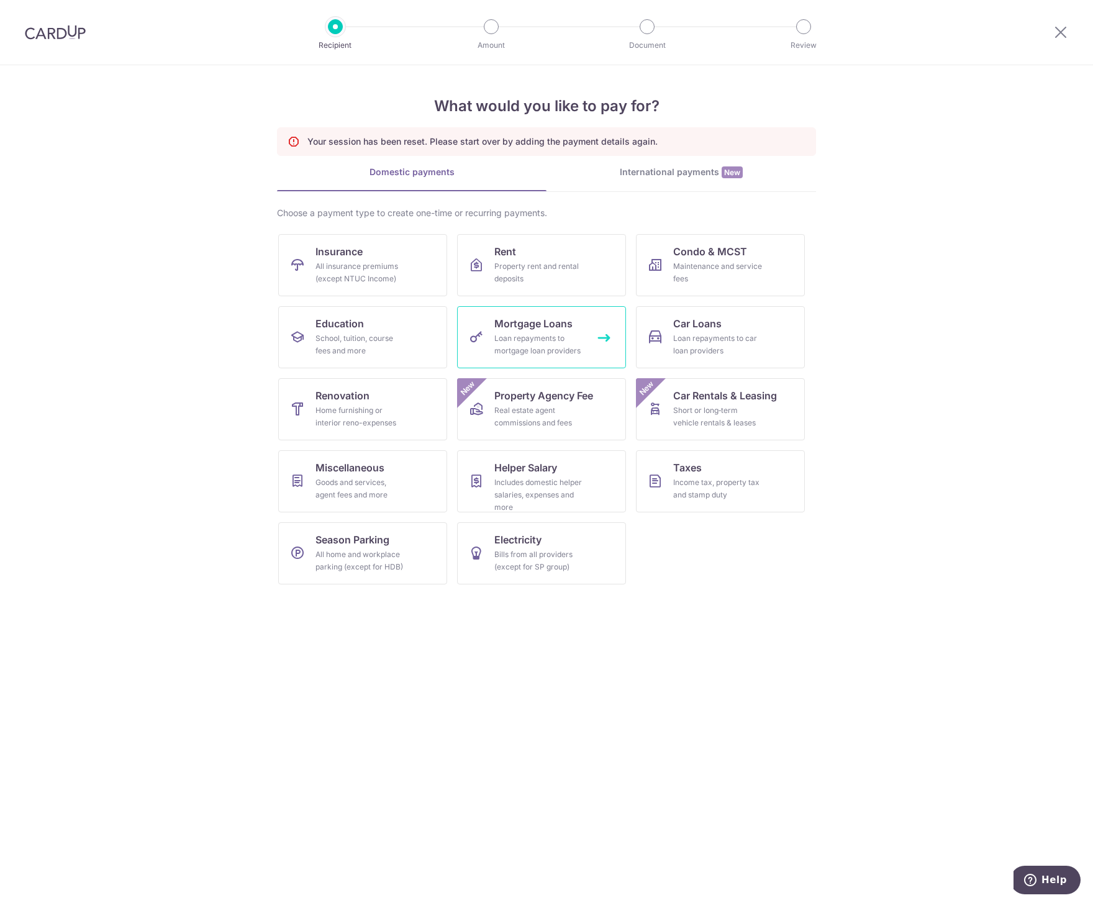
click at [562, 330] on span "Mortgage Loans" at bounding box center [533, 323] width 78 height 15
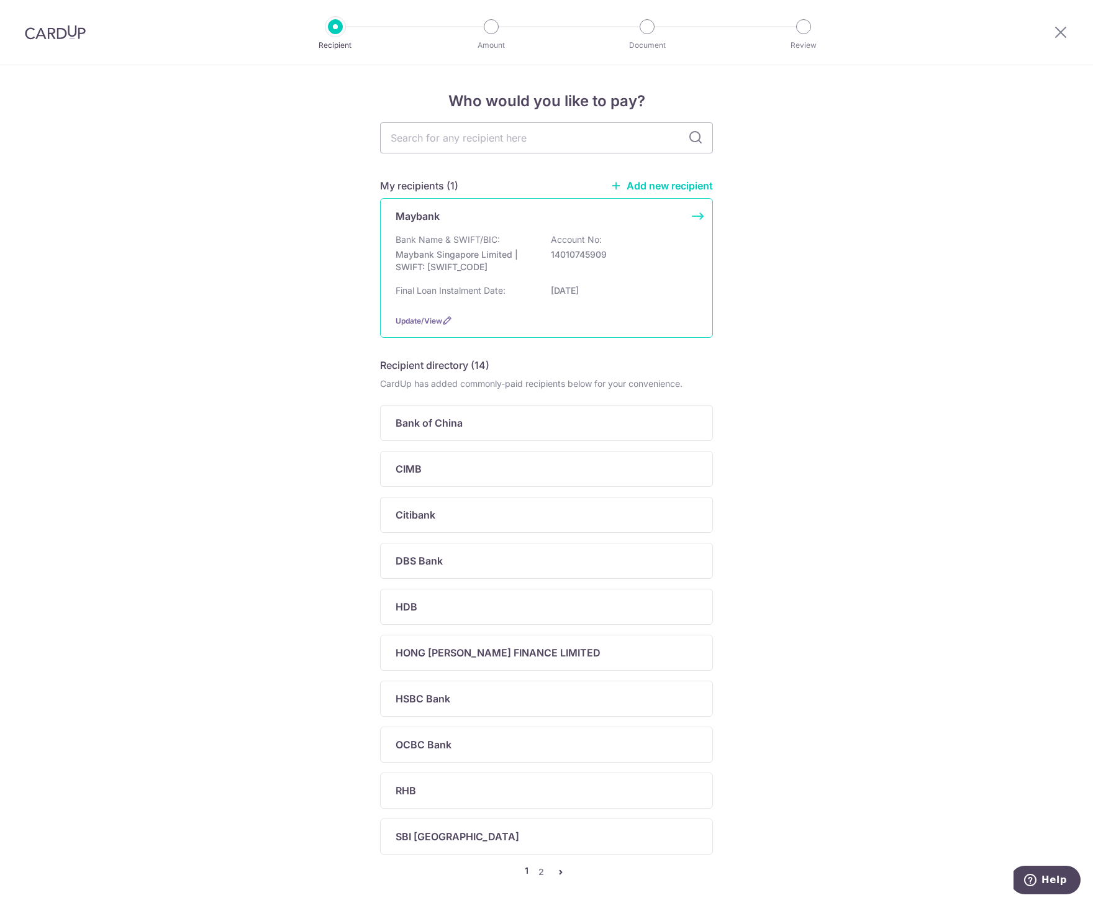
click at [519, 252] on p "Maybank Singapore Limited | SWIFT: MBBESGS2XXX" at bounding box center [465, 260] width 139 height 25
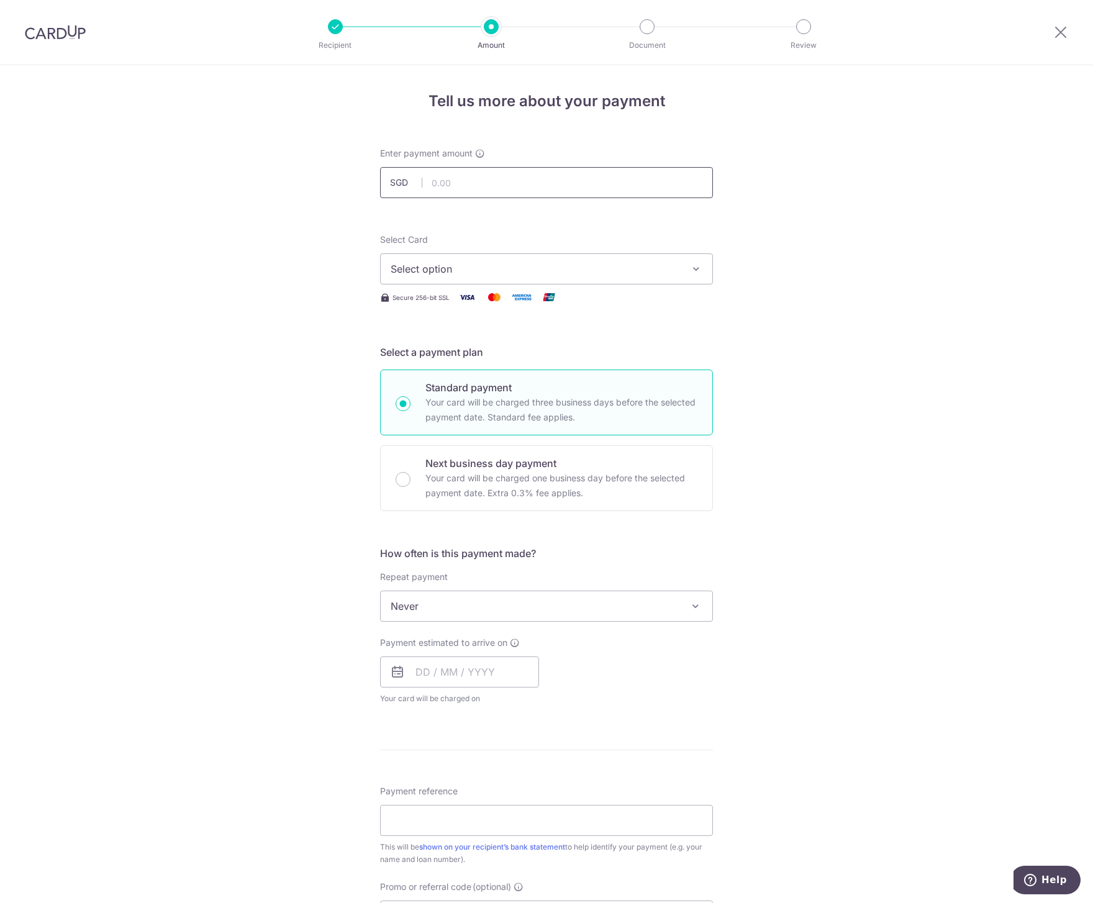
click at [519, 186] on input "text" at bounding box center [546, 182] width 333 height 31
type input "4,125.00"
click at [456, 264] on span "Select option" at bounding box center [535, 269] width 289 height 15
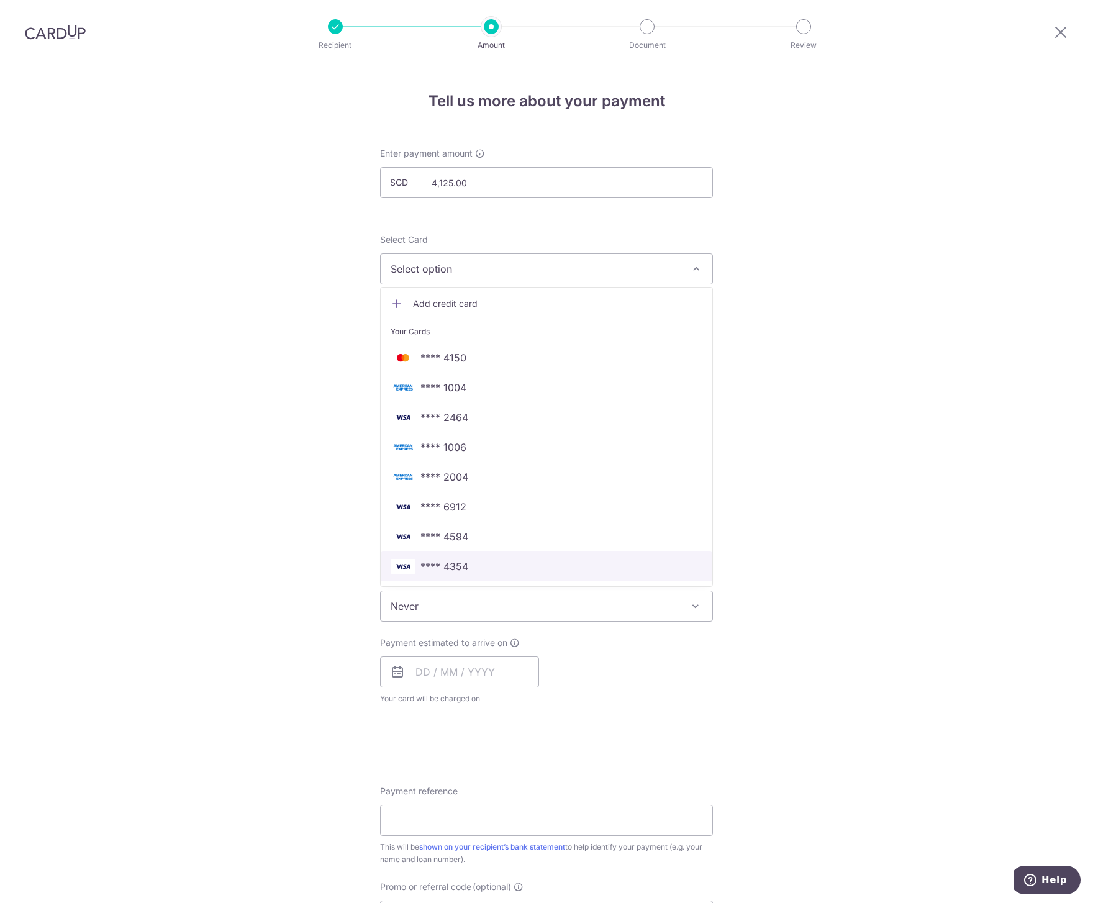
click at [522, 562] on span "**** 4354" at bounding box center [547, 566] width 312 height 15
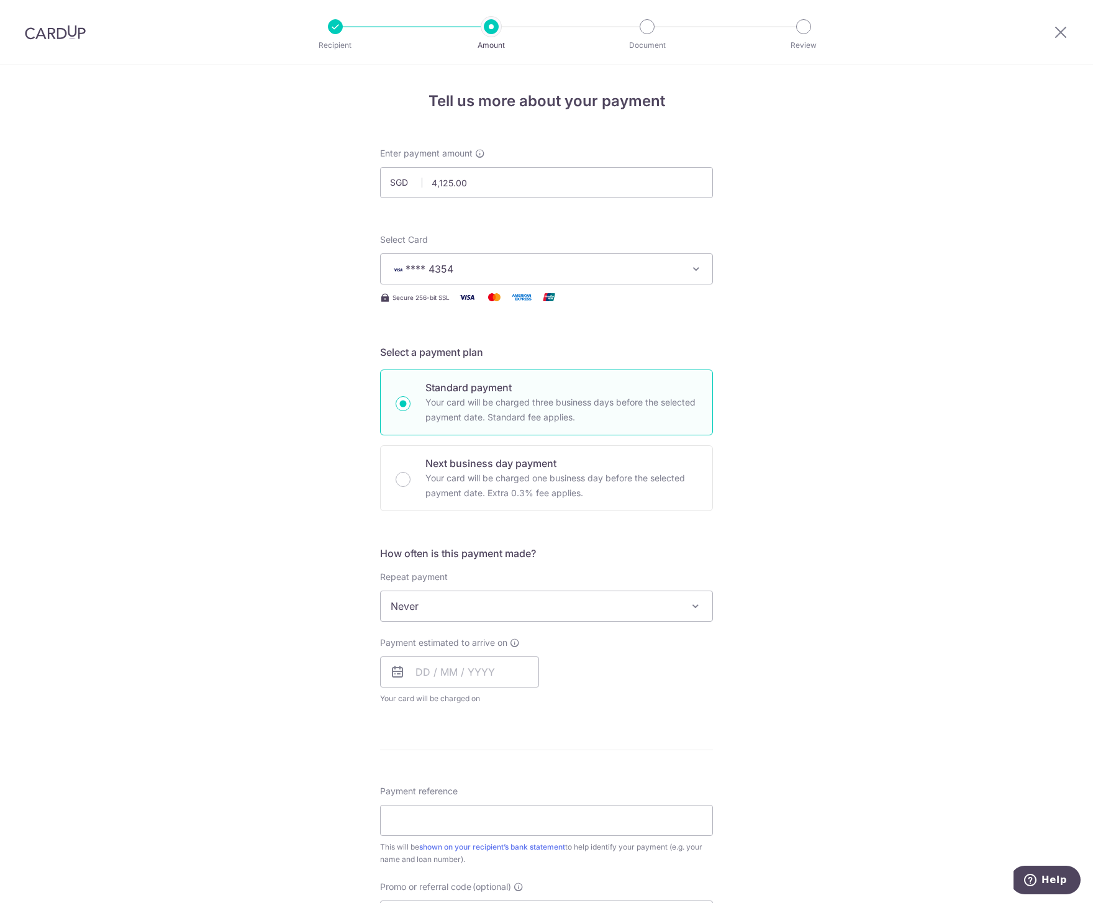
drag, startPoint x: 806, startPoint y: 366, endPoint x: 759, endPoint y: 380, distance: 49.3
click at [806, 365] on div "Tell us more about your payment Enter payment amount SGD 4,125.00 4125.00 Selec…" at bounding box center [546, 627] width 1093 height 1124
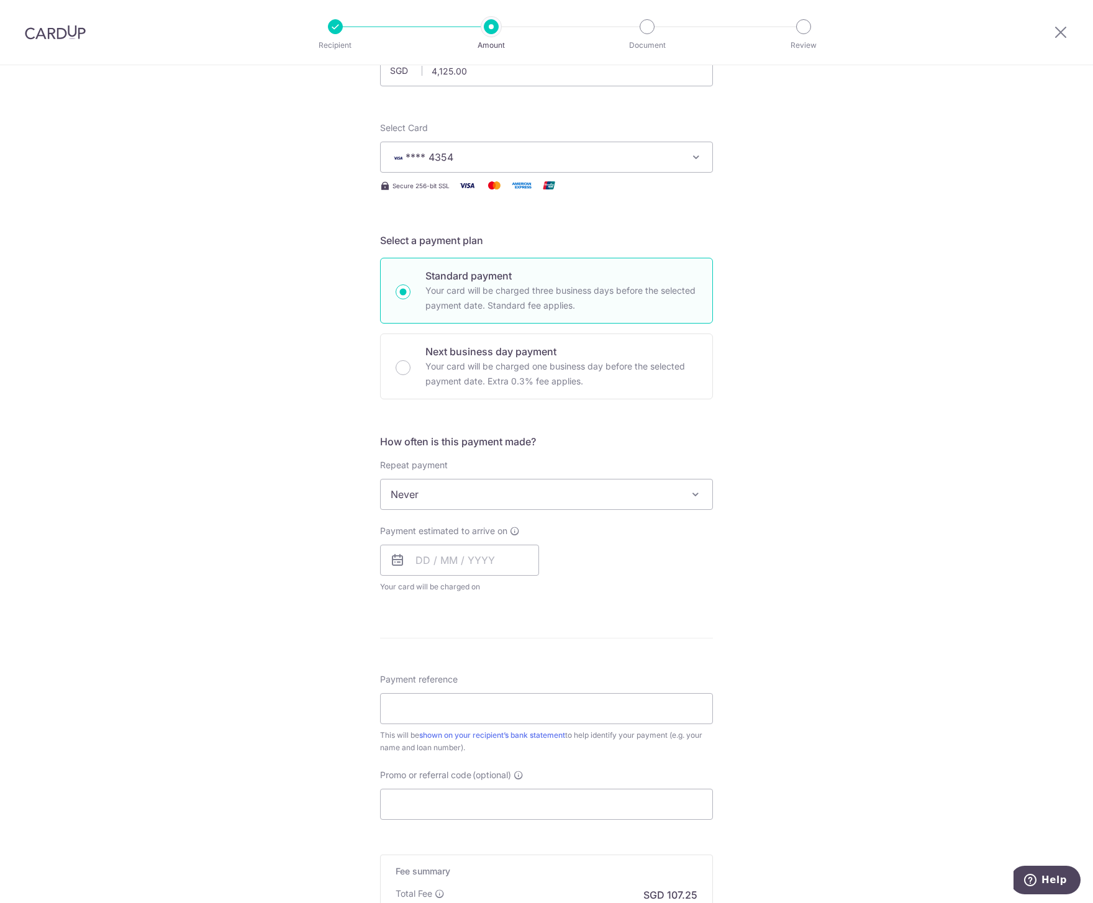
scroll to position [124, 0]
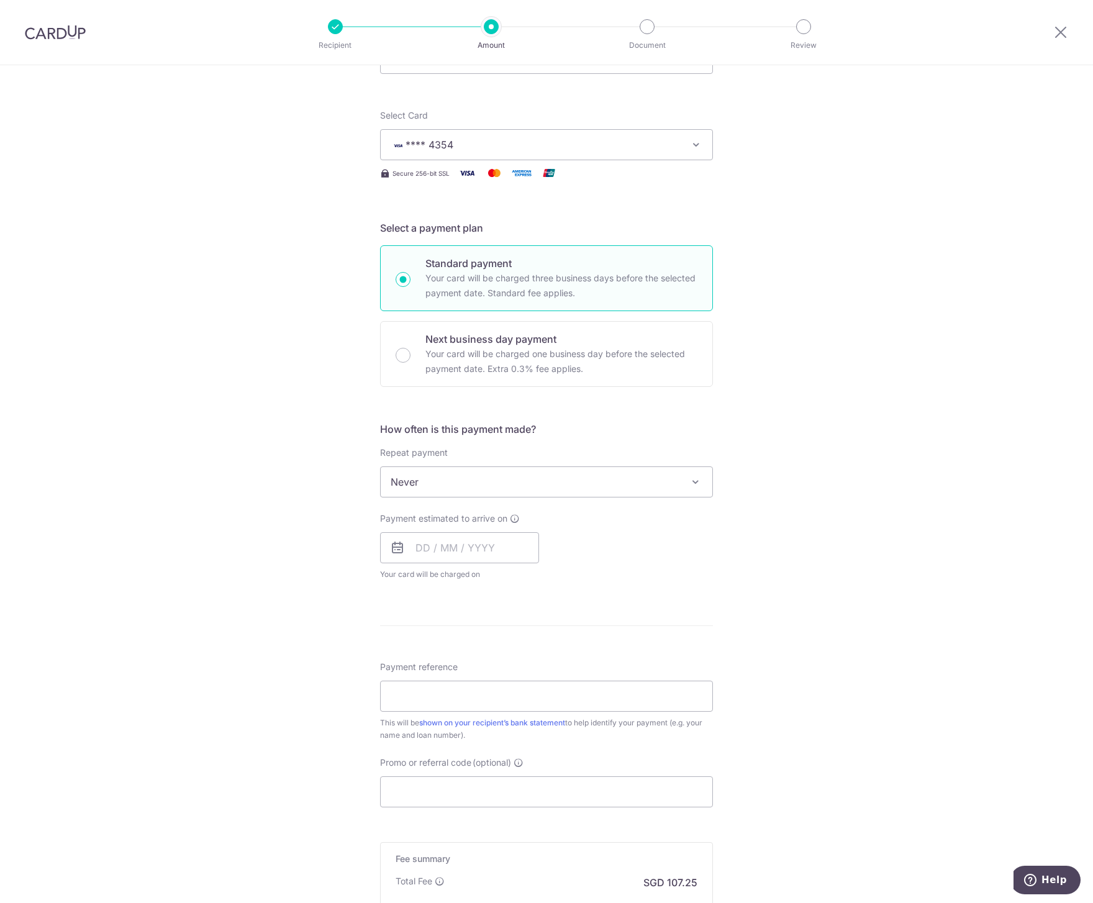
click at [506, 477] on span "Never" at bounding box center [547, 482] width 332 height 30
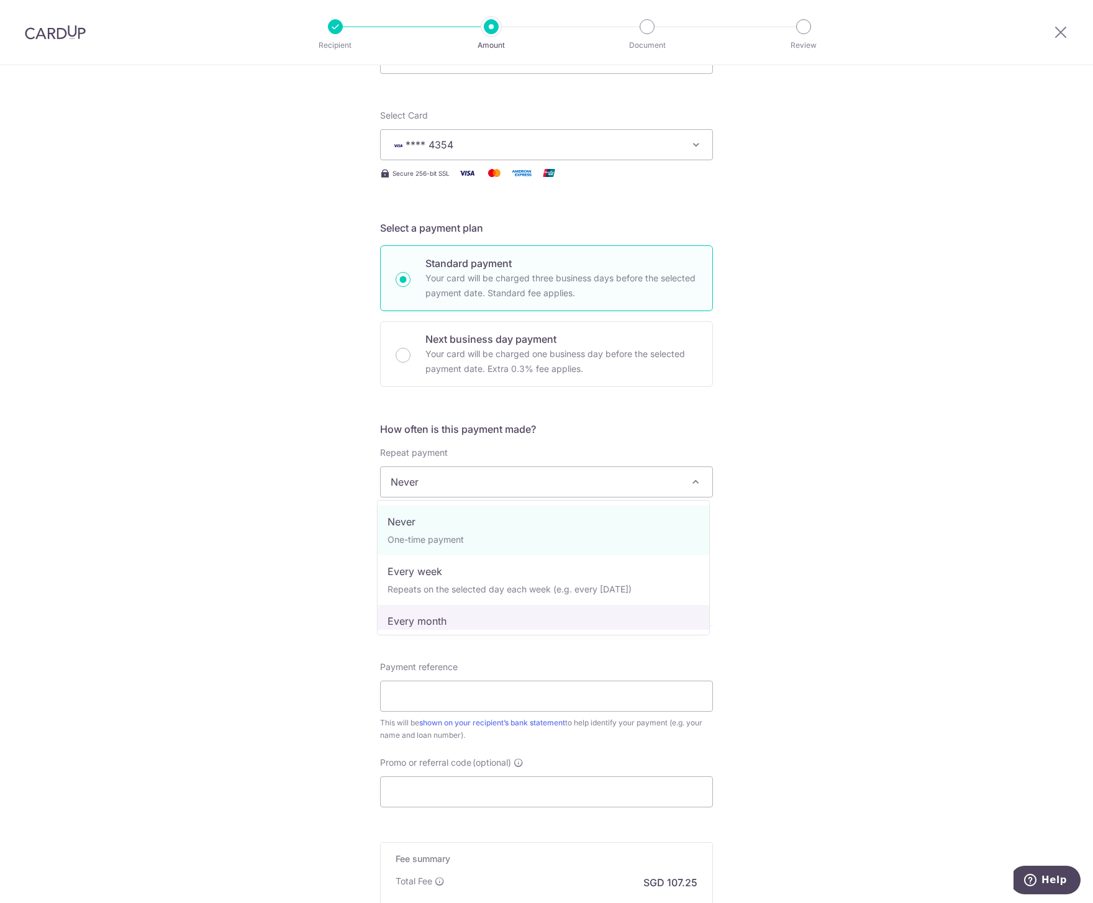
select select "3"
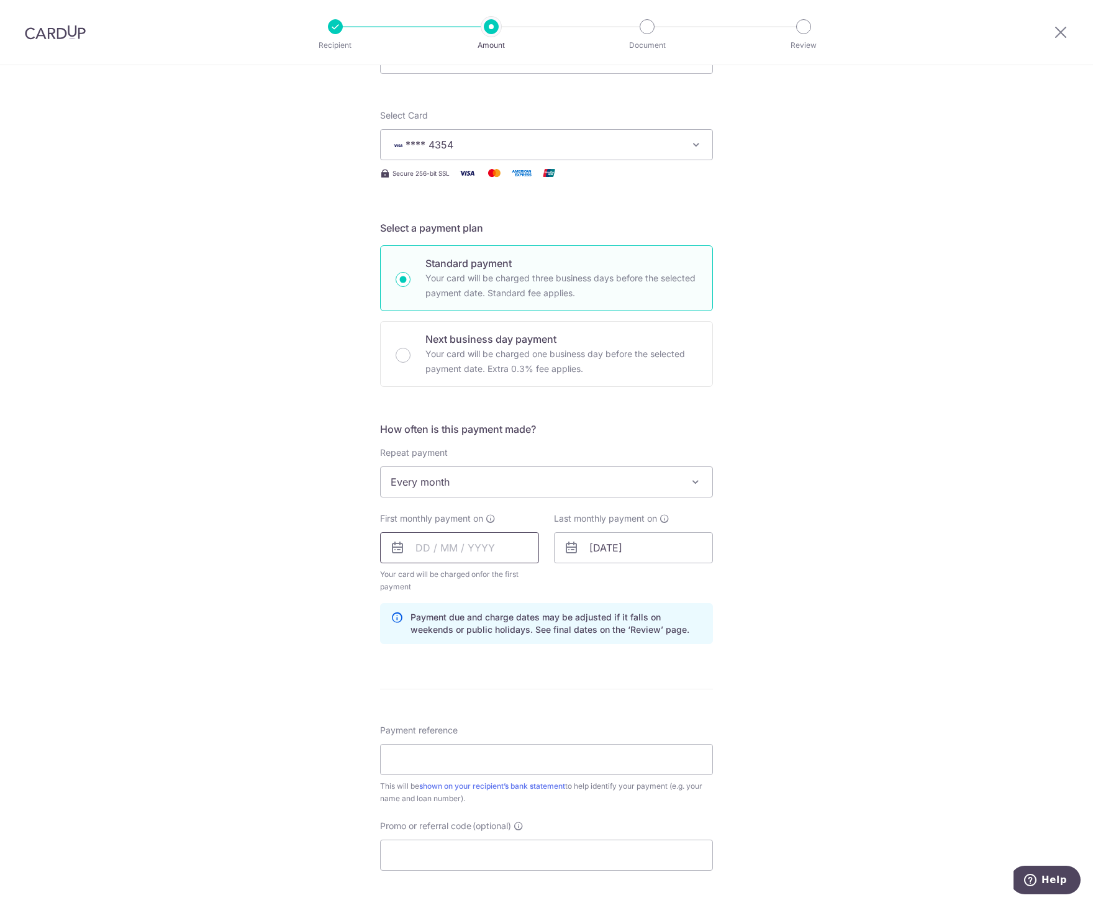
click at [457, 545] on input "text" at bounding box center [459, 547] width 159 height 31
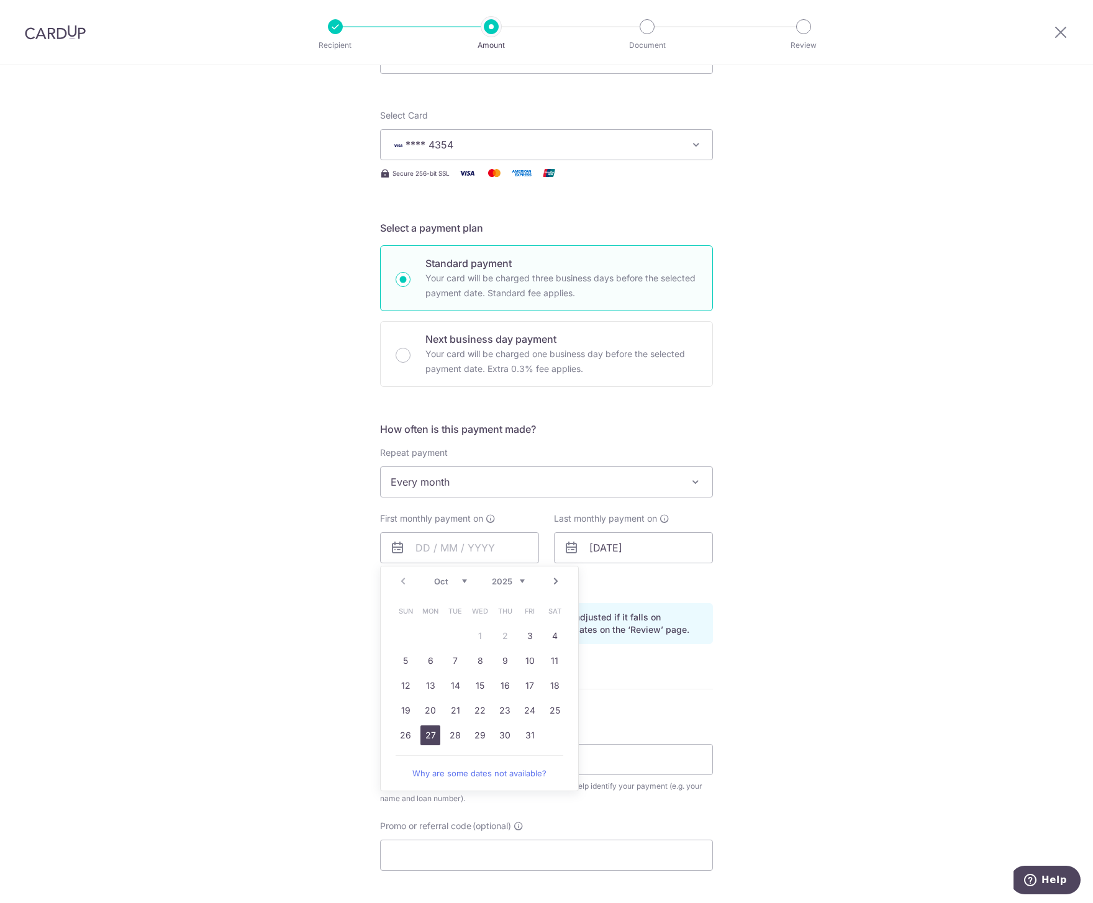
drag, startPoint x: 431, startPoint y: 734, endPoint x: 587, endPoint y: 568, distance: 228.1
click at [430, 734] on link "27" at bounding box center [431, 736] width 20 height 20
type input "[DATE]"
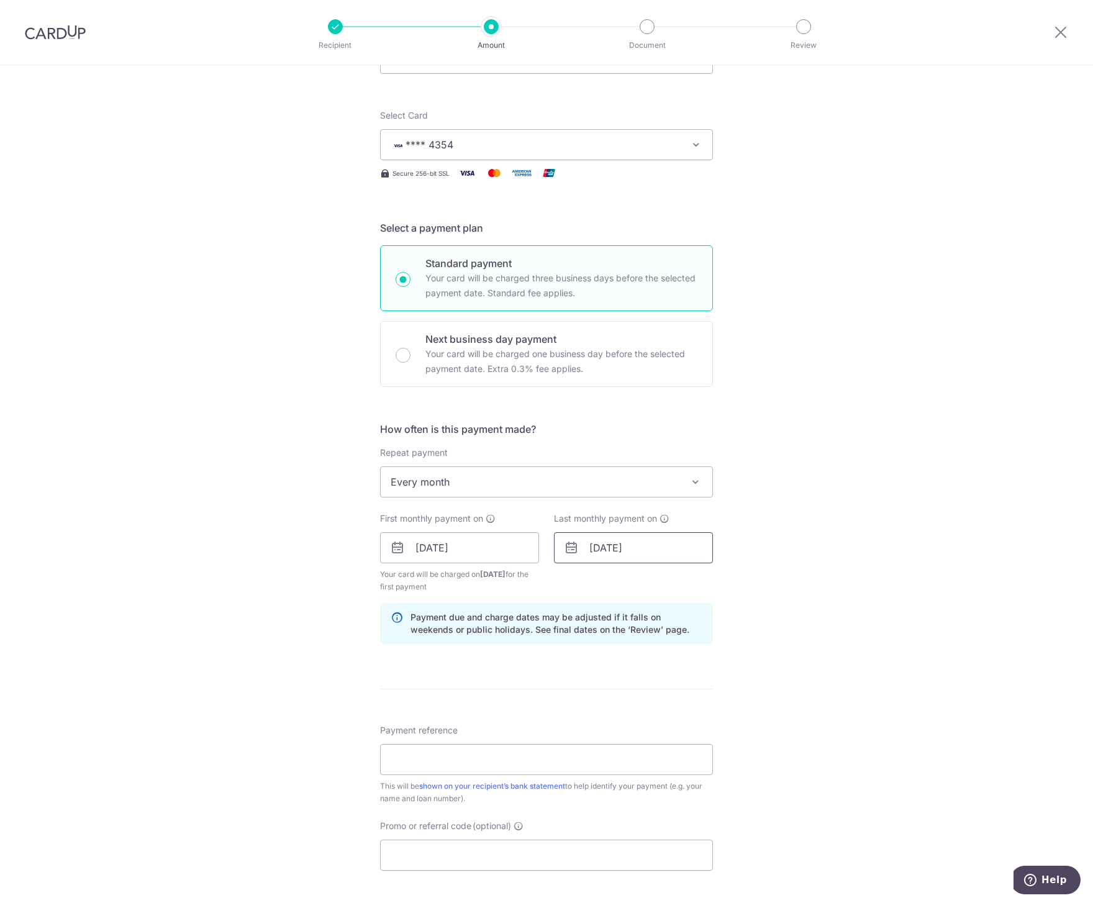
click at [608, 534] on input "01/08/2054" at bounding box center [633, 547] width 159 height 31
click at [624, 583] on select "Jan Feb Mar Apr May Jun Jul Aug Sep Oct Nov Dec" at bounding box center [624, 581] width 33 height 10
click at [645, 636] on link "4" at bounding box center [654, 636] width 20 height 20
type input "[DATE]"
click at [790, 583] on div "Tell us more about your payment Enter payment amount SGD 4,125.00 4125.00 Selec…" at bounding box center [546, 534] width 1093 height 1187
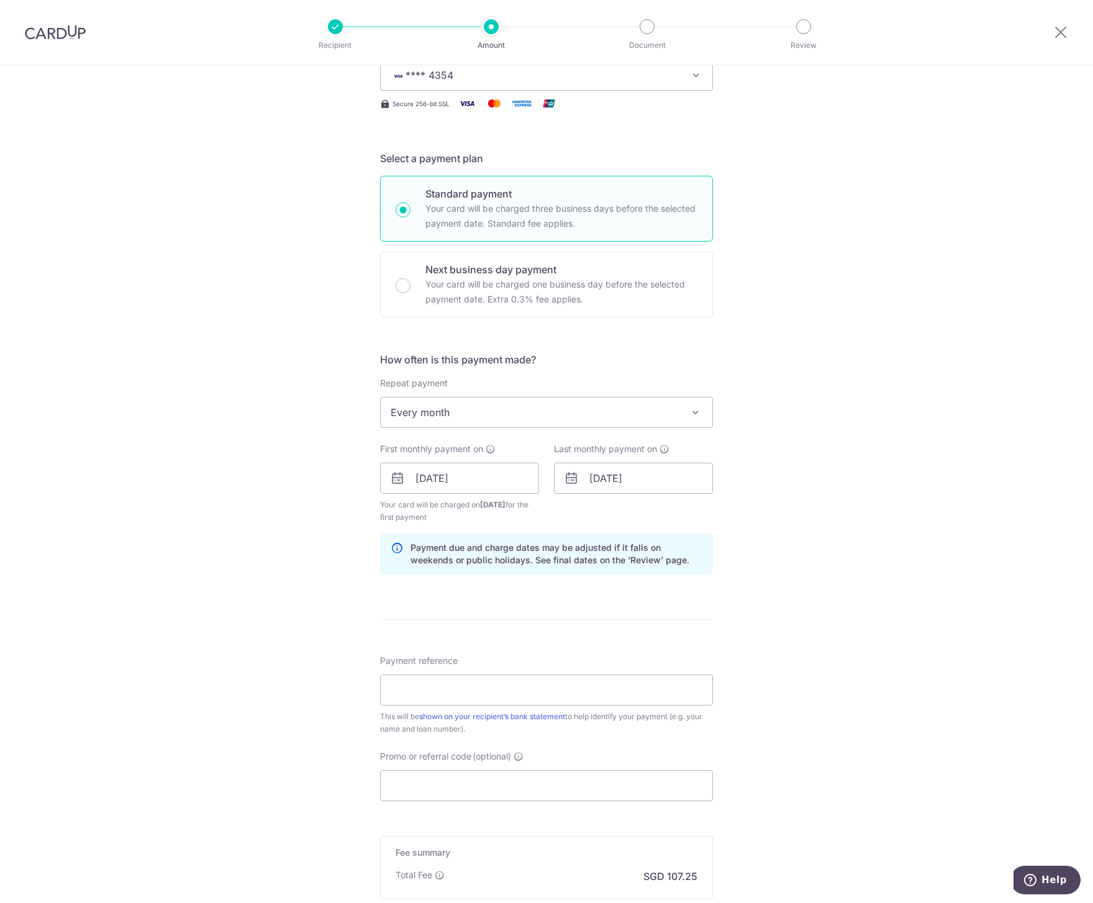
scroll to position [311, 0]
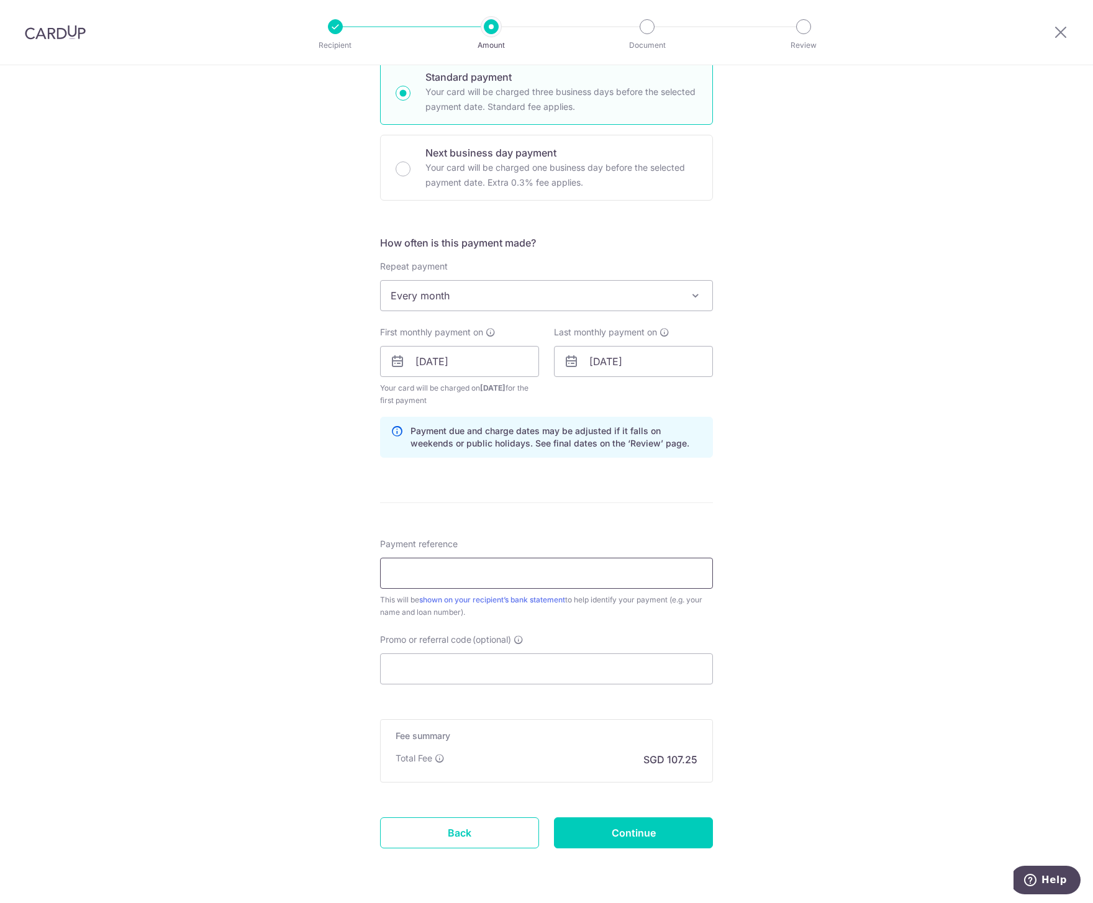
click at [503, 567] on input "Payment reference" at bounding box center [546, 573] width 333 height 31
type input "SR0309 Home Loan"
click at [542, 674] on input "Promo or referral code (optional)" at bounding box center [546, 669] width 333 height 31
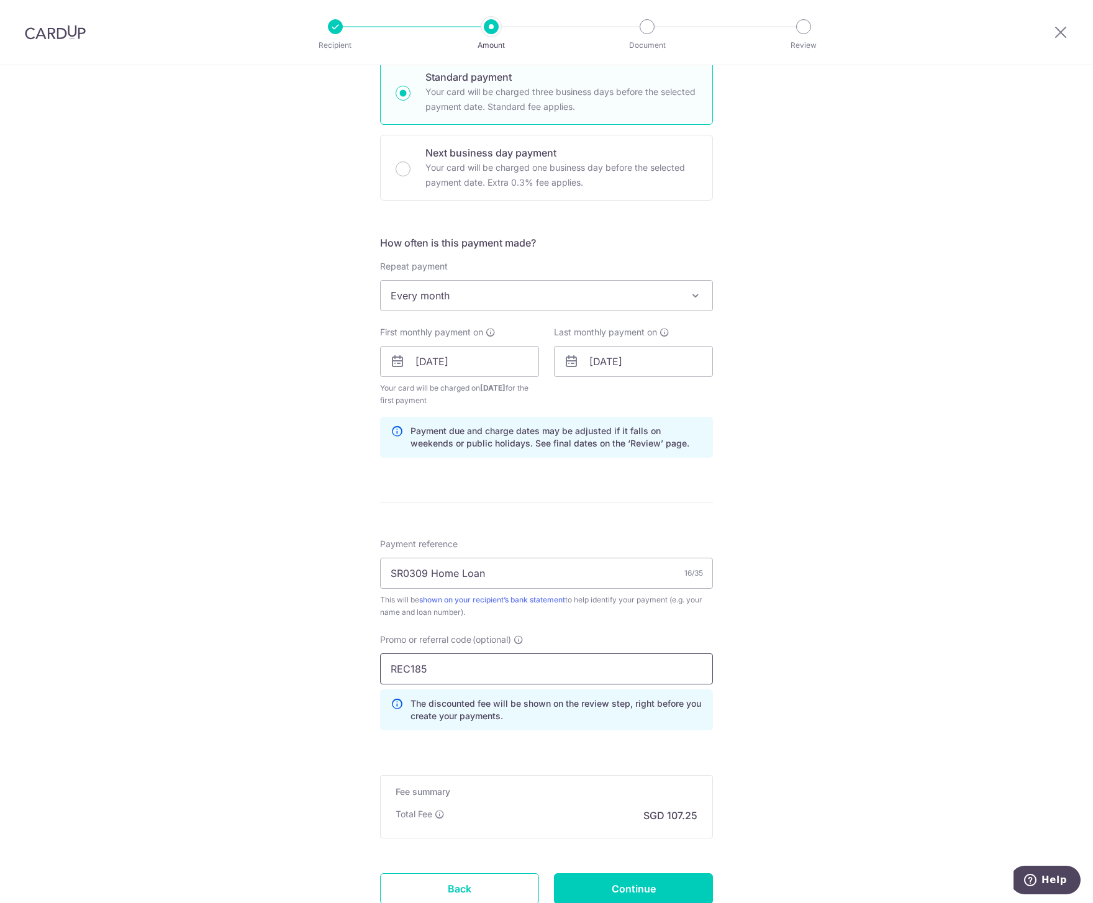
type input "REC185"
click at [850, 668] on div "Tell us more about your payment Enter payment amount SGD 4,125.00 4125.00 Selec…" at bounding box center [546, 376] width 1093 height 1243
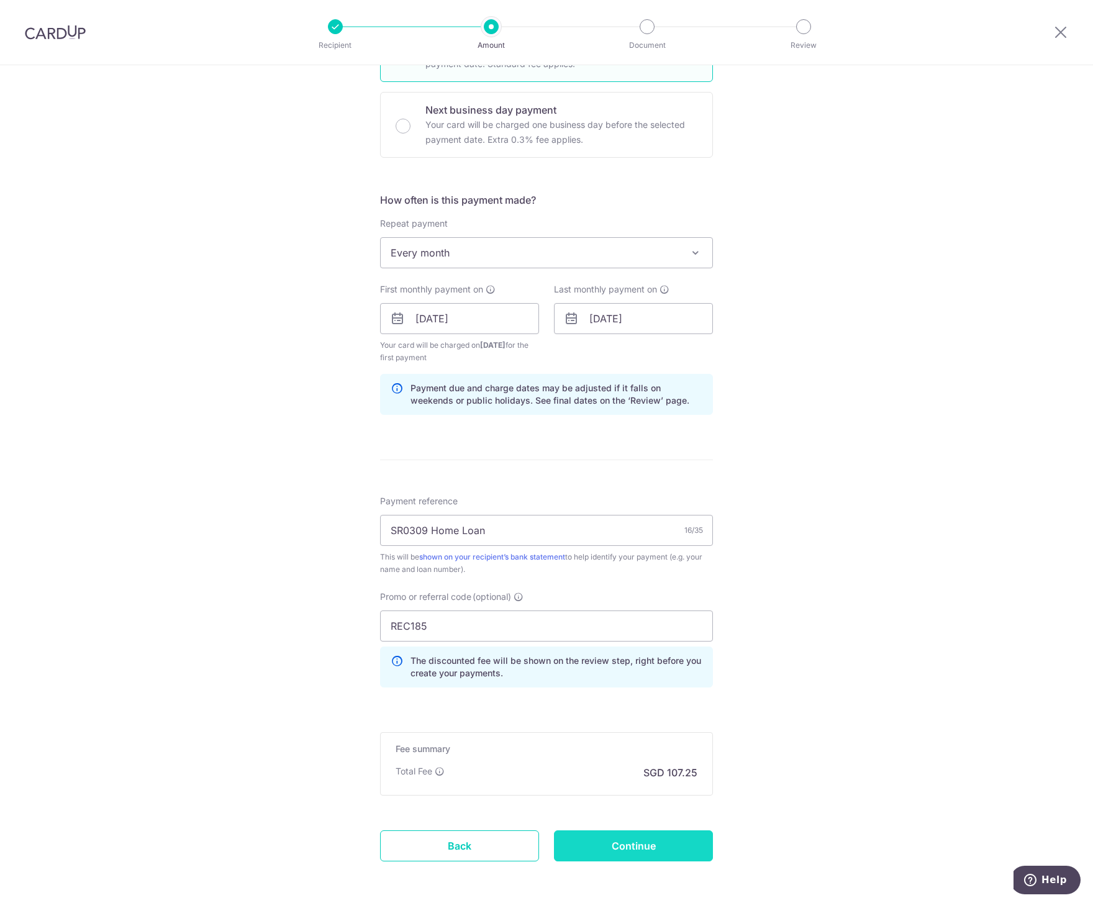
scroll to position [373, 0]
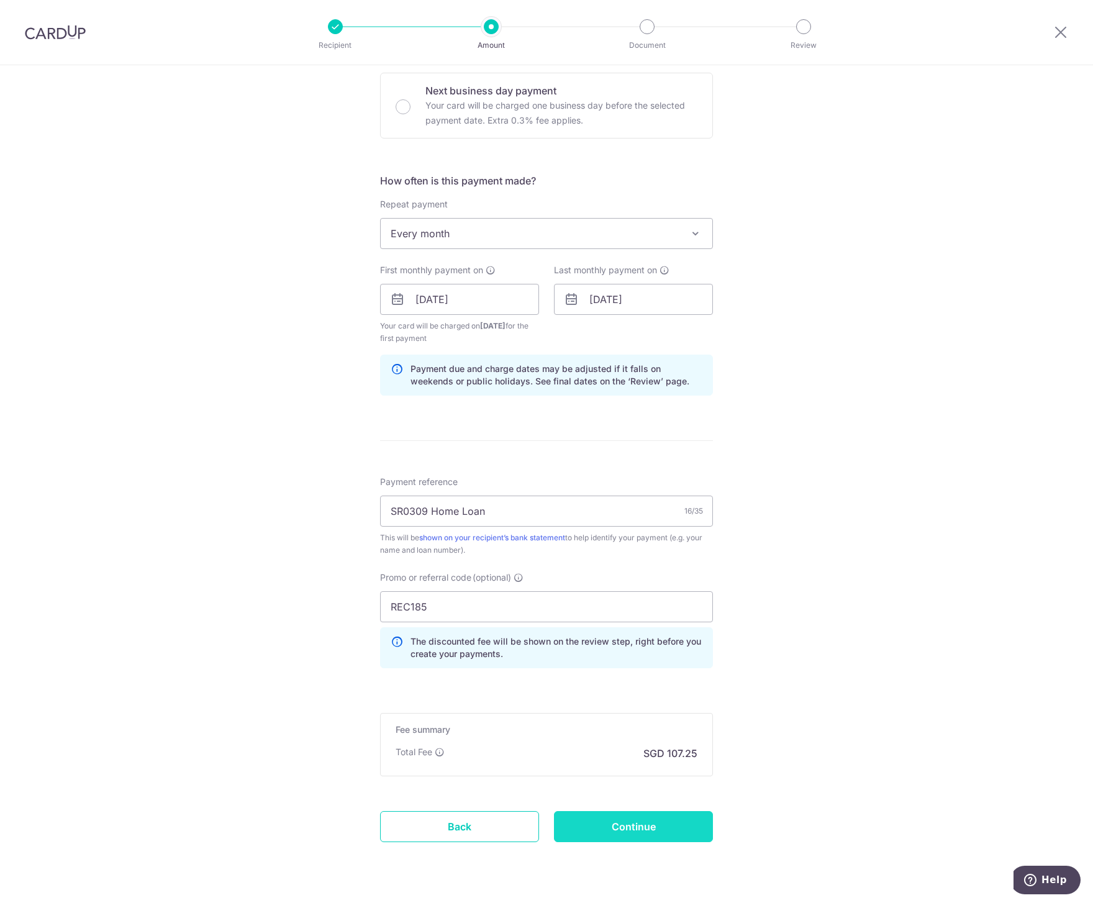
click at [671, 814] on input "Continue" at bounding box center [633, 826] width 159 height 31
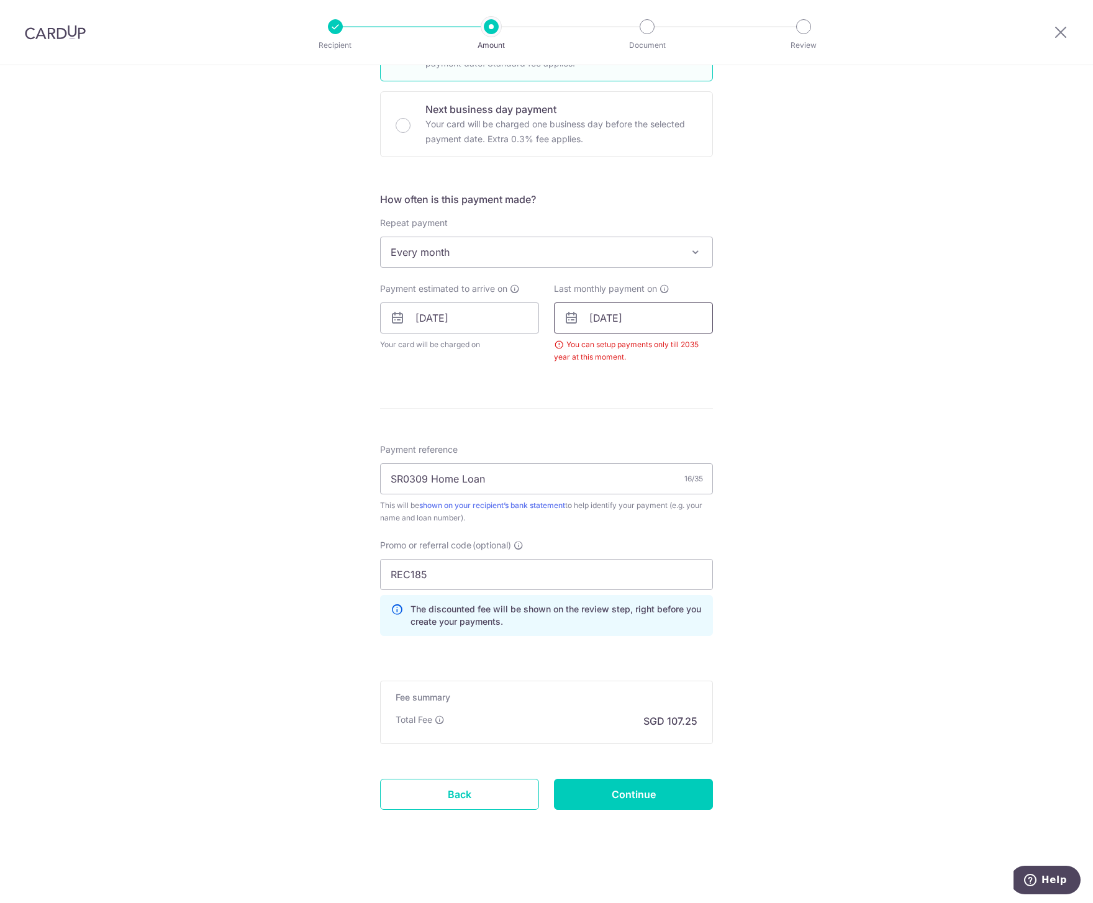
click at [642, 314] on input "04/02/2054" at bounding box center [633, 318] width 159 height 31
click at [685, 351] on select "2025 2026 2027 2028 2029 2030 2031 2032 2033 2034 2035" at bounding box center [682, 352] width 33 height 10
click at [652, 403] on link "4" at bounding box center [654, 406] width 20 height 20
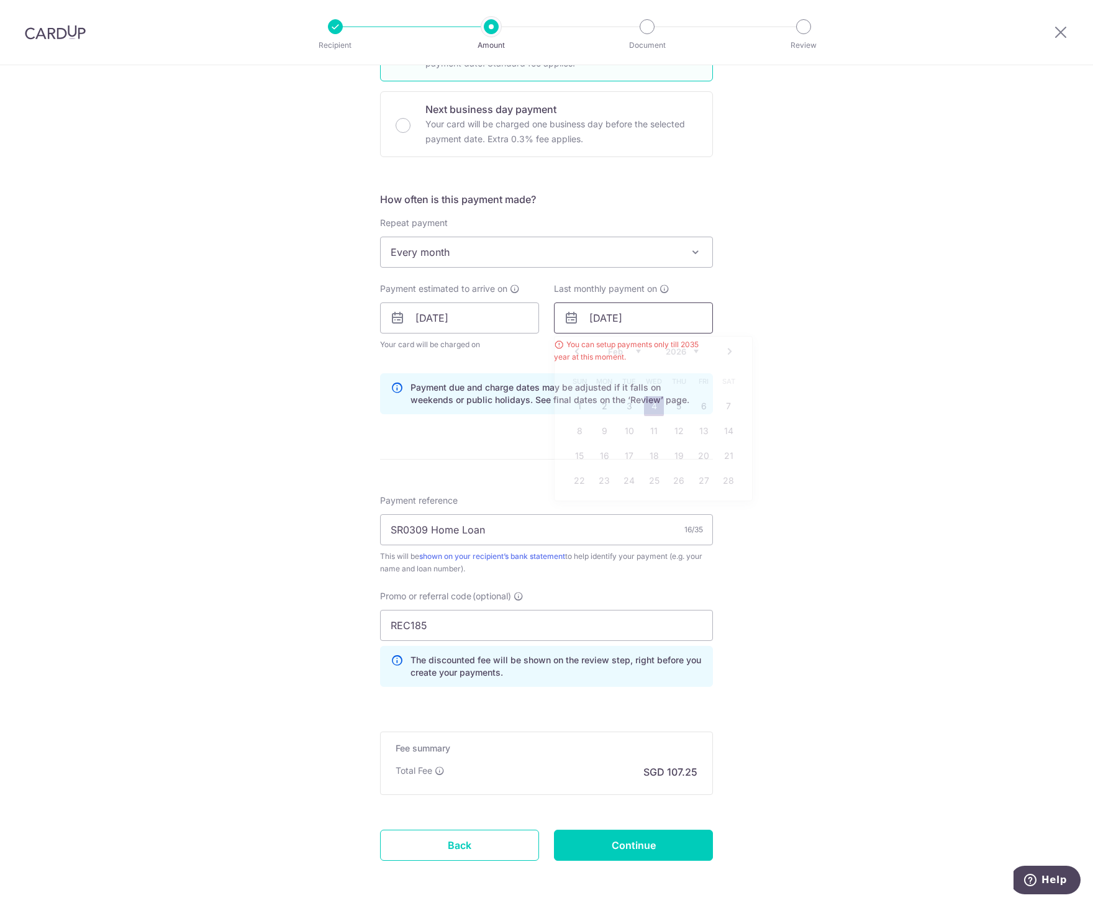
click at [649, 320] on input "04/02/2026" at bounding box center [633, 318] width 159 height 31
click at [688, 349] on select "2025 2026 2027 2028 2029 2030 2031 2032 2033 2034 2035" at bounding box center [682, 352] width 33 height 10
click at [666, 347] on select "2025 2026 2027 2028 2029 2030 2031 2032 2033 2034 2035" at bounding box center [682, 352] width 33 height 10
click at [873, 315] on div "Tell us more about your payment Enter payment amount SGD 4,125.00 4125.00 Selec…" at bounding box center [546, 332] width 1093 height 1243
click at [635, 321] on input "04/02/2026" at bounding box center [633, 318] width 159 height 31
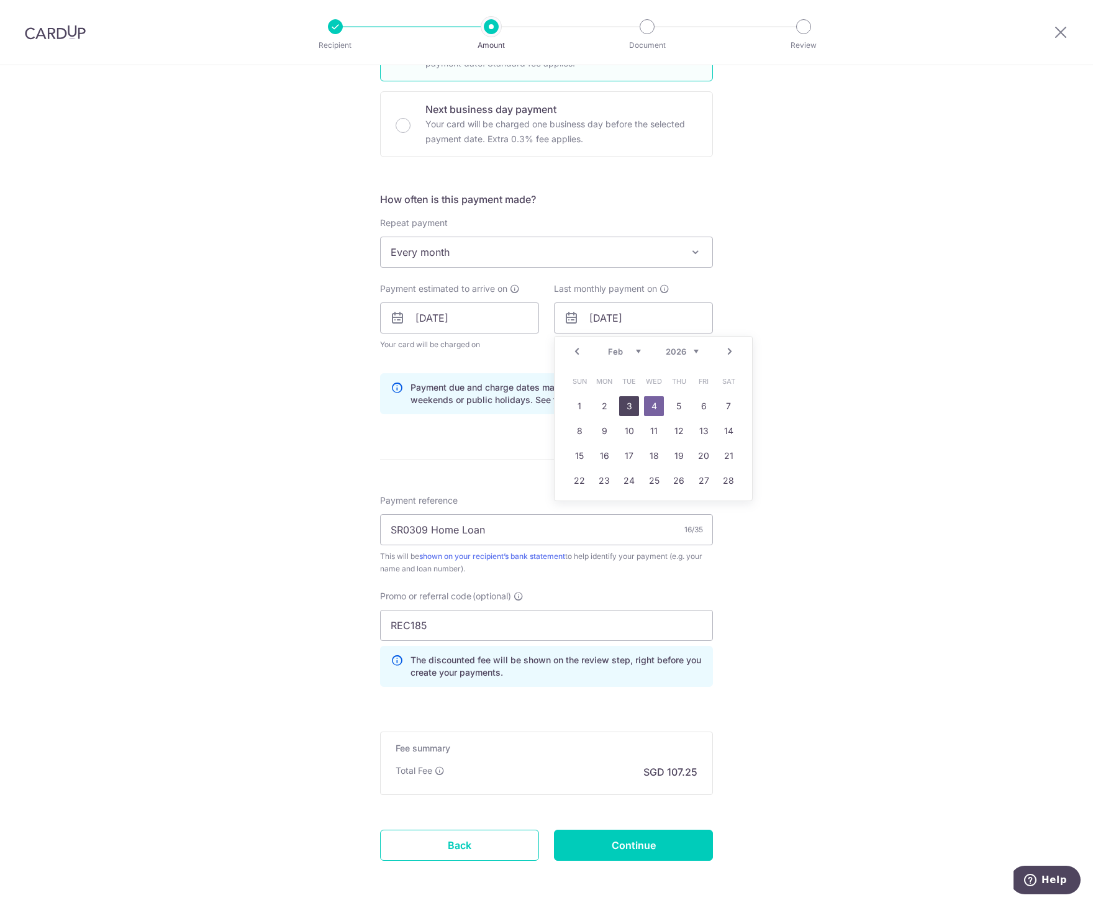
click at [627, 407] on link "3" at bounding box center [629, 406] width 20 height 20
type input "03/02/2026"
drag, startPoint x: 775, startPoint y: 375, endPoint x: 749, endPoint y: 364, distance: 28.1
click at [775, 374] on div "Tell us more about your payment Enter payment amount SGD 4,125.00 4125.00 Selec…" at bounding box center [546, 332] width 1093 height 1243
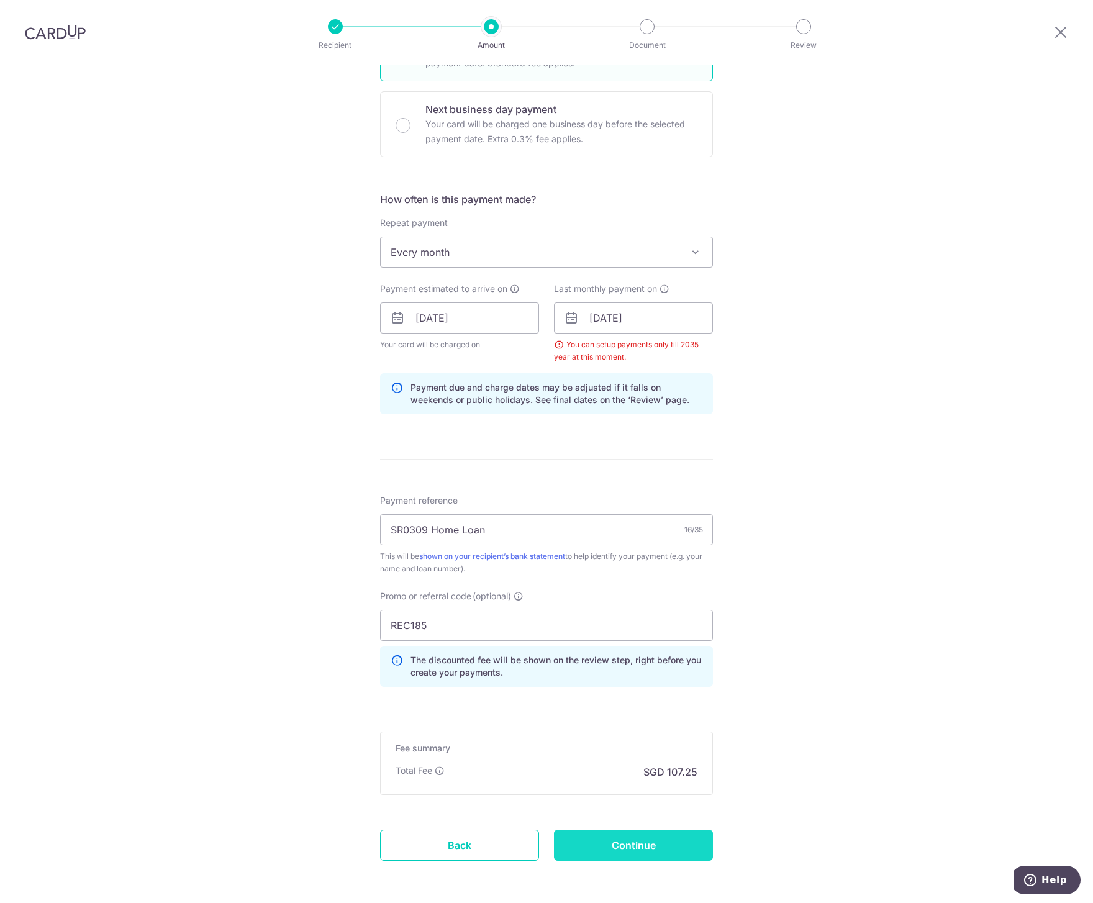
click at [608, 839] on input "Continue" at bounding box center [633, 845] width 159 height 31
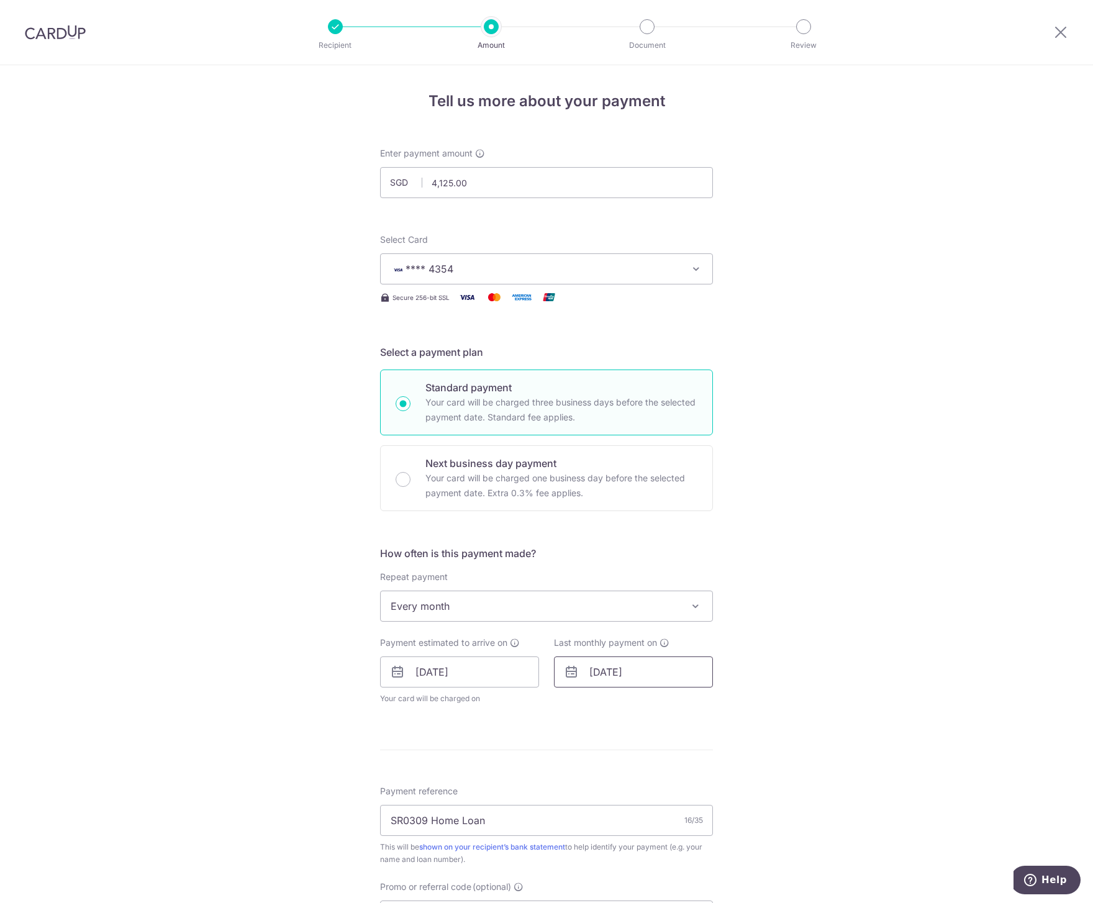
click at [607, 673] on input "03/02/2026" at bounding box center [633, 672] width 159 height 31
click at [626, 762] on link "3" at bounding box center [629, 760] width 20 height 20
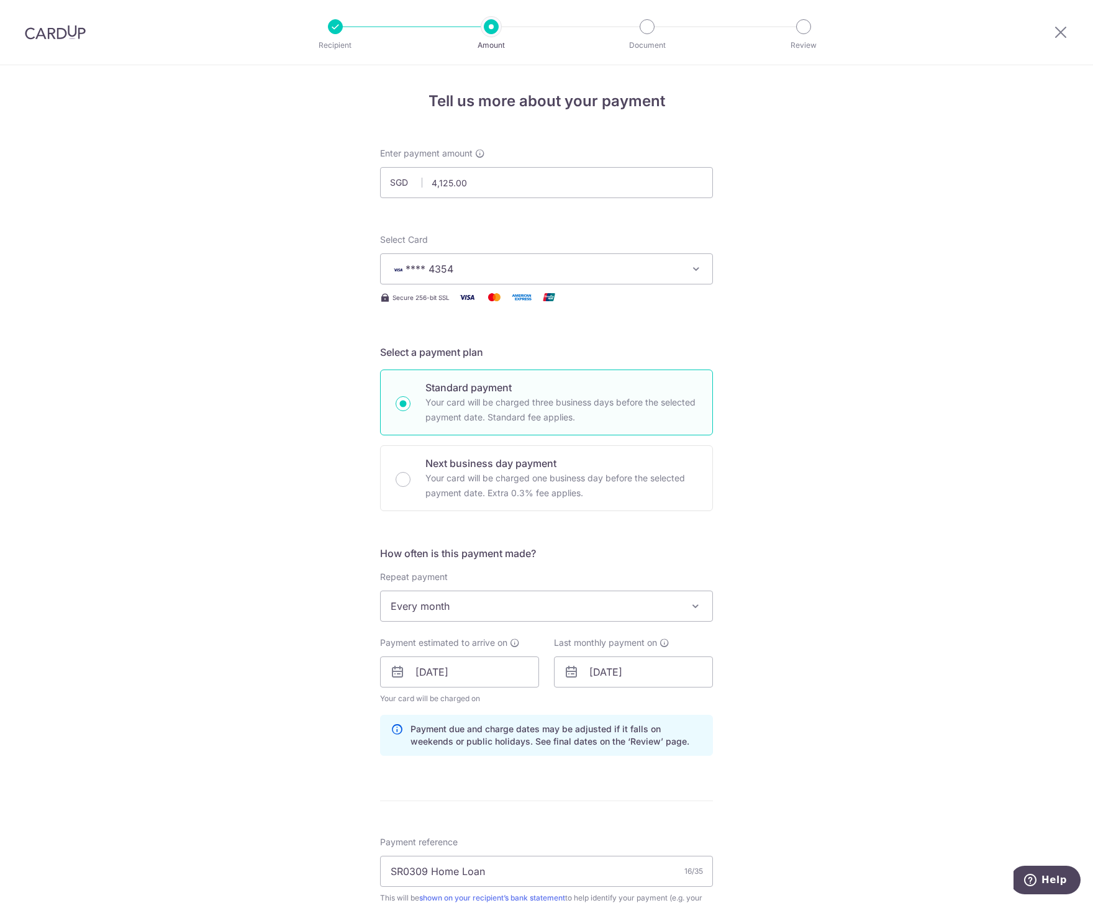
click at [782, 673] on div "Tell us more about your payment Enter payment amount SGD 4,125.00 4125.00 Selec…" at bounding box center [546, 680] width 1093 height 1231
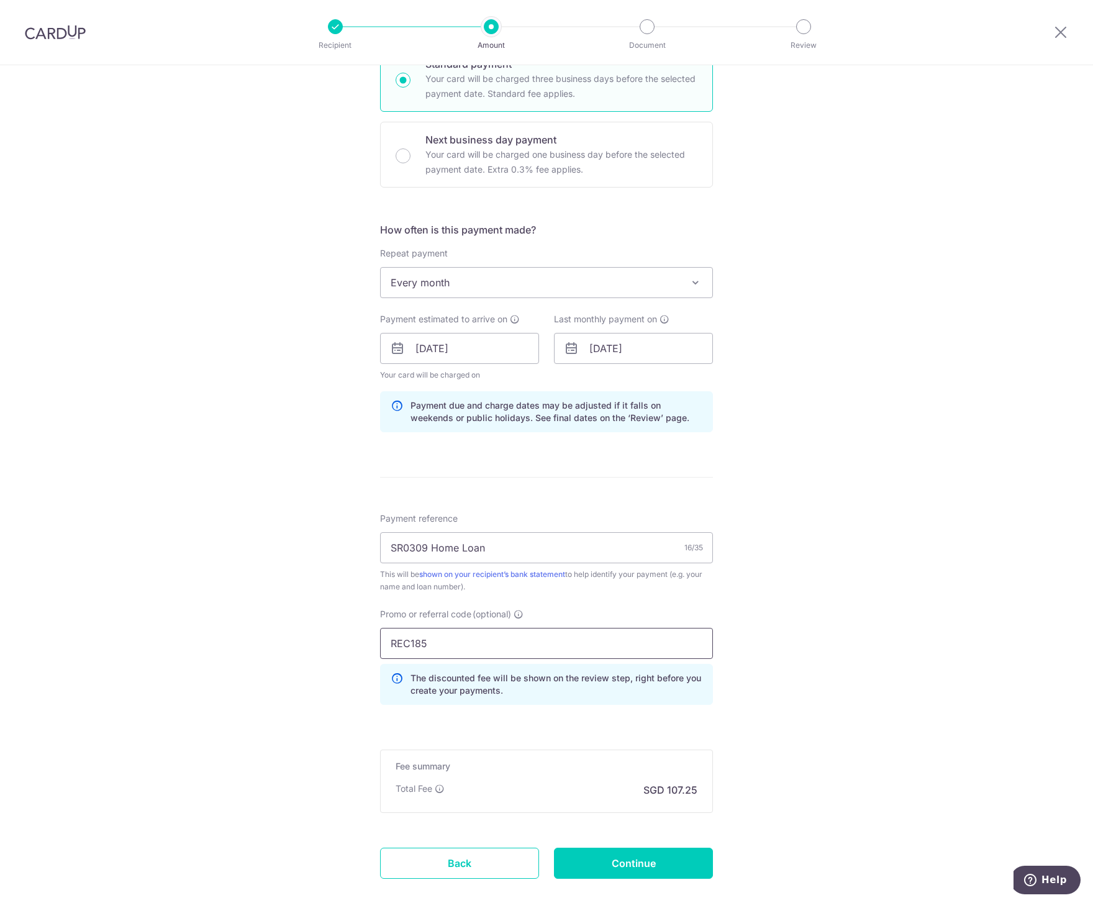
scroll to position [393, 0]
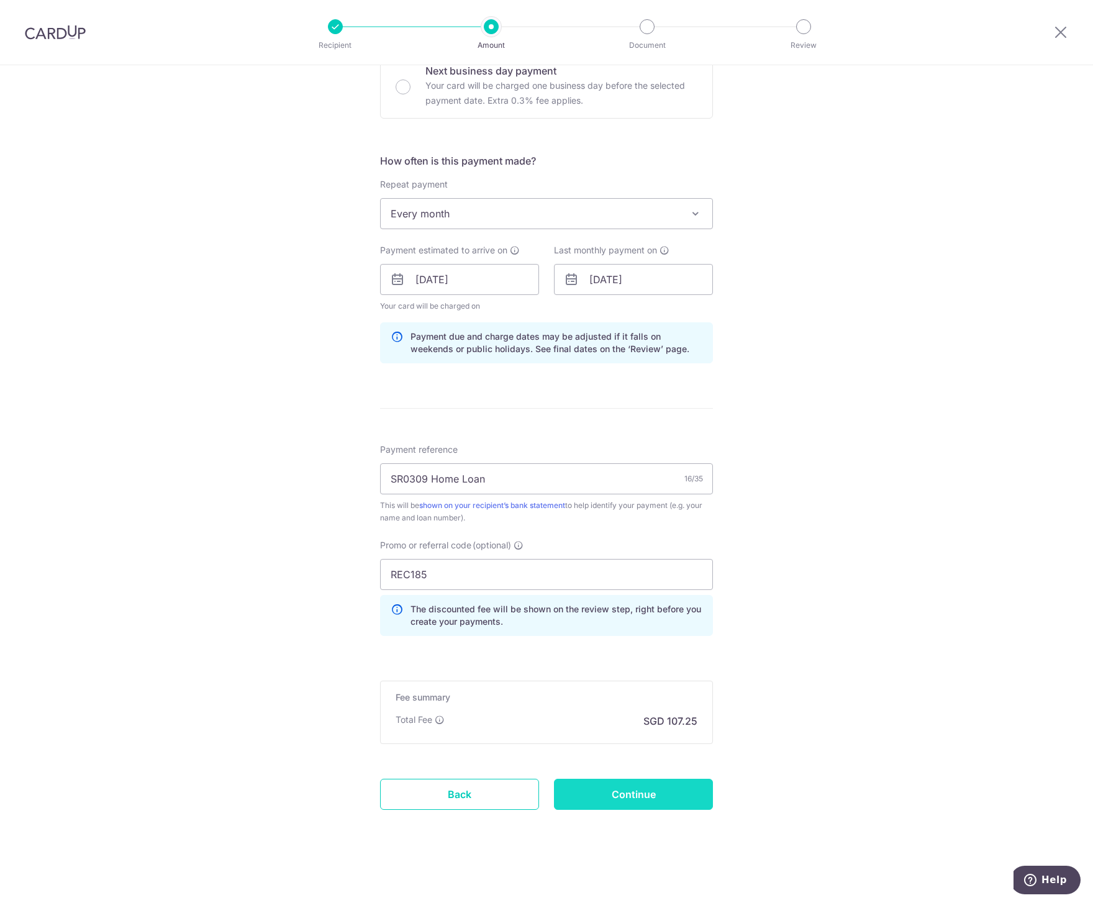
click at [646, 789] on input "Continue" at bounding box center [633, 794] width 159 height 31
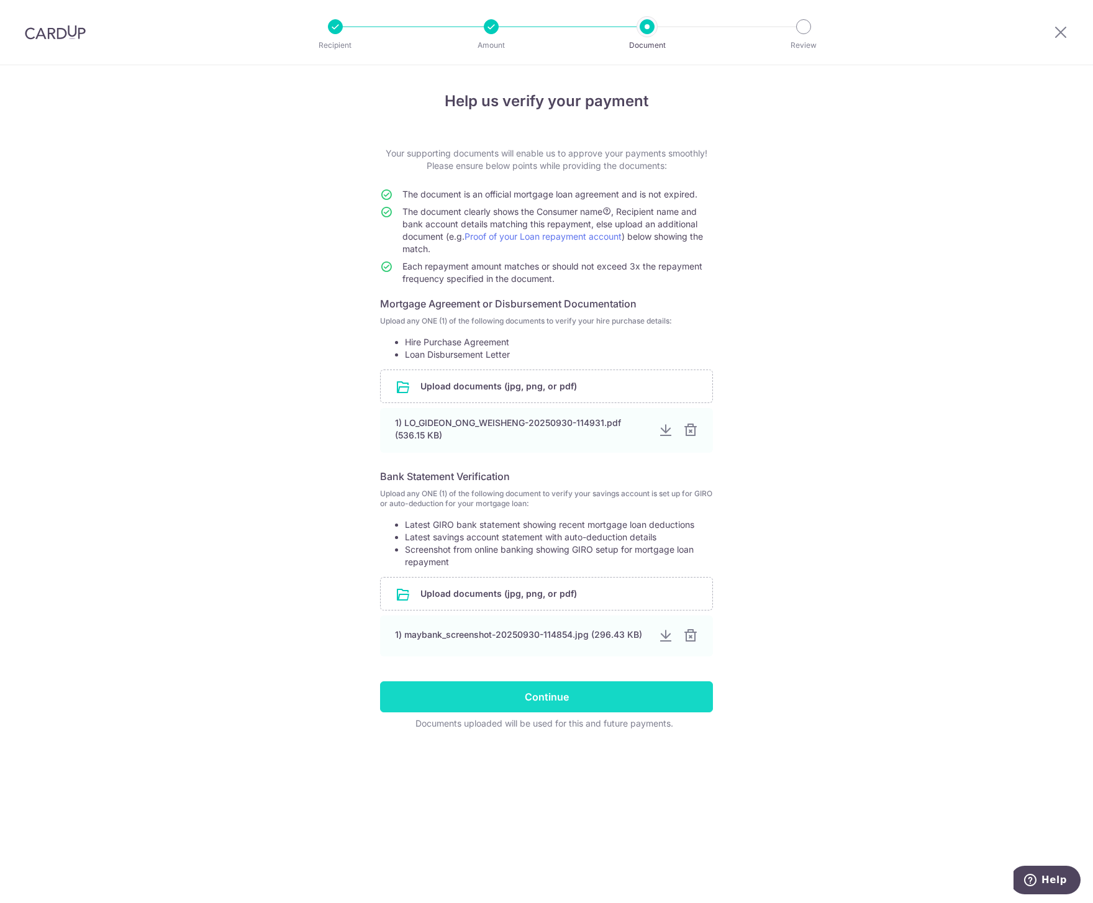
click at [586, 691] on input "Continue" at bounding box center [546, 696] width 333 height 31
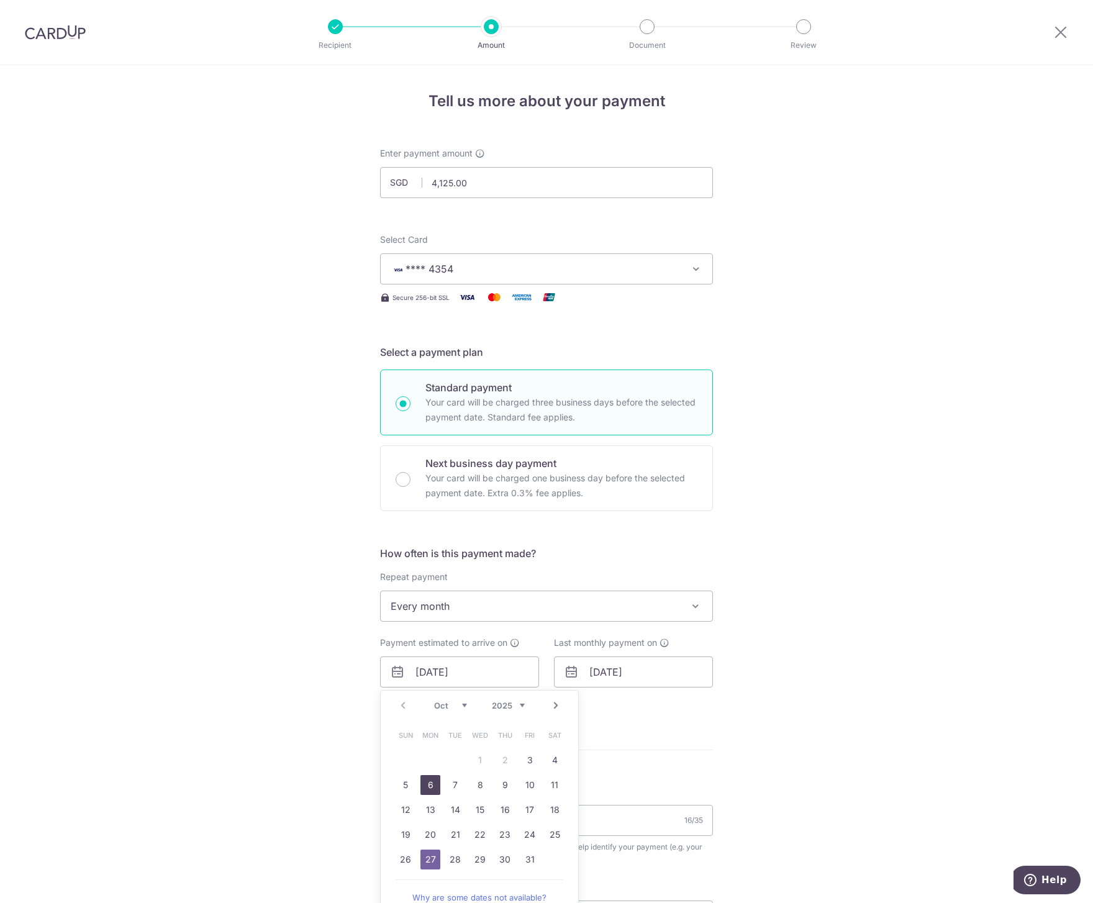
click at [424, 786] on link "6" at bounding box center [431, 785] width 20 height 20
type input "[DATE]"
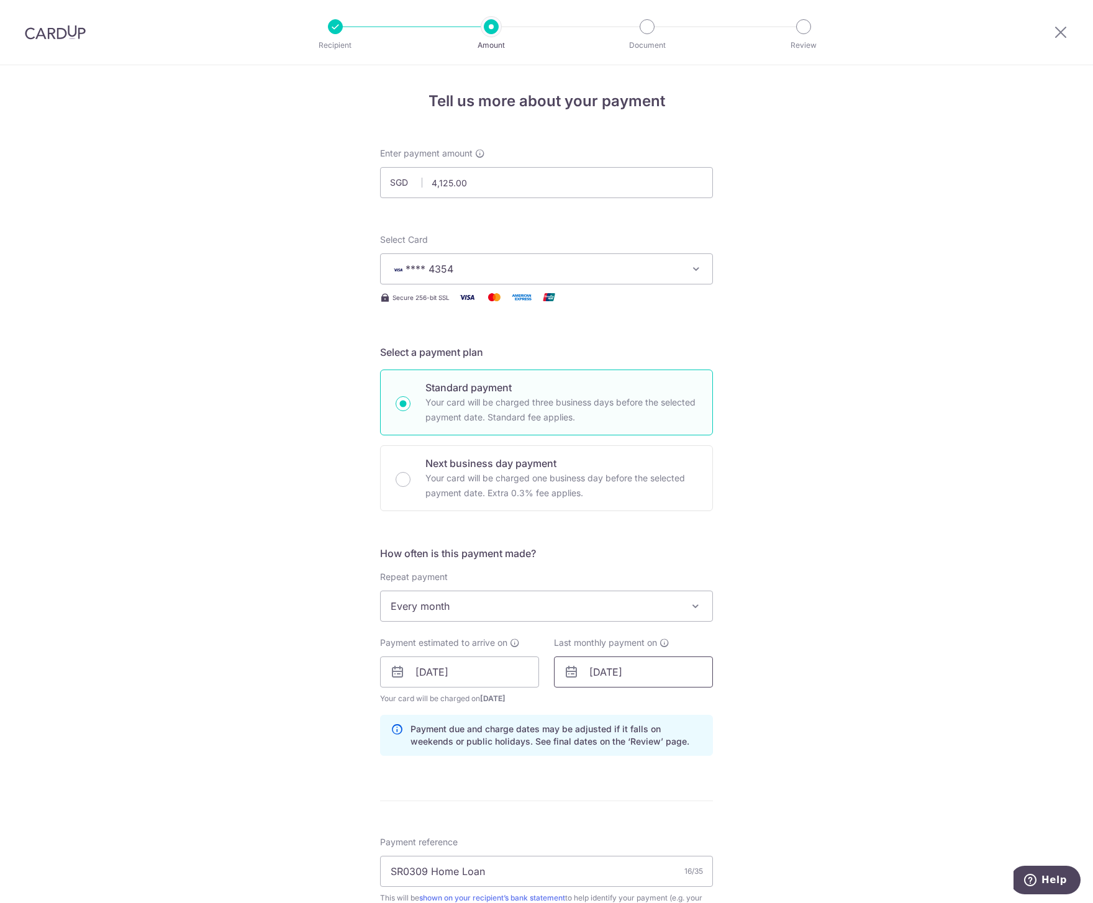
click at [629, 670] on input "[DATE]" at bounding box center [633, 672] width 159 height 31
click at [655, 762] on link "4" at bounding box center [654, 760] width 20 height 20
type input "[DATE]"
click at [752, 686] on div "Tell us more about your payment Enter payment amount SGD 4,125.00 4125.00 Selec…" at bounding box center [546, 680] width 1093 height 1231
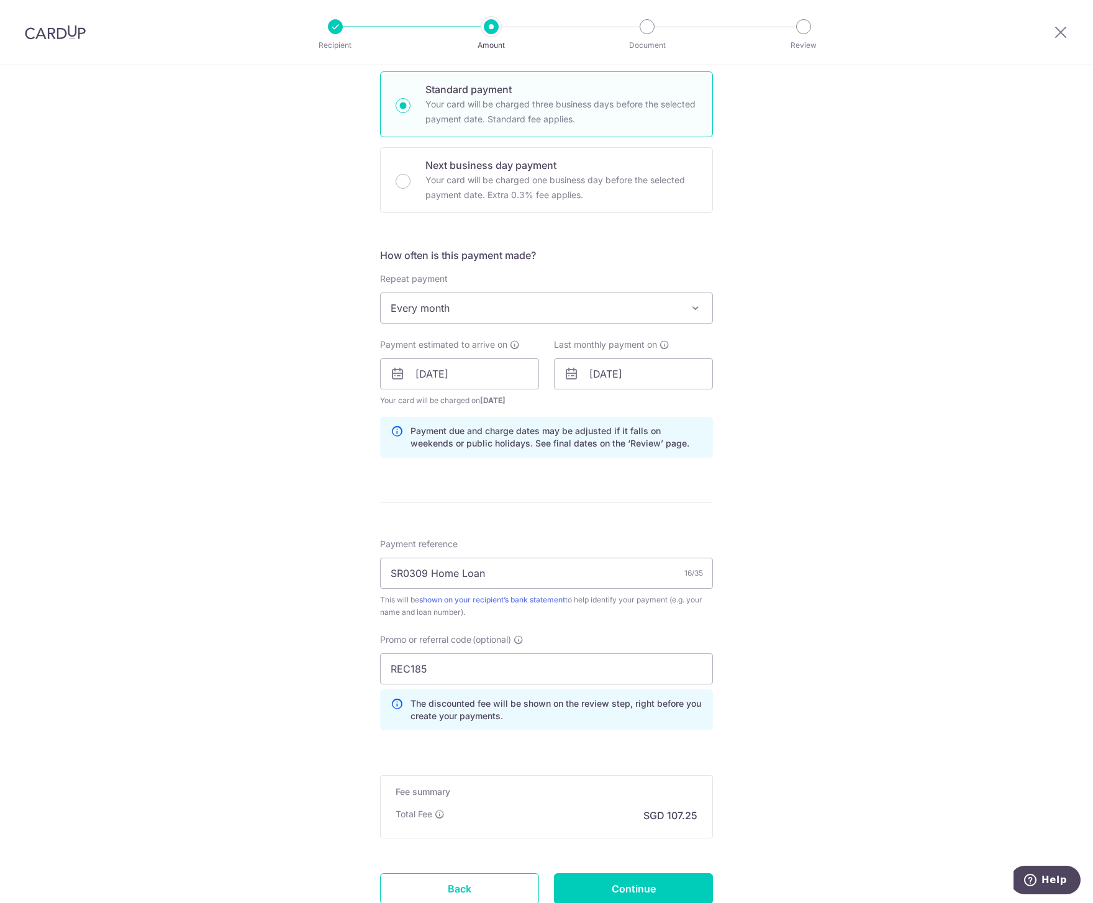
scroll to position [373, 0]
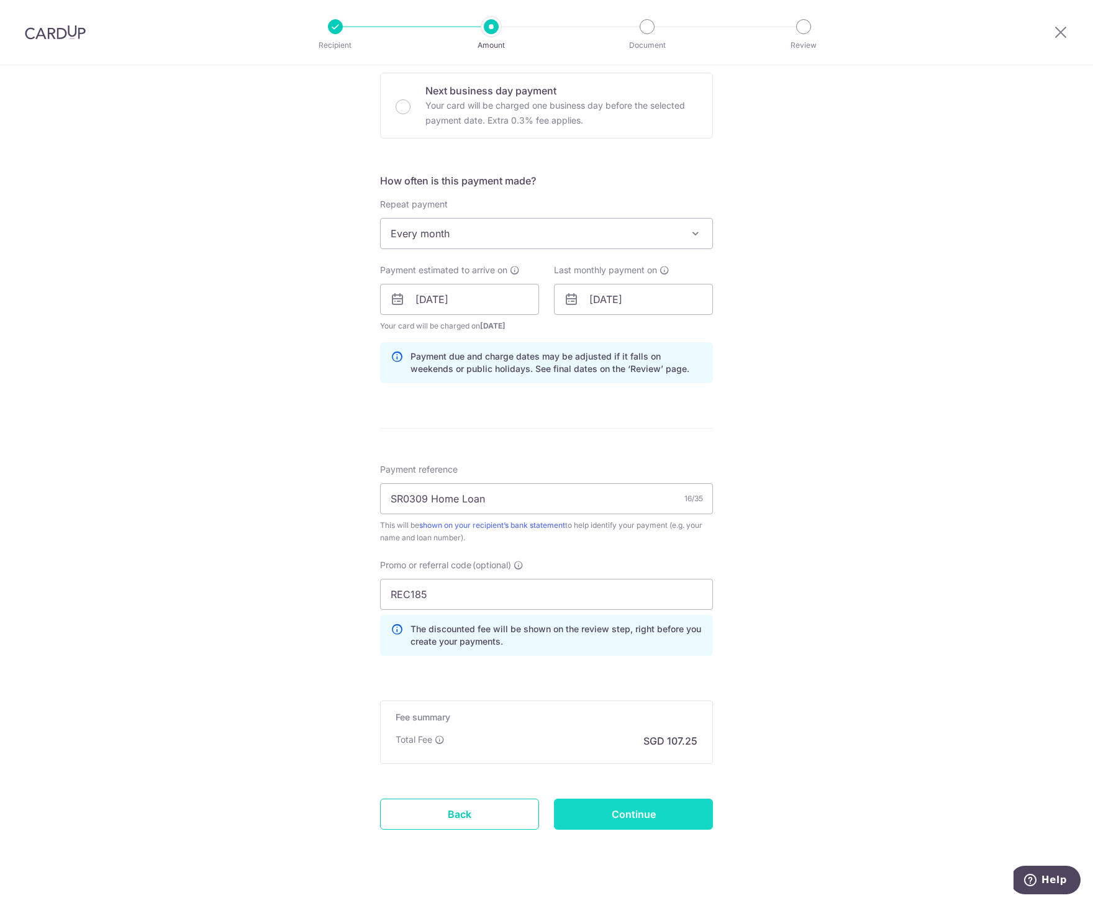
click at [652, 818] on input "Continue" at bounding box center [633, 814] width 159 height 31
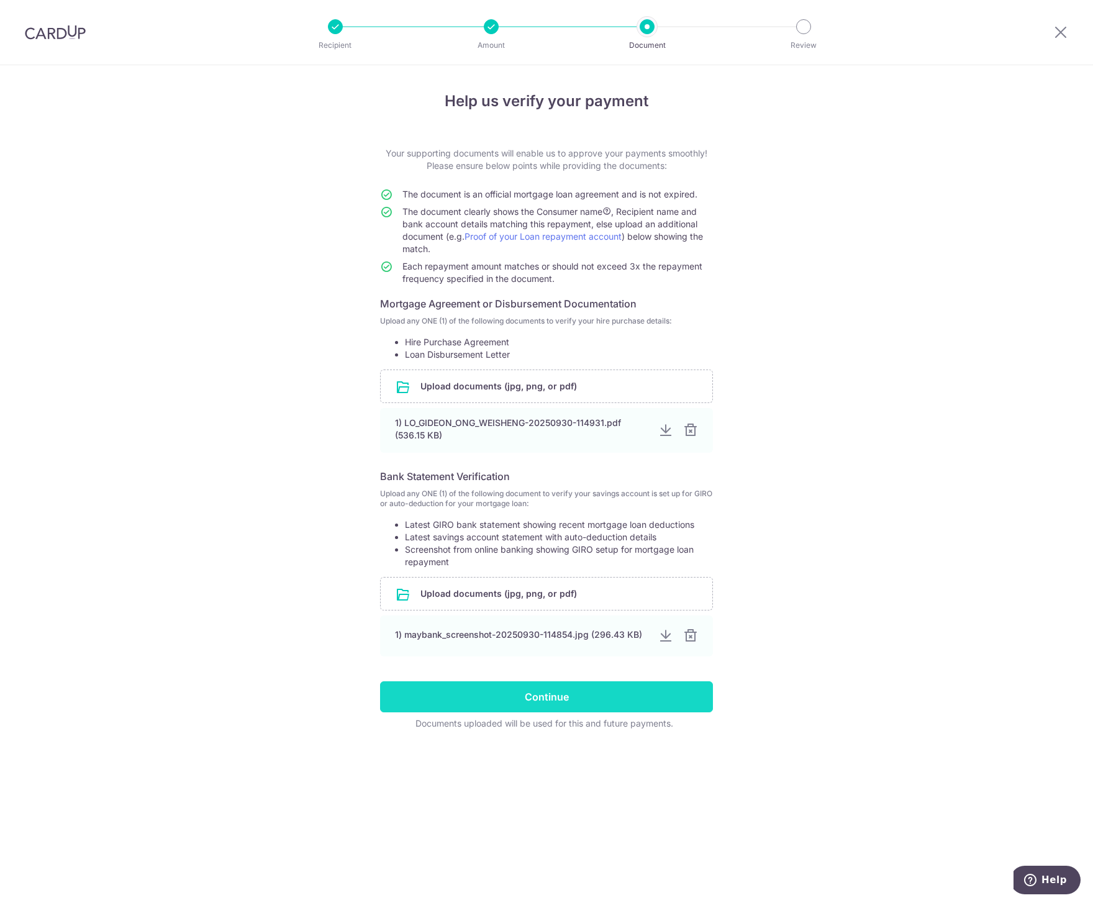
click at [614, 690] on input "Continue" at bounding box center [546, 696] width 333 height 31
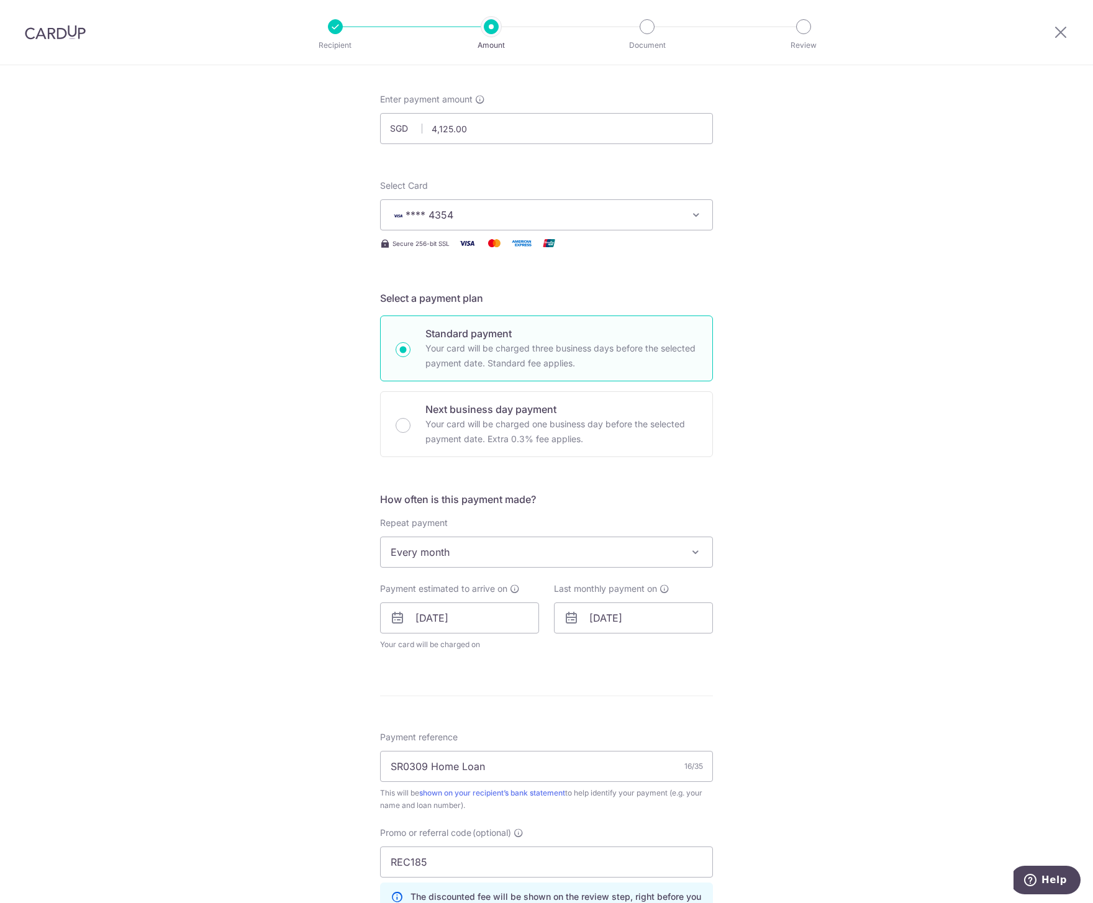
scroll to position [62, 0]
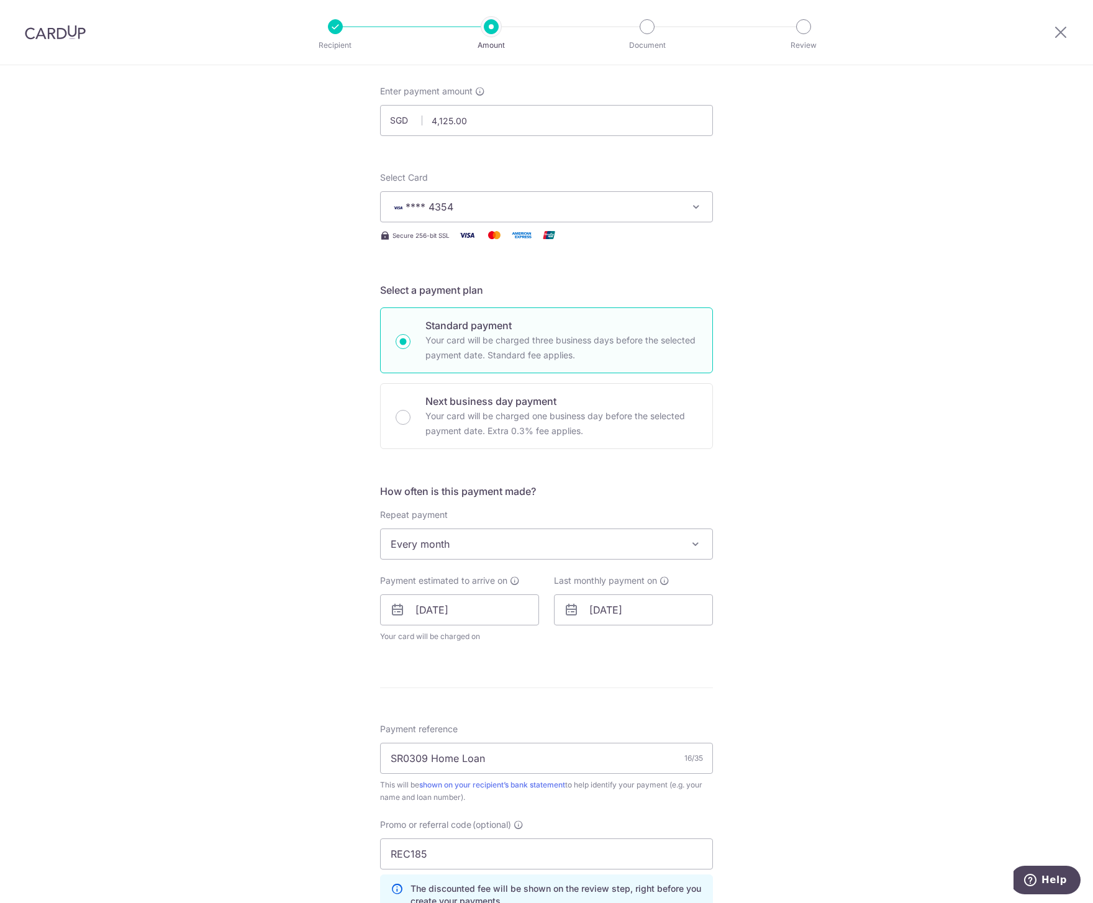
click at [476, 541] on span "Every month" at bounding box center [547, 544] width 332 height 30
click at [459, 614] on input "06/10/2025" at bounding box center [459, 610] width 159 height 31
click at [550, 699] on link "4" at bounding box center [555, 698] width 20 height 20
type input "[DATE]"
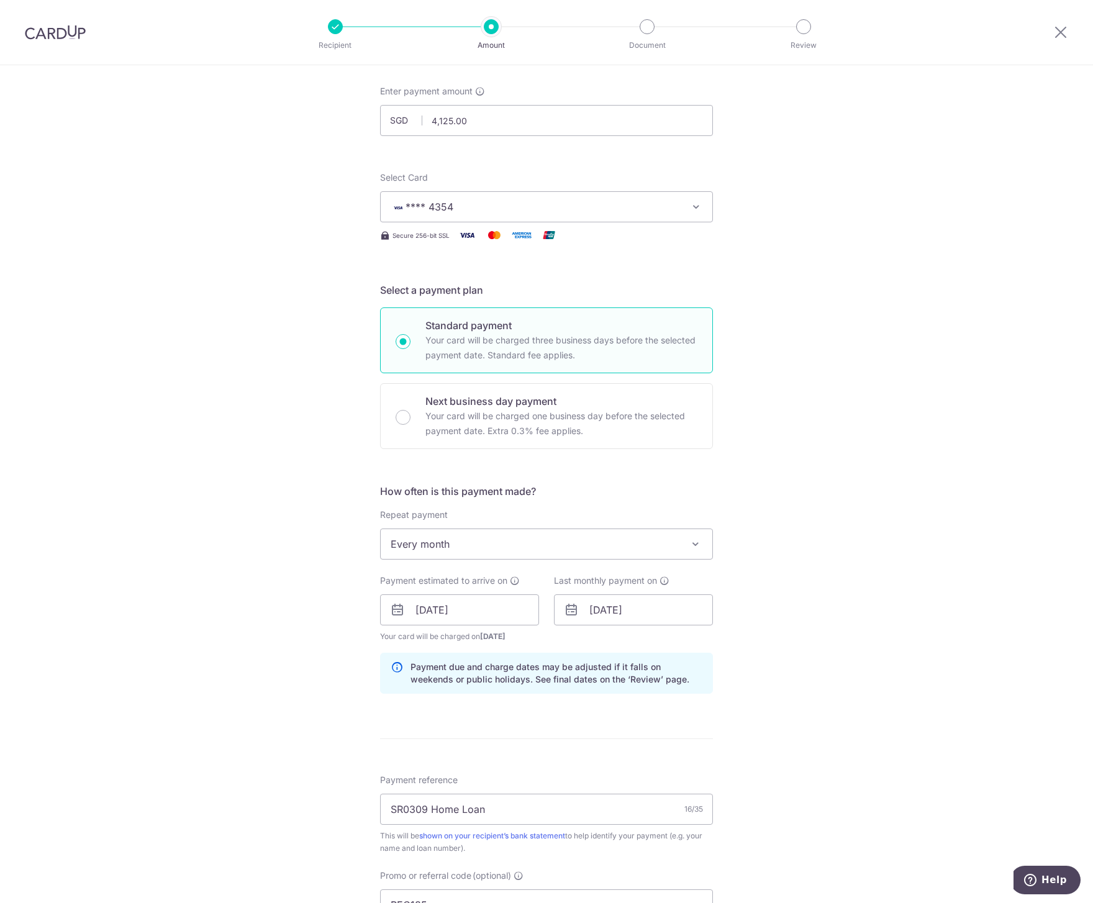
click at [792, 642] on div "Tell us more about your payment Enter payment amount SGD 4,125.00 4125.00 Selec…" at bounding box center [546, 618] width 1093 height 1231
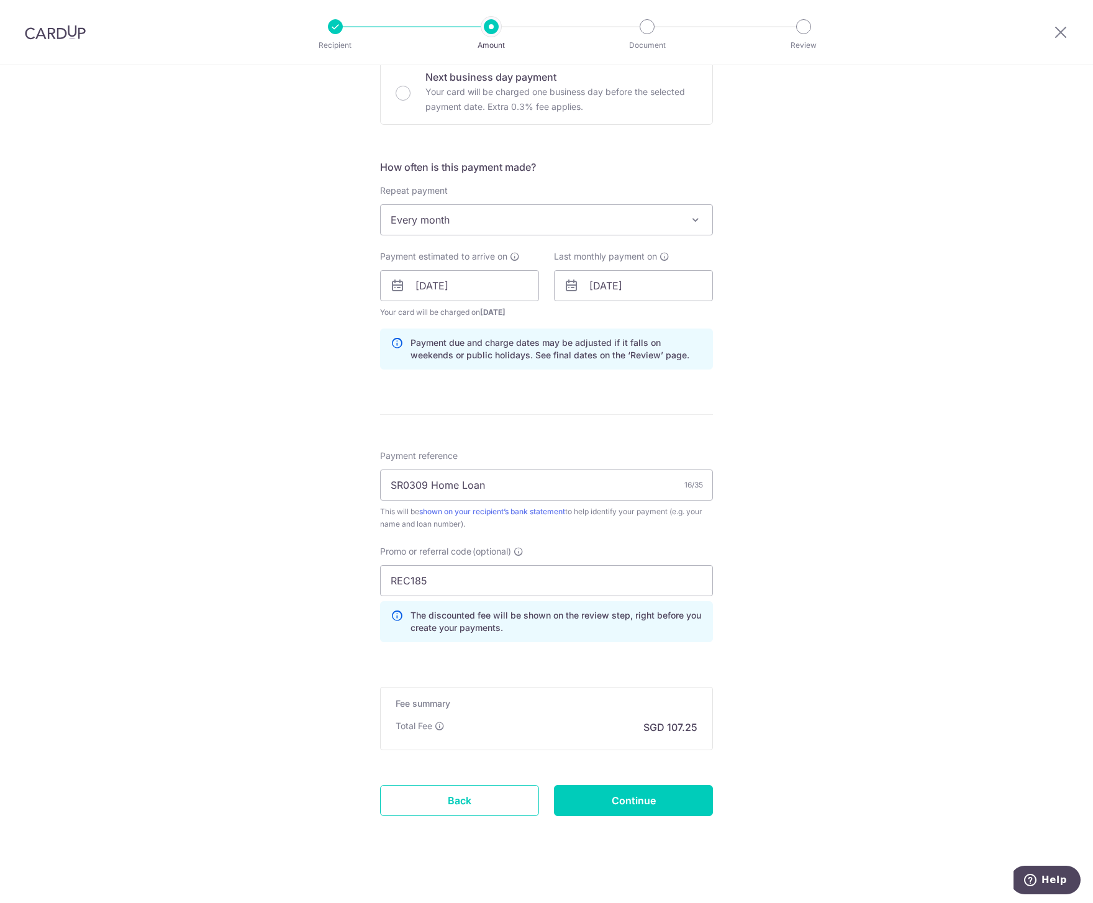
scroll to position [393, 0]
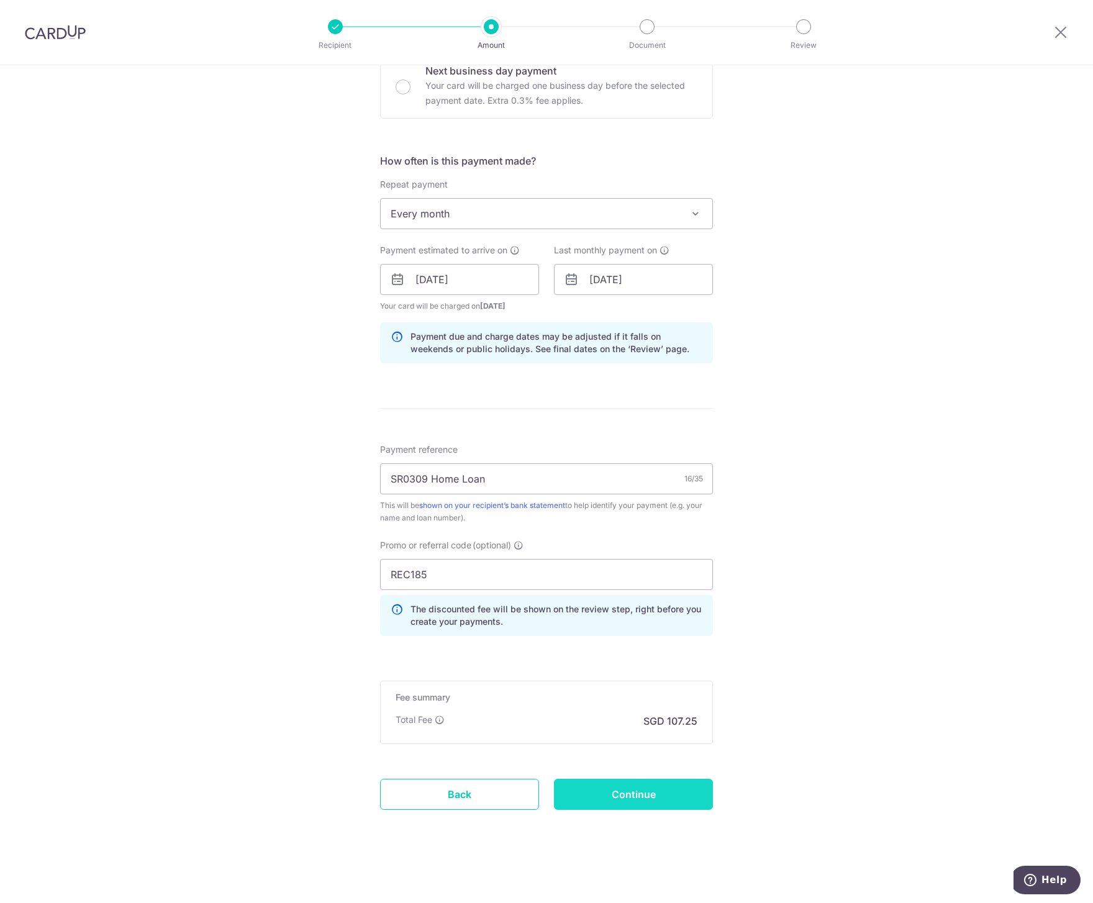
click at [645, 791] on input "Continue" at bounding box center [633, 794] width 159 height 31
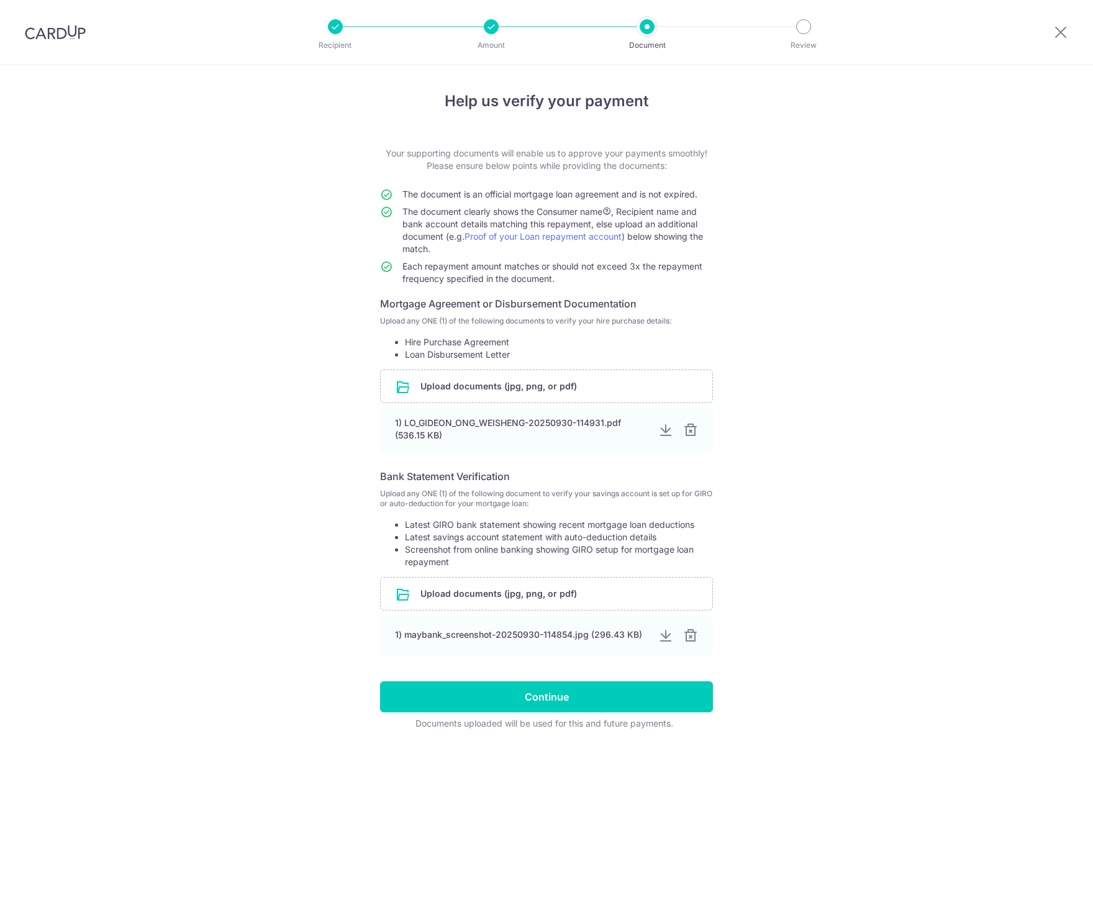
click at [611, 690] on input "Continue" at bounding box center [546, 696] width 333 height 31
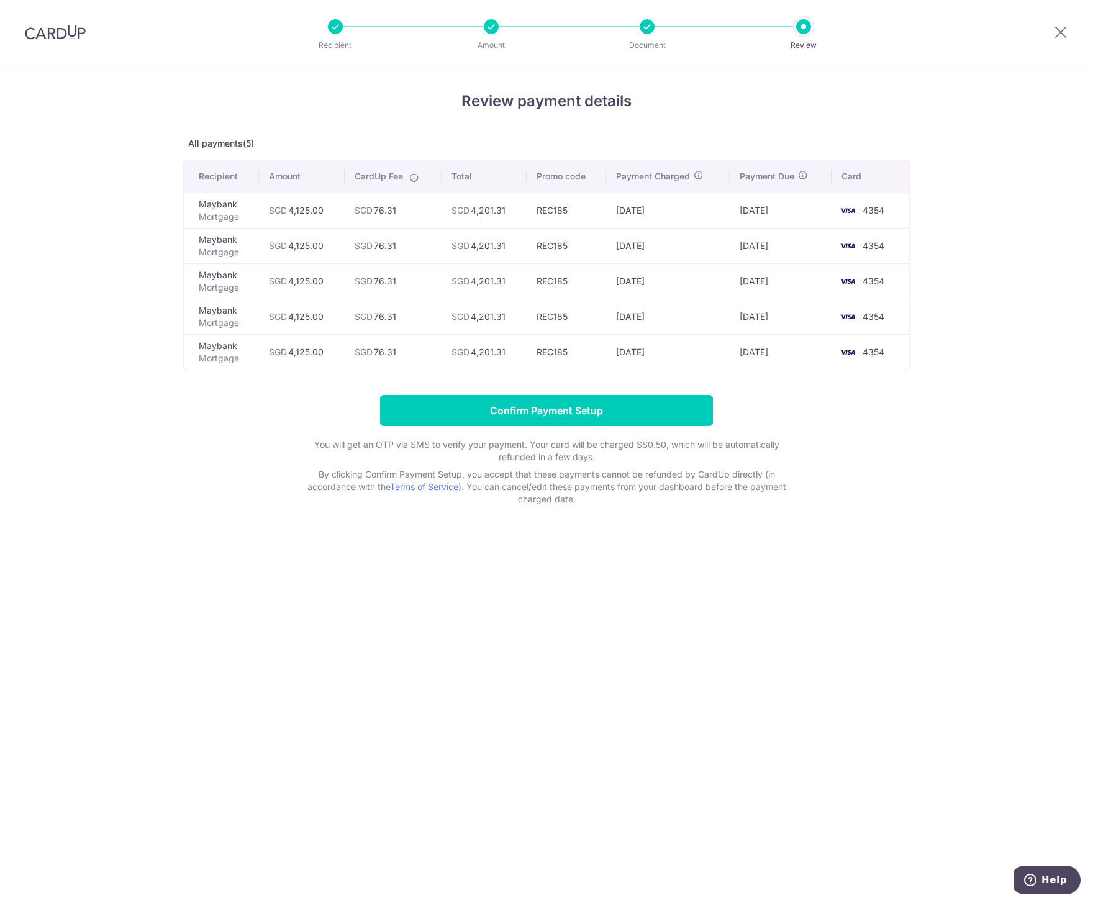
drag, startPoint x: 757, startPoint y: 211, endPoint x: 762, endPoint y: 253, distance: 42.5
click at [762, 253] on tbody "Maybank Mortgage SGD 4,125.00 SGD 76.31 SGD 4,201.31 REC185 30/09/2025 04/10/20…" at bounding box center [547, 281] width 726 height 177
click at [768, 248] on td "04/11/2025" at bounding box center [780, 245] width 101 height 35
click at [633, 406] on input "Confirm Payment Setup" at bounding box center [546, 410] width 333 height 31
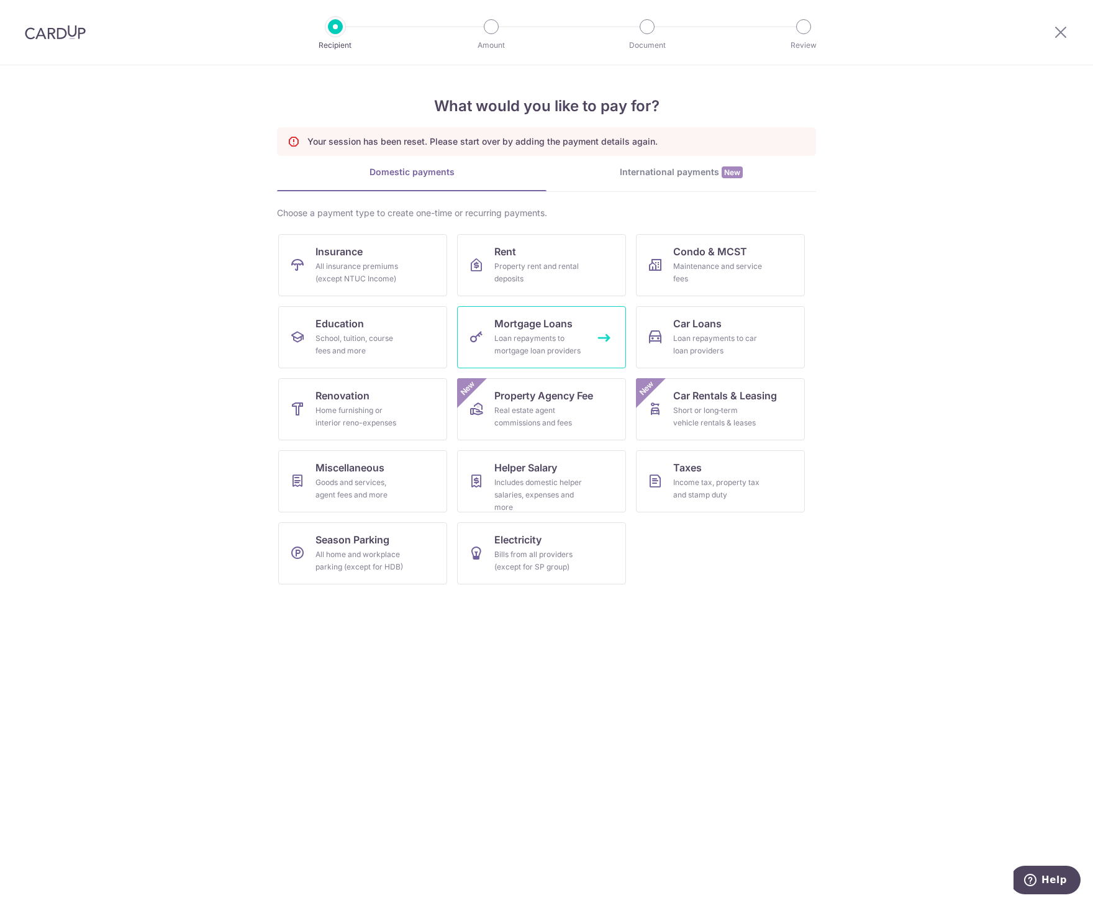
click at [570, 342] on div "Loan repayments to mortgage loan providers" at bounding box center [538, 344] width 89 height 25
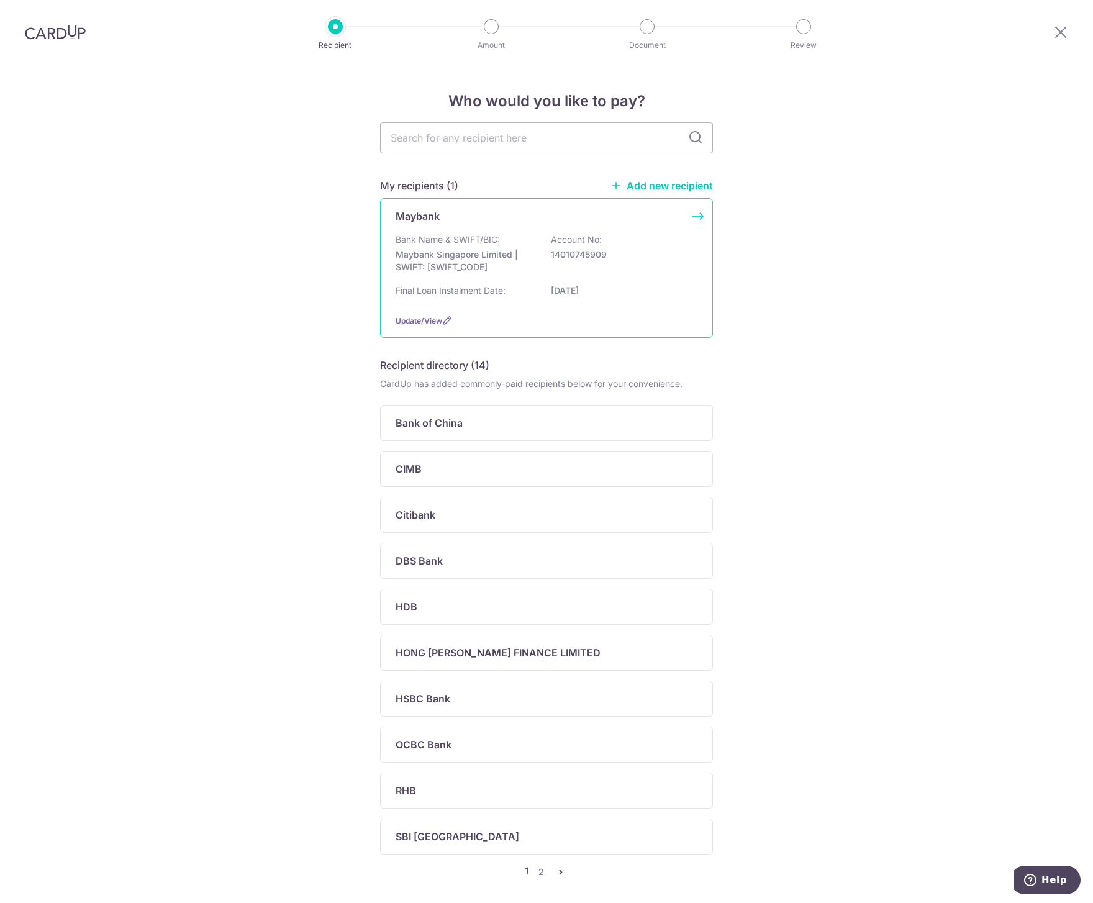
click at [535, 242] on div "Bank Name & SWIFT/BIC: Maybank Singapore Limited | SWIFT: [SWIFT_CODE] Account …" at bounding box center [547, 257] width 302 height 46
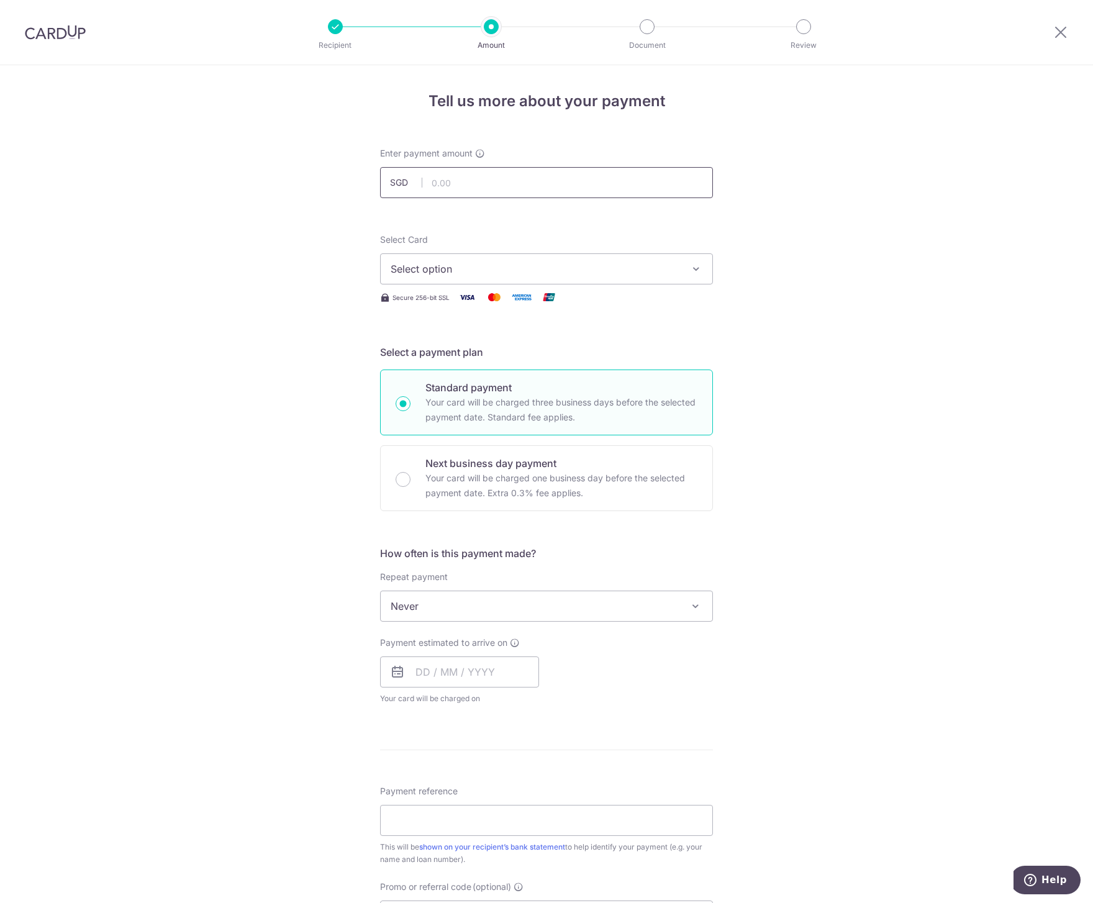
click at [483, 185] on input "text" at bounding box center [546, 182] width 333 height 31
type input "4,125.00"
click at [583, 216] on form "Enter payment amount SGD 4,125.00 4125.00 Select Card Select option Add credit …" at bounding box center [546, 638] width 333 height 983
click at [476, 272] on span "Select option" at bounding box center [535, 269] width 289 height 15
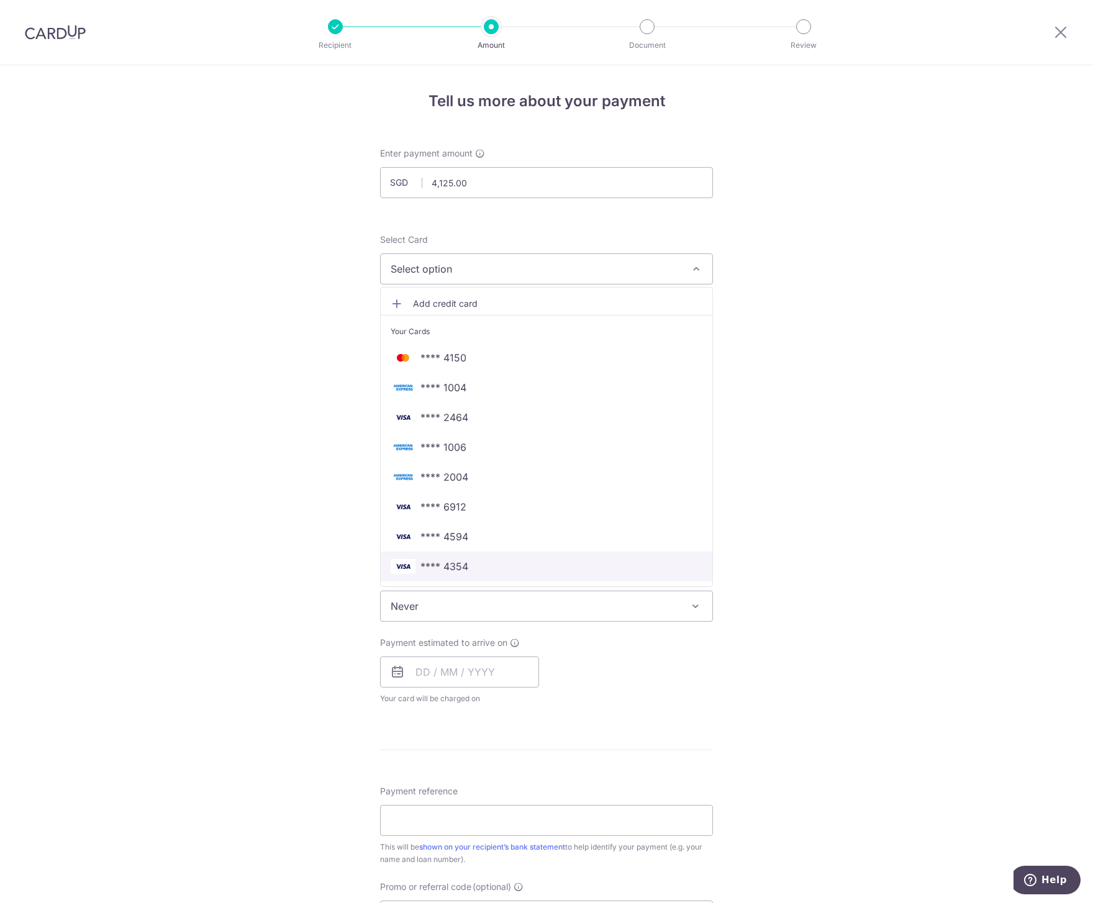
click at [499, 568] on span "**** 4354" at bounding box center [547, 566] width 312 height 15
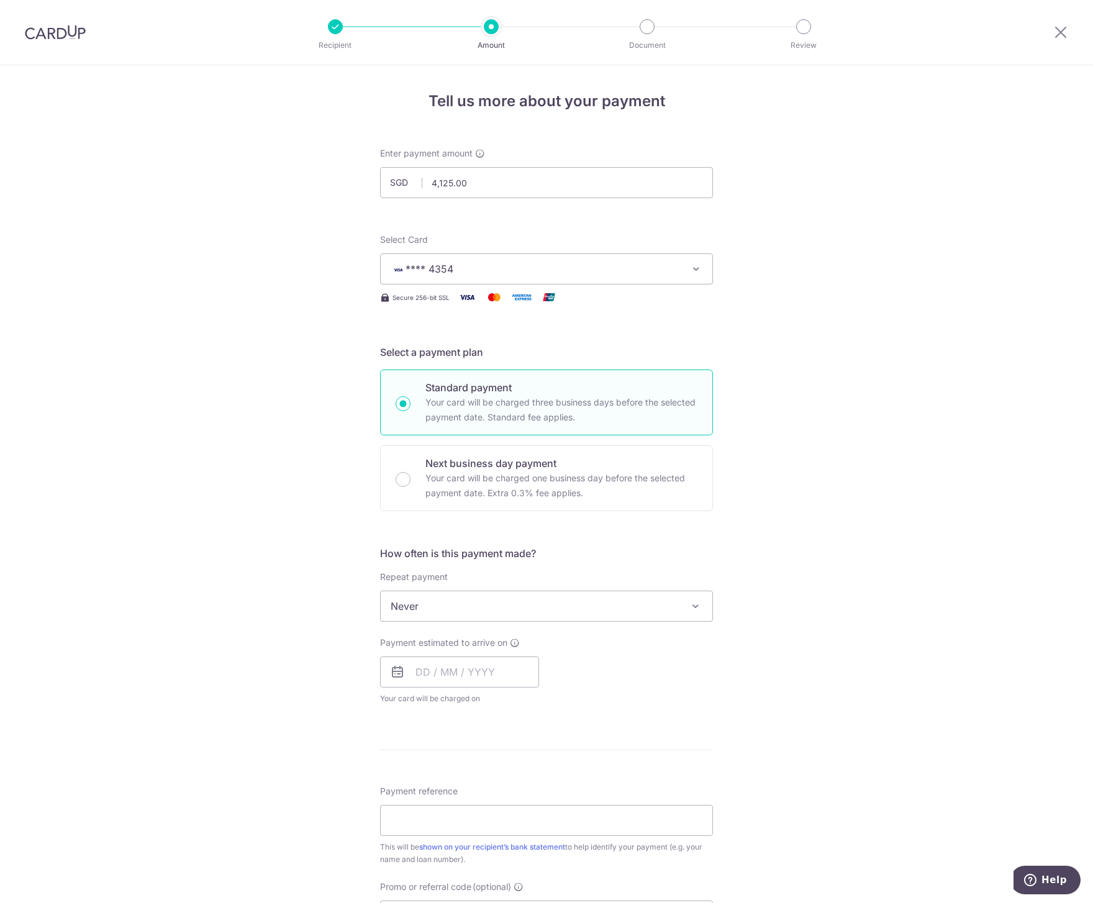
scroll to position [62, 0]
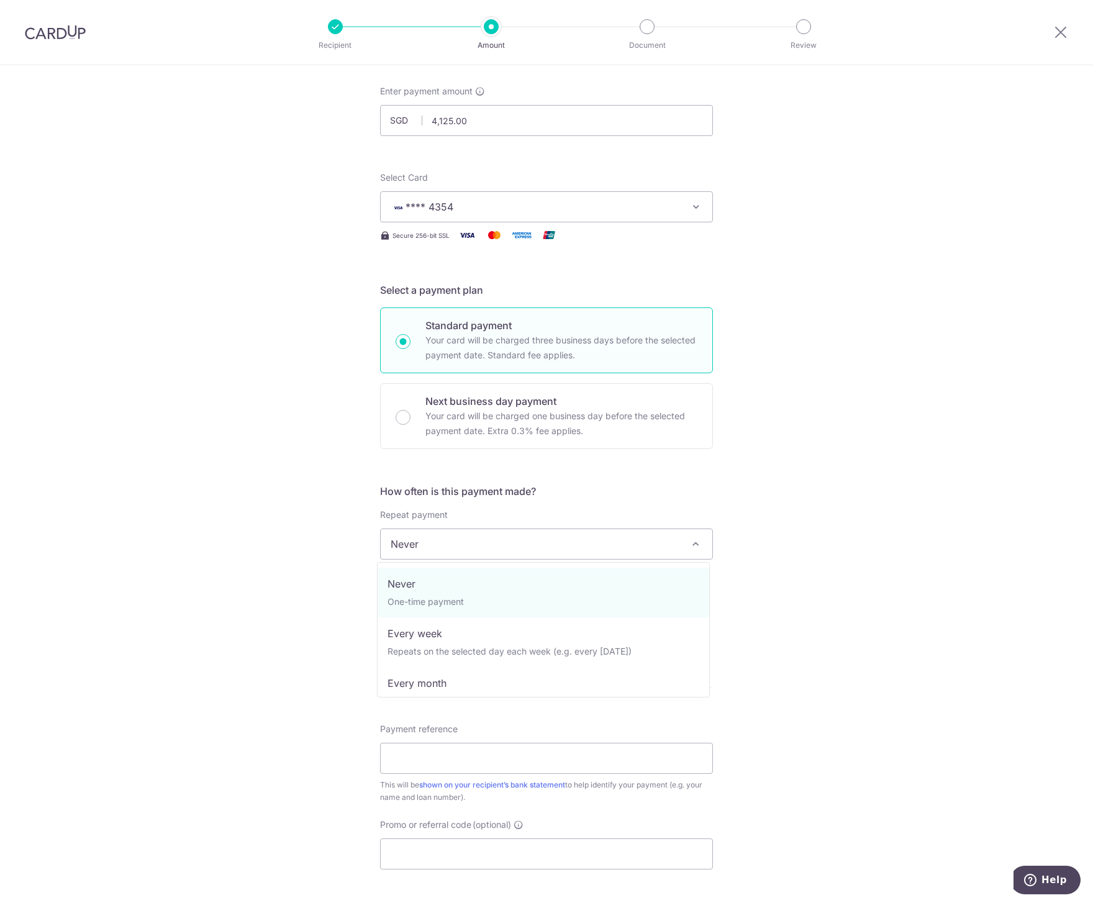
click at [467, 544] on span "Never" at bounding box center [547, 544] width 332 height 30
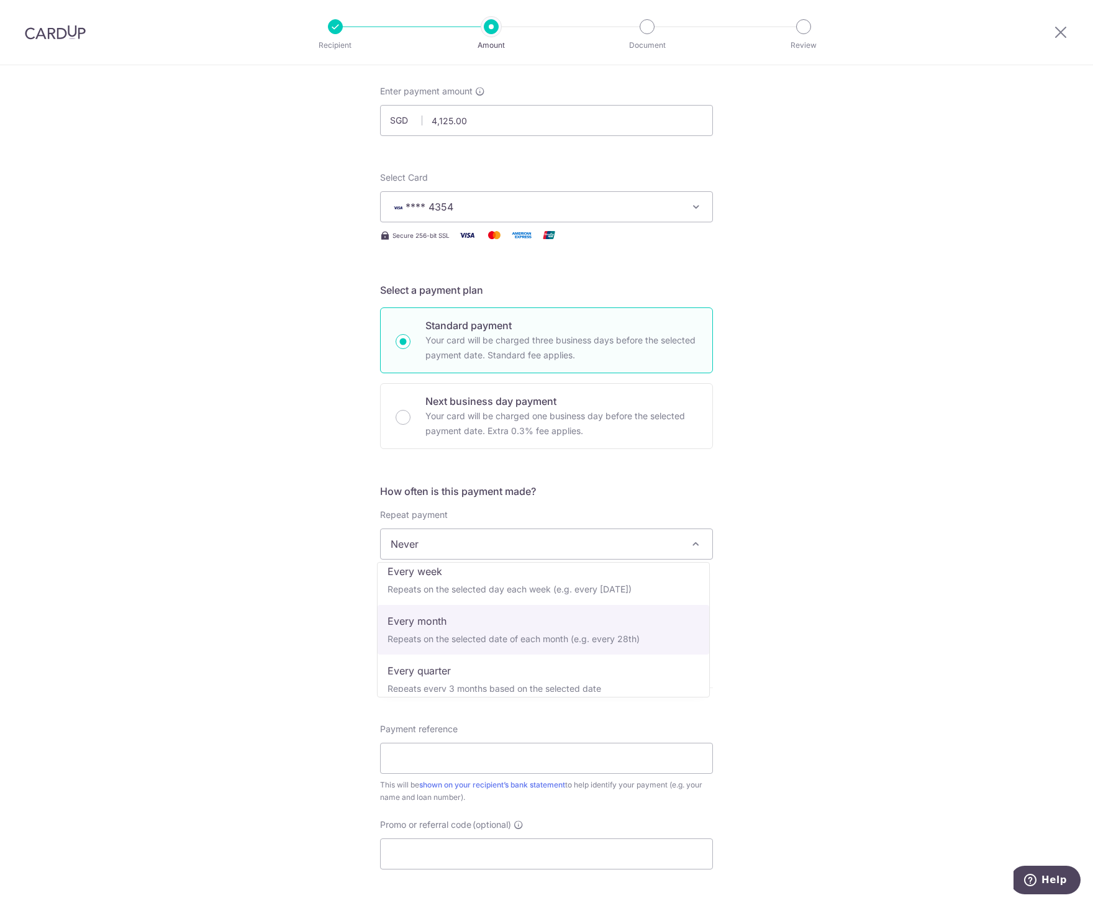
select select "3"
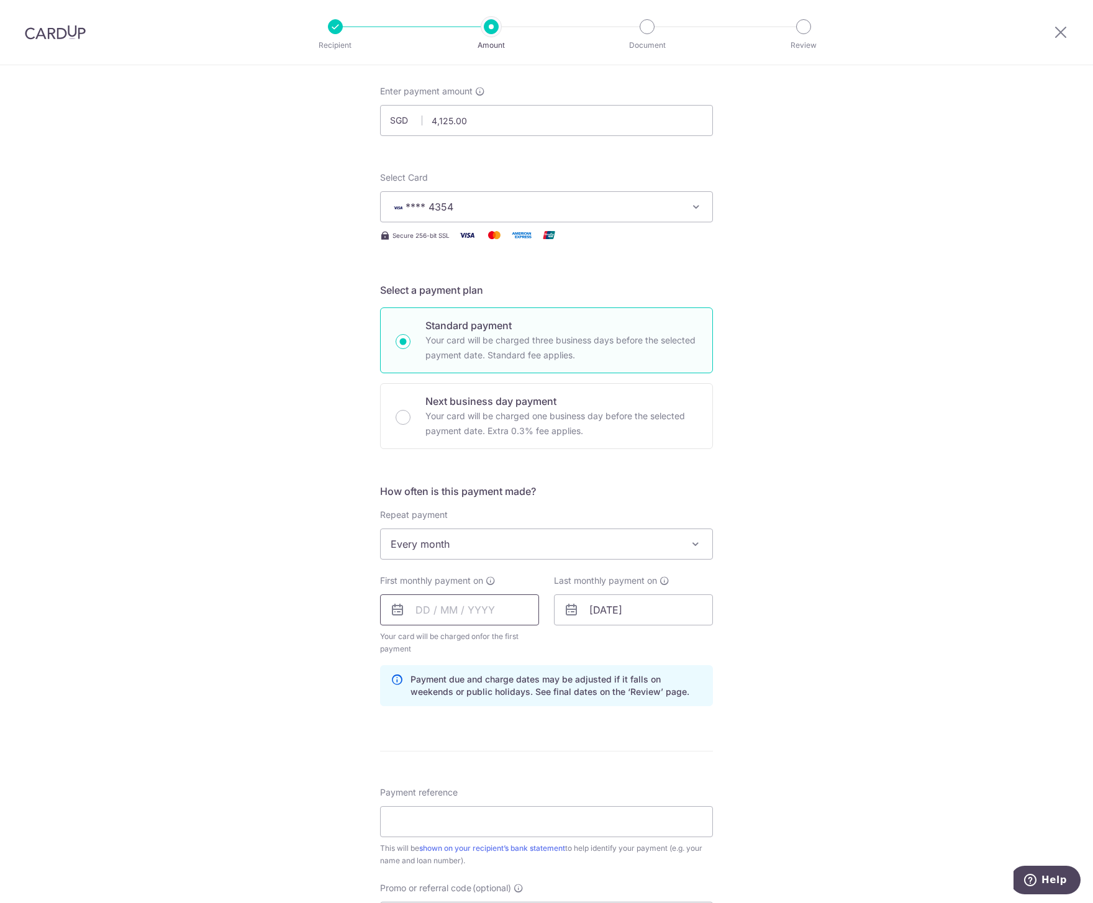
click at [446, 605] on input "text" at bounding box center [459, 610] width 159 height 31
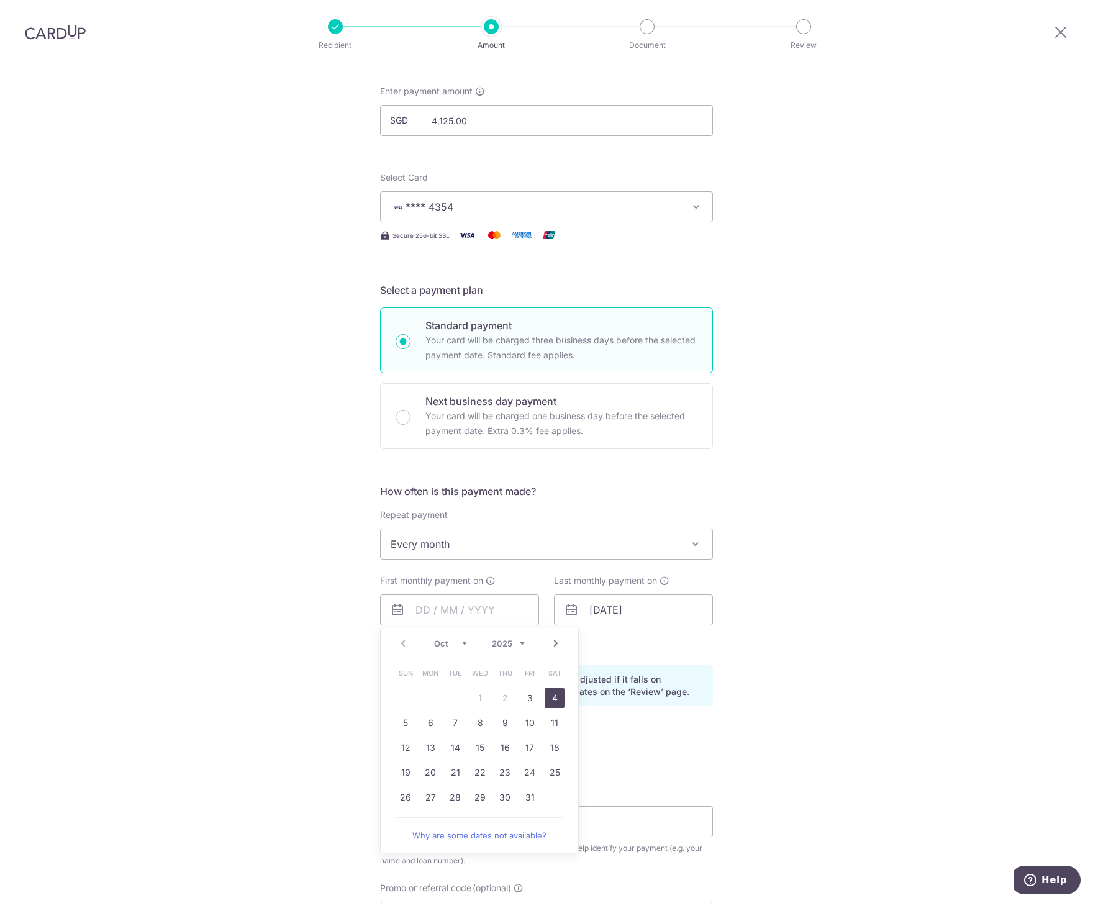
click at [549, 696] on link "4" at bounding box center [555, 698] width 20 height 20
type input "04/10/2025"
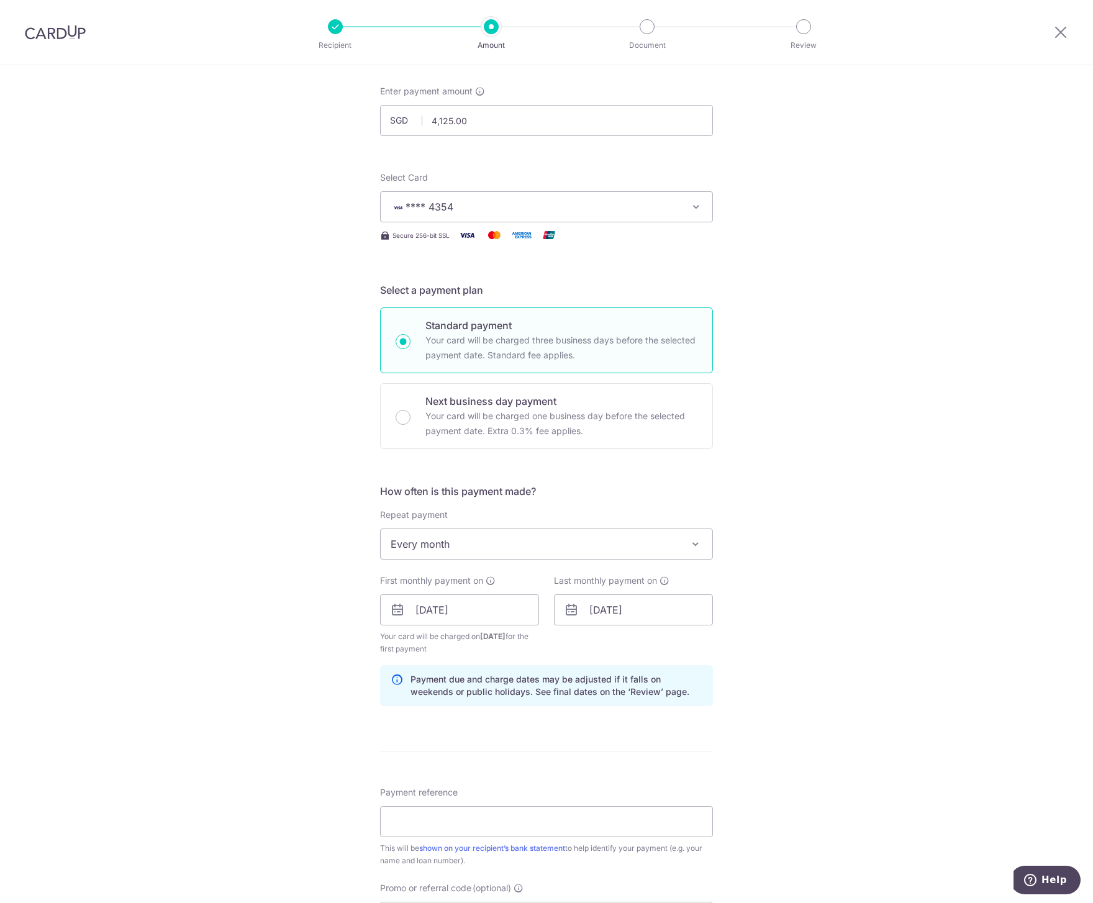
click at [750, 623] on div "Tell us more about your payment Enter payment amount SGD 4,125.00 4125.00 Selec…" at bounding box center [546, 596] width 1093 height 1187
click at [667, 616] on input "01/08/2054" at bounding box center [633, 610] width 159 height 31
click at [683, 642] on select "2024 2025 2026 2027 2028 2029 2030 2031 2032 2033 2034 2035" at bounding box center [682, 644] width 33 height 10
click at [608, 639] on select "Jan Feb Mar Apr May Jun Jul Aug Sep Oct Nov Dec" at bounding box center [624, 644] width 33 height 10
click at [649, 696] on link "4" at bounding box center [654, 698] width 20 height 20
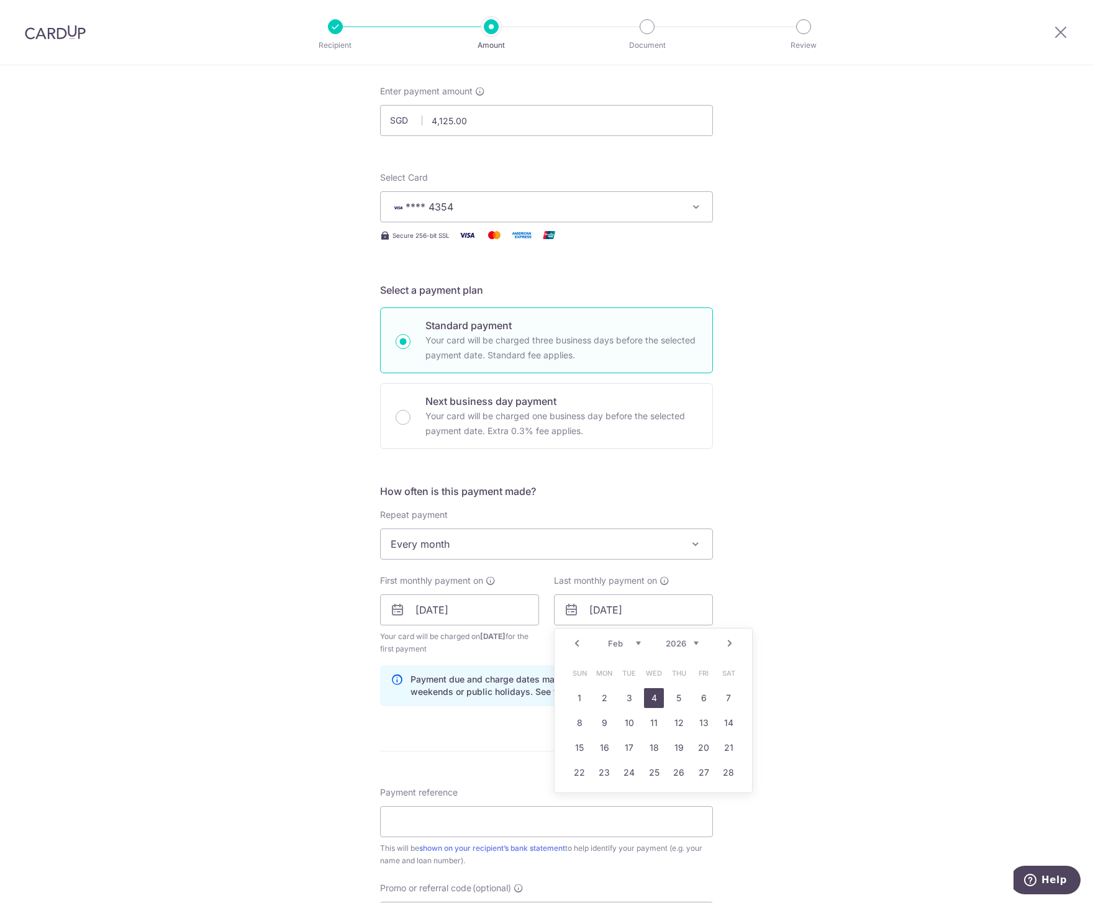
type input "[DATE]"
click at [741, 616] on div "Tell us more about your payment Enter payment amount SGD 4,125.00 4125.00 Selec…" at bounding box center [546, 596] width 1093 height 1187
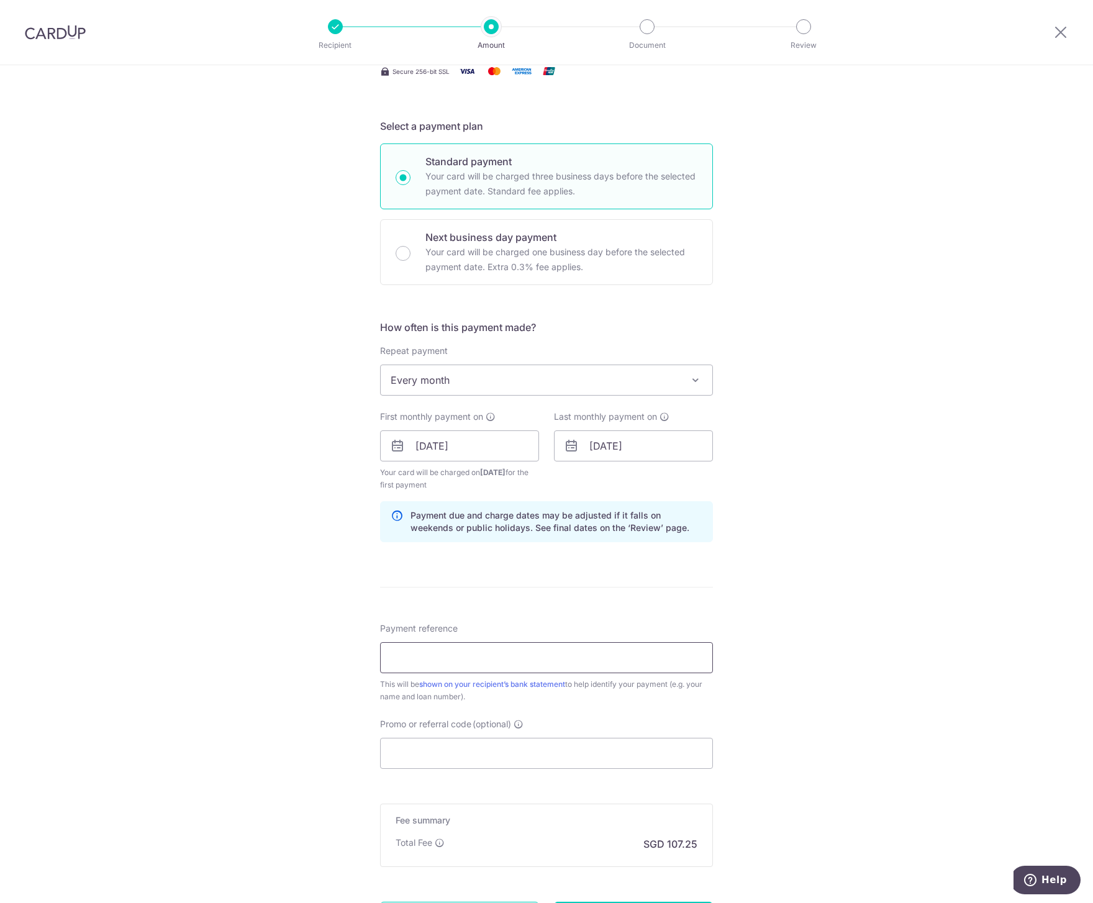
scroll to position [248, 0]
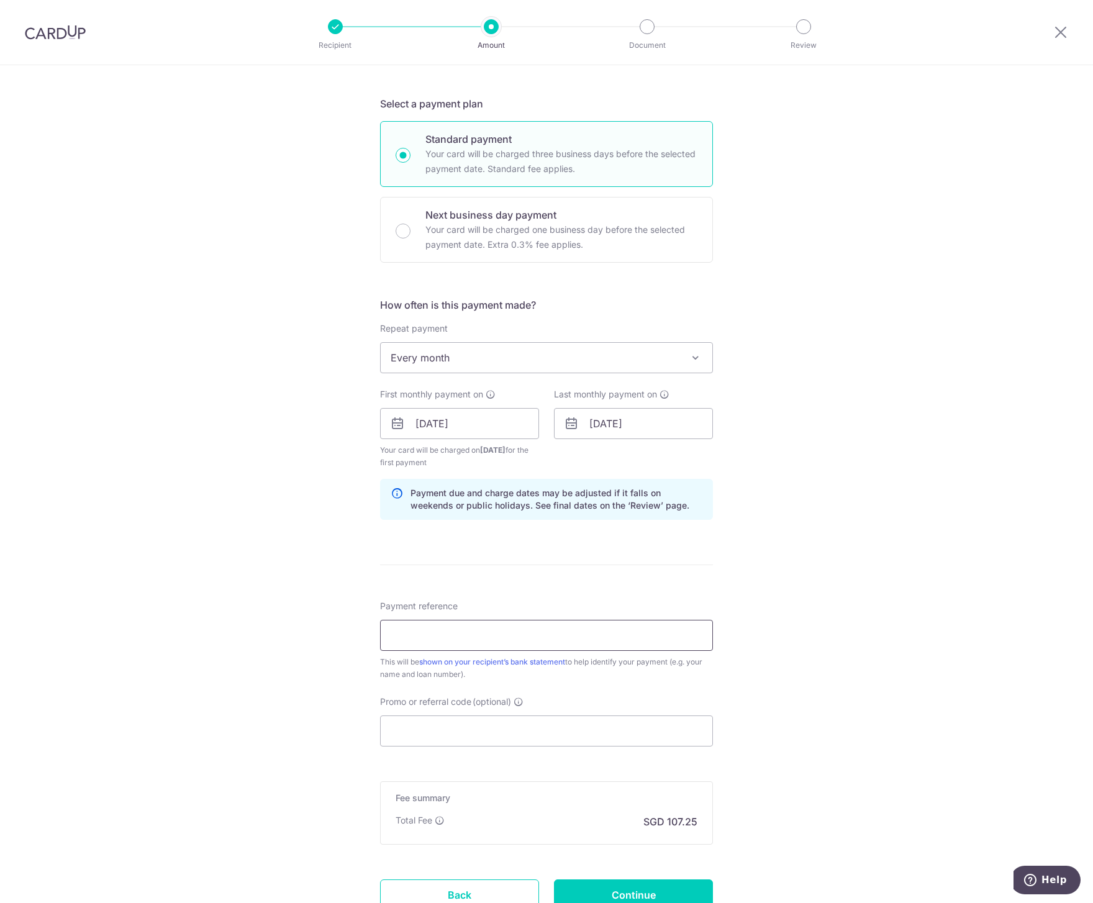
drag, startPoint x: 510, startPoint y: 637, endPoint x: 495, endPoint y: 633, distance: 15.4
click at [510, 636] on input "Payment reference" at bounding box center [546, 635] width 333 height 31
type input "SR0309 Home Loan"
click at [521, 729] on input "Promo or referral code (optional)" at bounding box center [546, 731] width 333 height 31
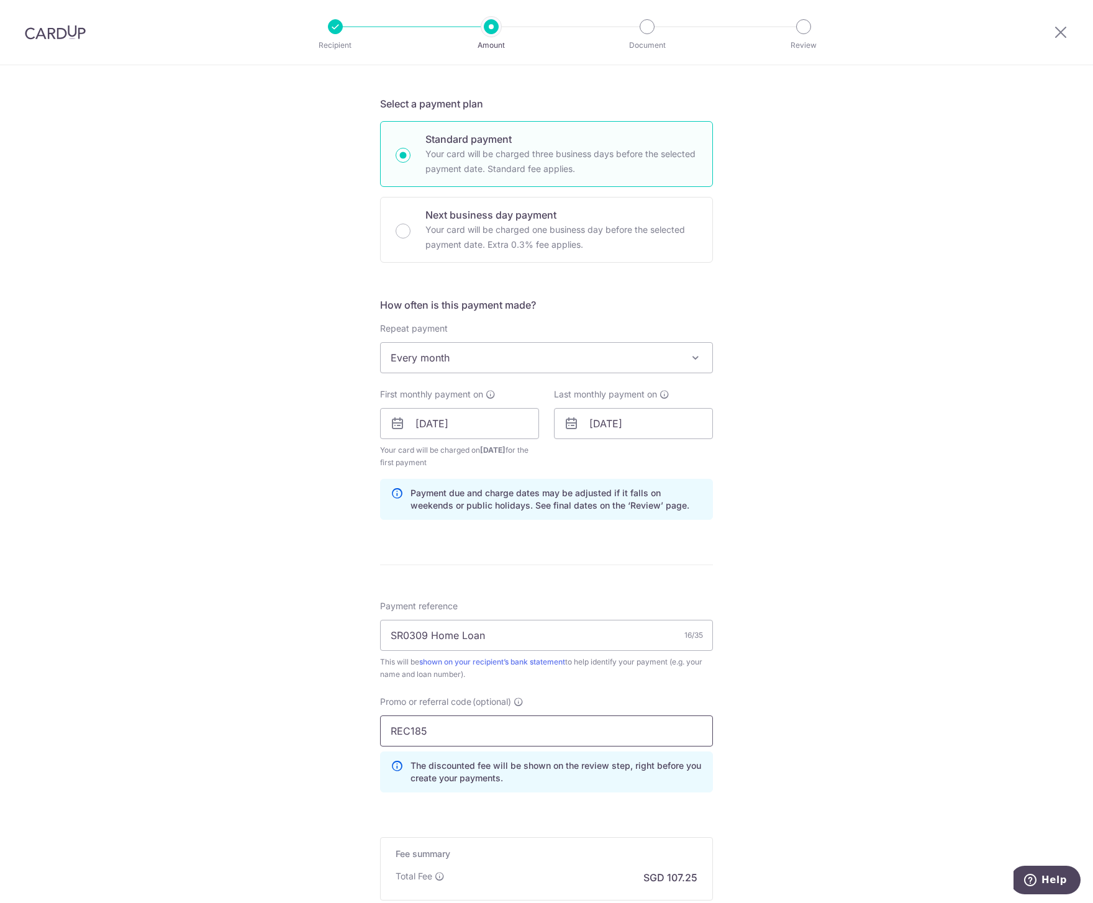
type input "REC185"
click at [836, 617] on div "Tell us more about your payment Enter payment amount SGD 4,125.00 4125.00 Selec…" at bounding box center [546, 438] width 1093 height 1243
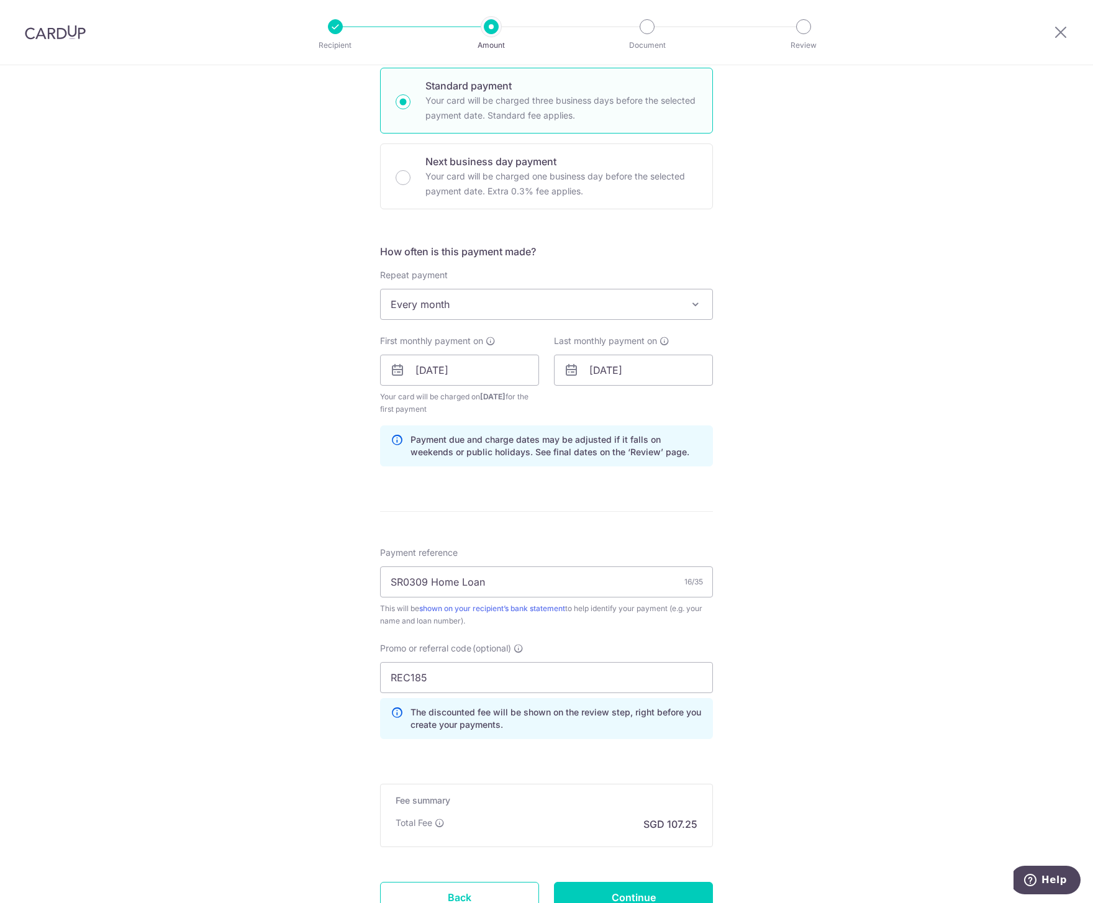
scroll to position [405, 0]
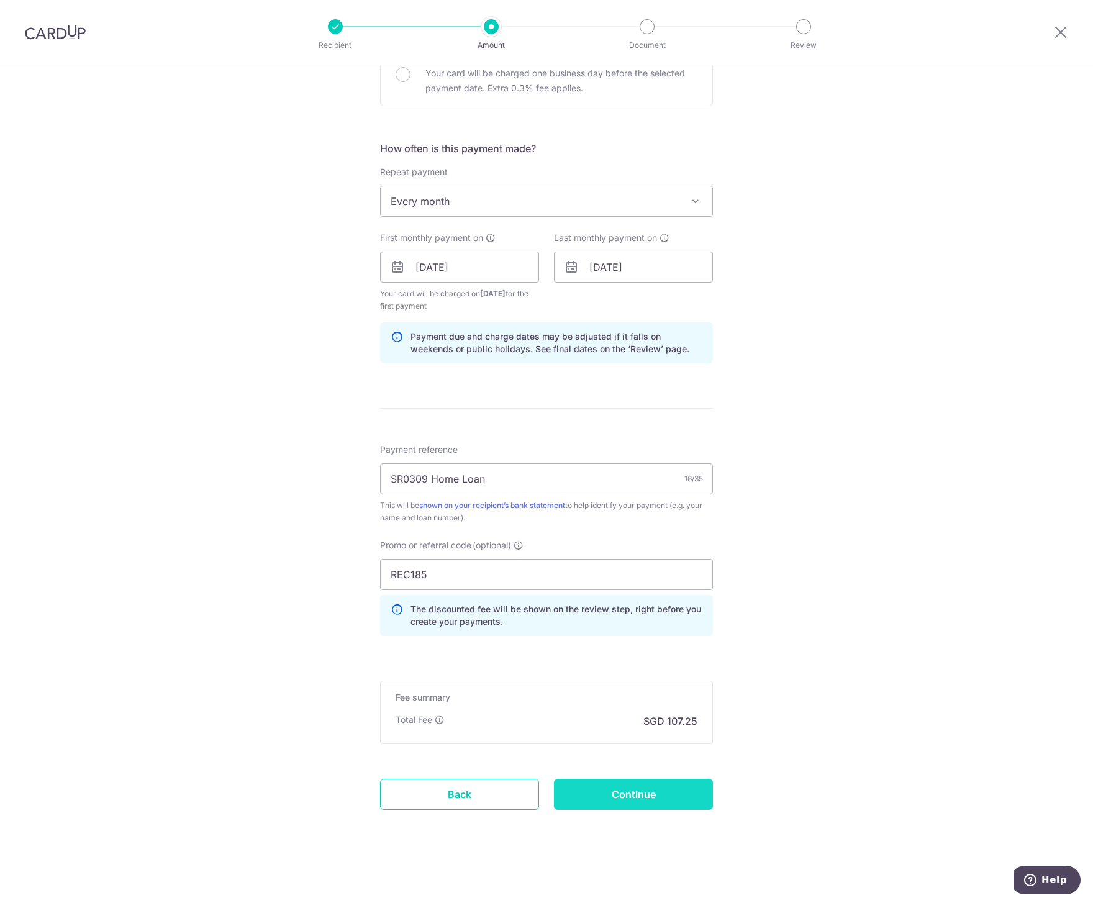
click at [656, 800] on input "Continue" at bounding box center [633, 794] width 159 height 31
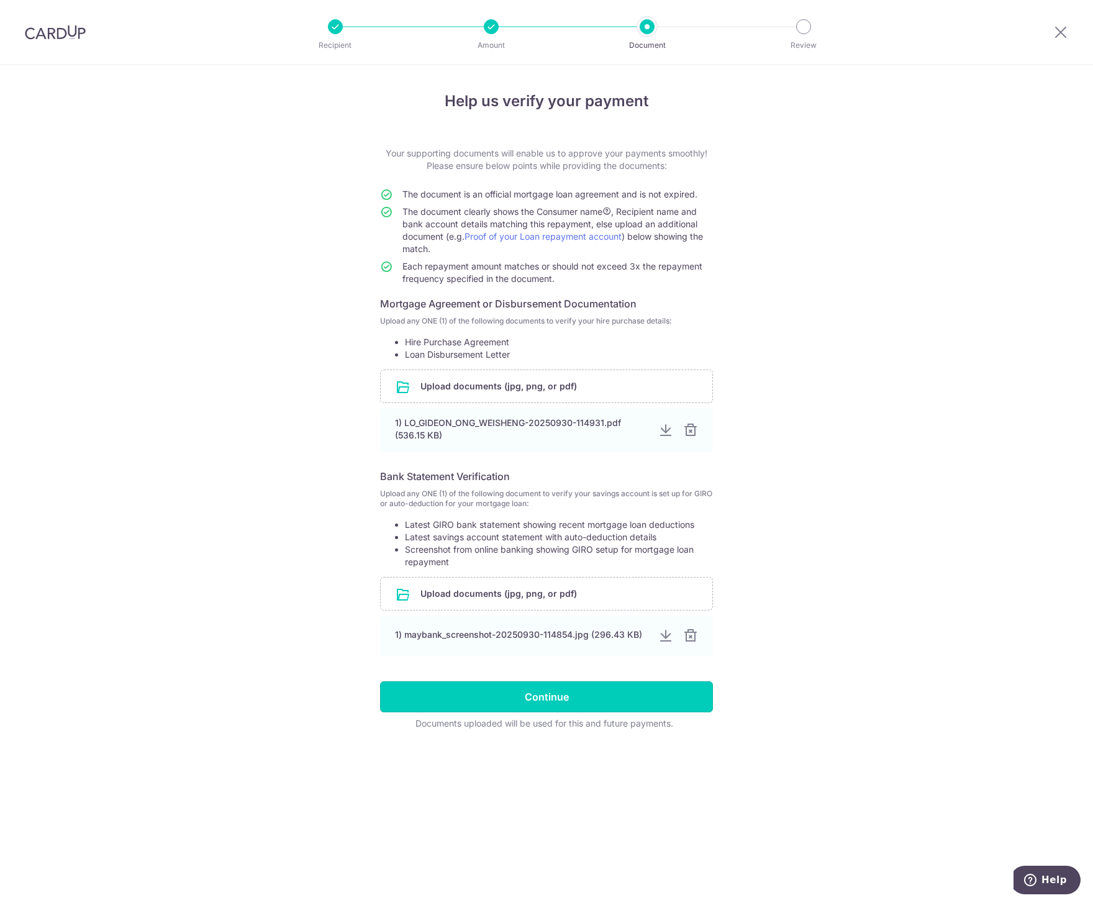
click at [605, 688] on input "Continue" at bounding box center [546, 696] width 333 height 31
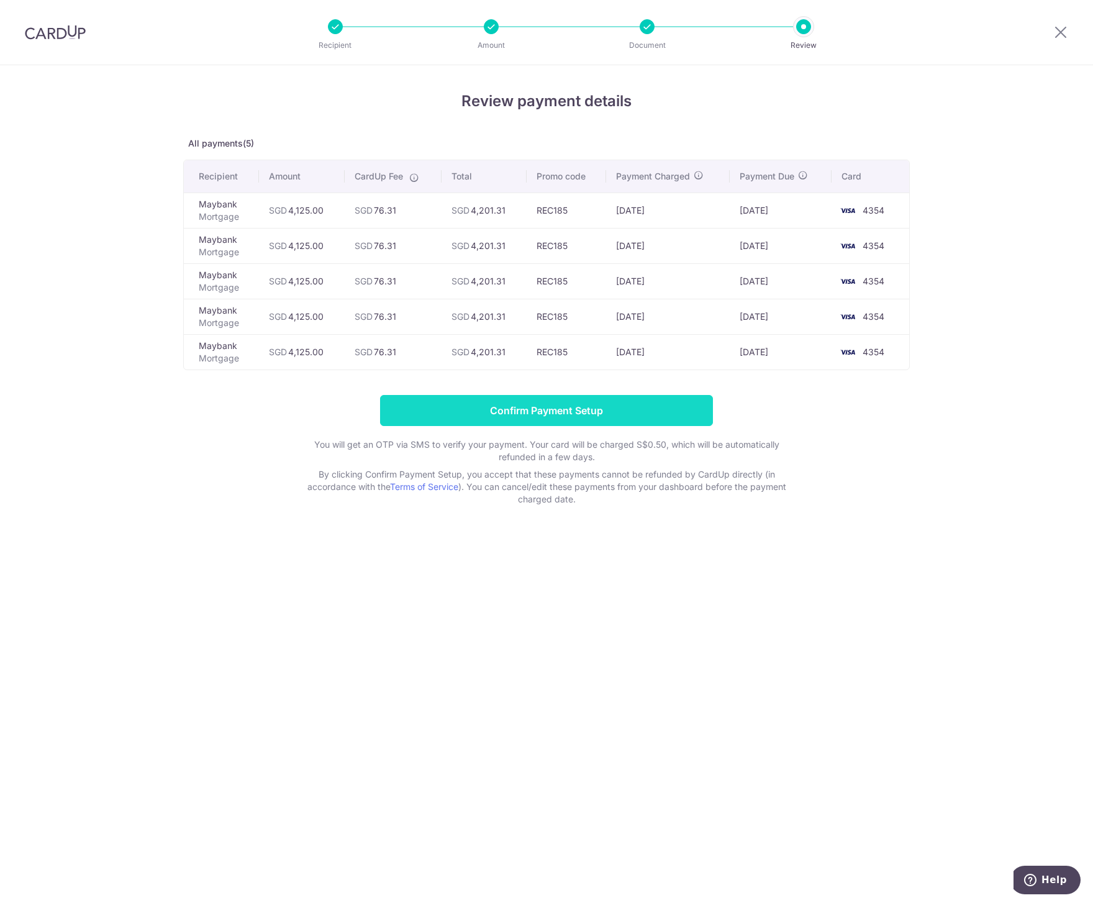
click at [660, 410] on input "Confirm Payment Setup" at bounding box center [546, 410] width 333 height 31
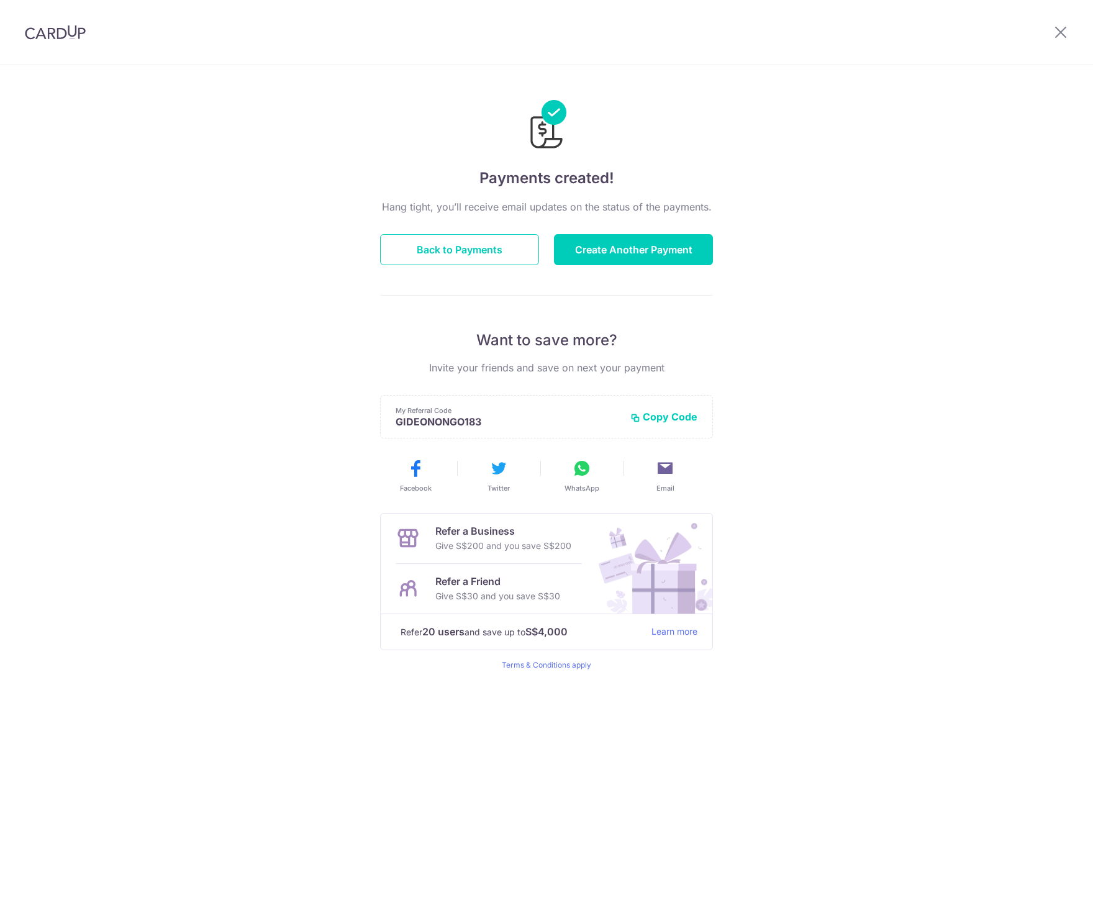
click at [841, 258] on div "Payments created! Hang tight, you’ll receive email updates on the status of the…" at bounding box center [546, 484] width 1093 height 838
click at [1055, 32] on icon at bounding box center [1061, 32] width 15 height 16
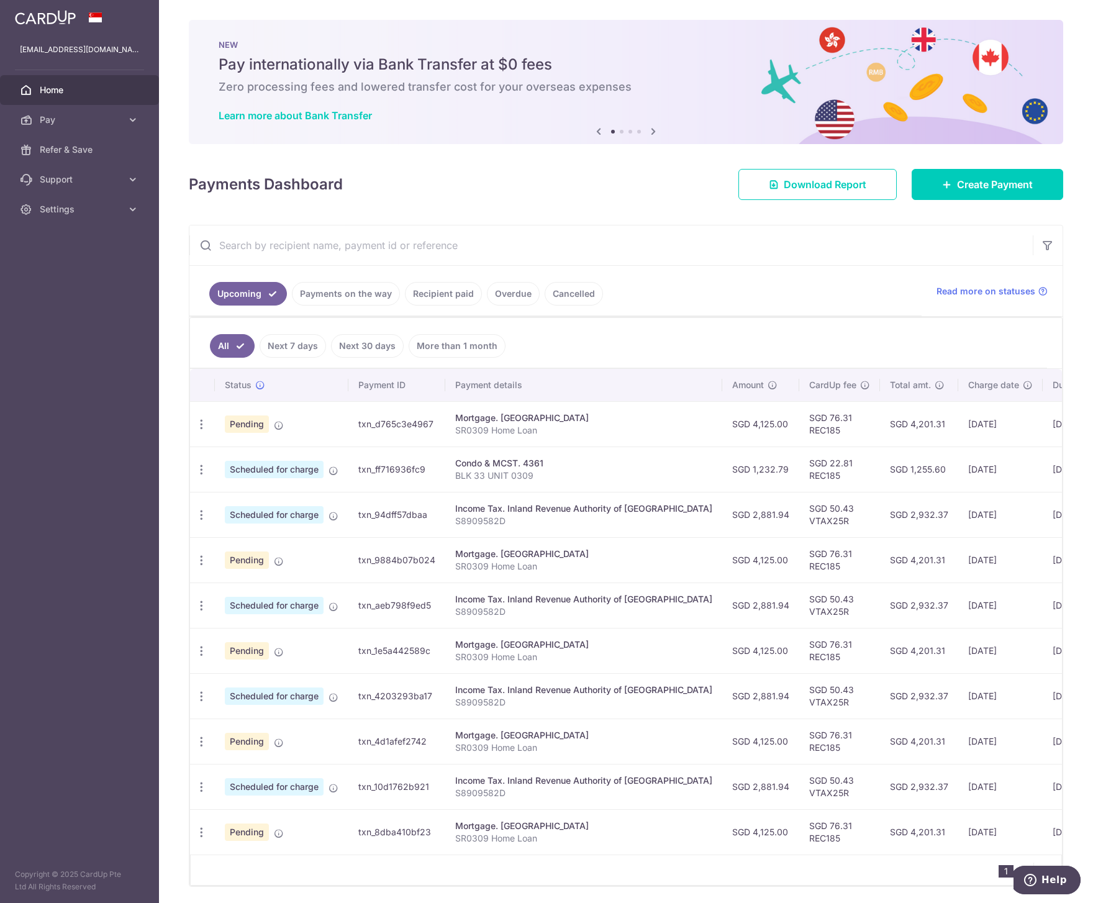
click at [747, 472] on td "SGD 1,232.79" at bounding box center [760, 469] width 77 height 45
drag, startPoint x: 898, startPoint y: 471, endPoint x: 862, endPoint y: 470, distance: 35.4
click at [880, 470] on td "SGD 1,255.60" at bounding box center [919, 469] width 78 height 45
click at [880, 472] on td "SGD 1,255.60" at bounding box center [919, 469] width 78 height 45
drag, startPoint x: 864, startPoint y: 468, endPoint x: 896, endPoint y: 468, distance: 31.7
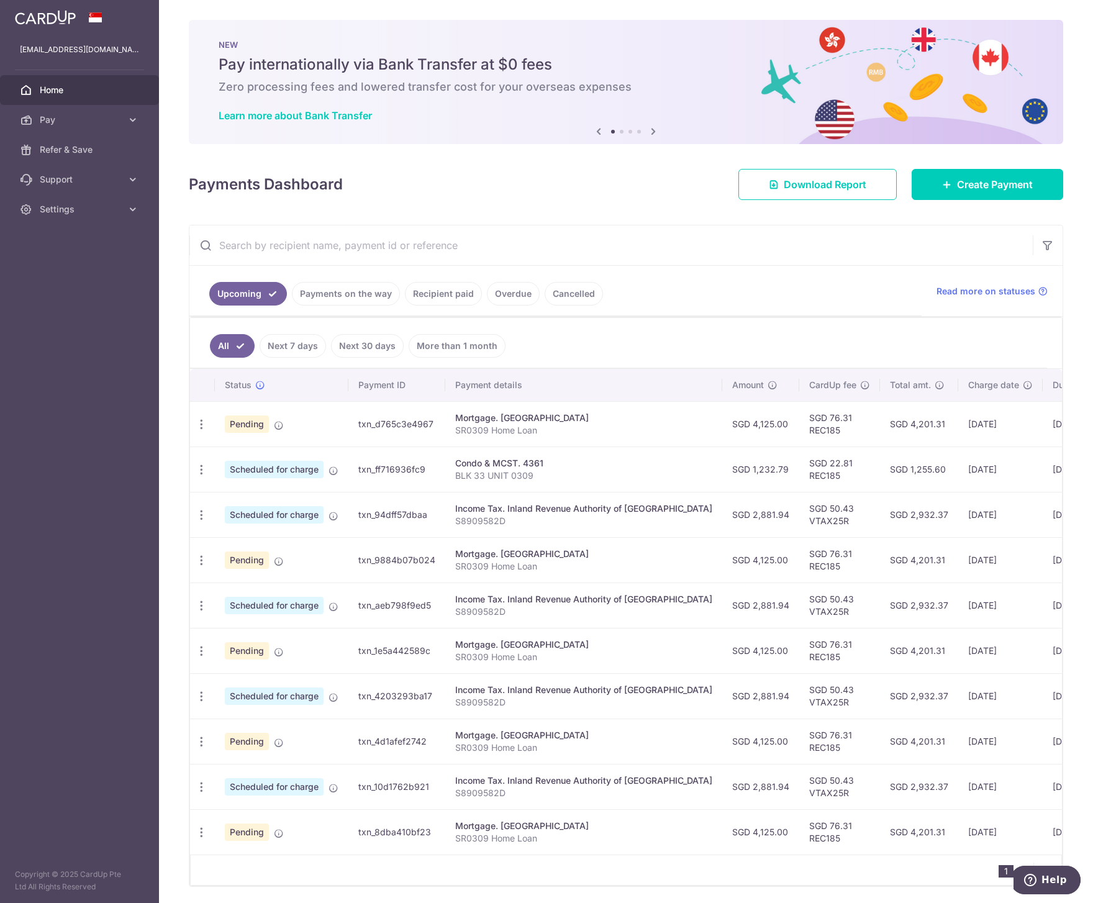
click at [898, 468] on td "SGD 1,255.60" at bounding box center [919, 469] width 78 height 45
copy td "1,255.60"
drag, startPoint x: 896, startPoint y: 516, endPoint x: 862, endPoint y: 513, distance: 33.8
click at [880, 513] on td "SGD 2,932.37" at bounding box center [919, 514] width 78 height 45
click at [880, 516] on td "SGD 2,932.37" at bounding box center [919, 514] width 78 height 45
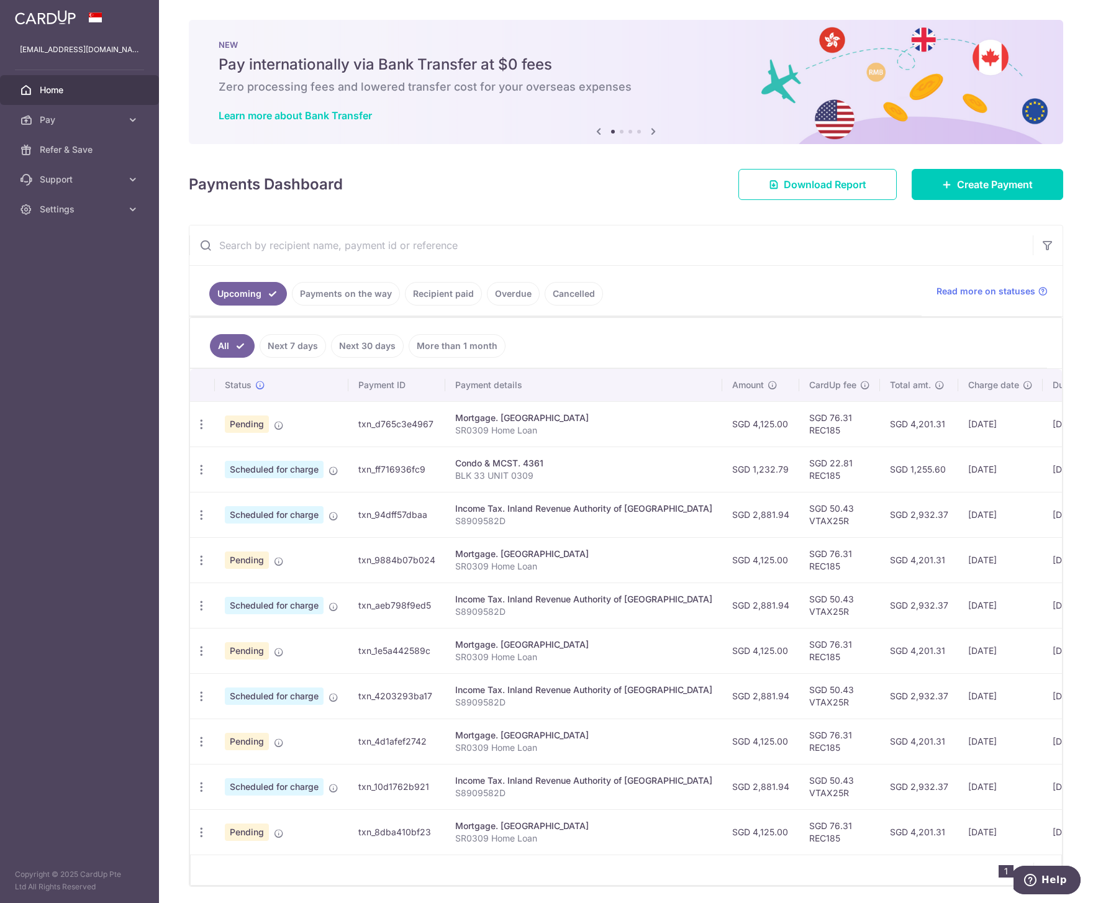
drag, startPoint x: 865, startPoint y: 516, endPoint x: 896, endPoint y: 514, distance: 30.5
click at [896, 514] on td "SGD 2,932.37" at bounding box center [919, 514] width 78 height 45
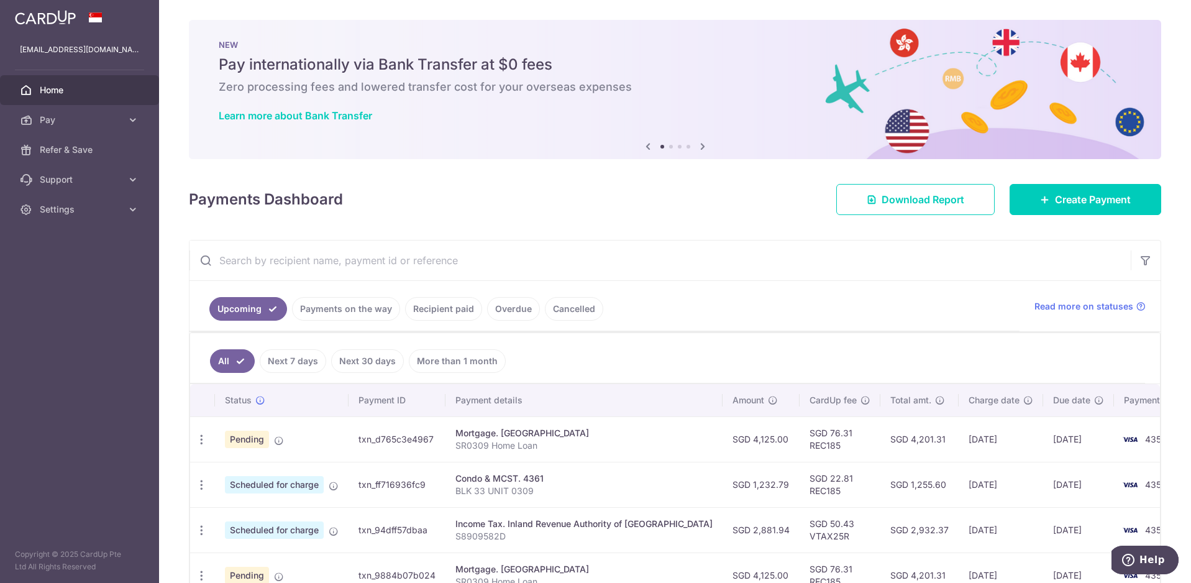
click at [698, 333] on ul "All Next 7 days Next 30 days More than 1 month" at bounding box center [667, 358] width 955 height 50
